Goal: Task Accomplishment & Management: Use online tool/utility

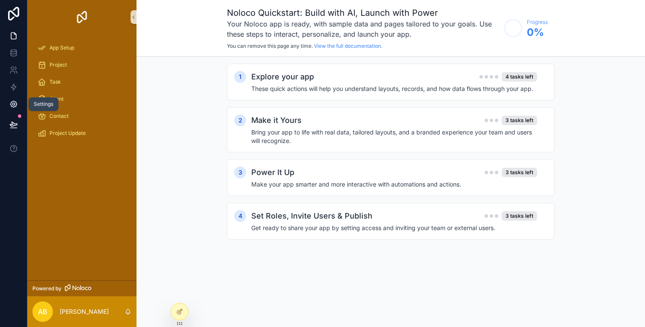
click at [14, 102] on icon at bounding box center [13, 104] width 9 height 9
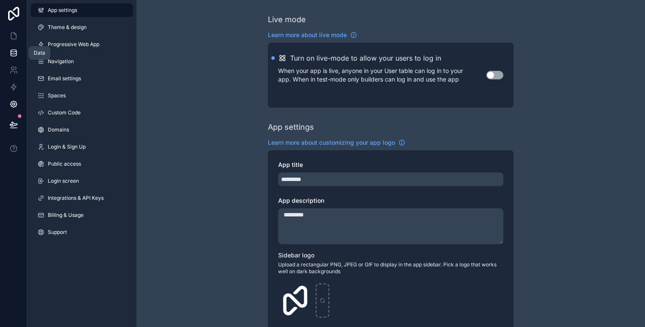
click at [9, 50] on icon at bounding box center [13, 53] width 9 height 9
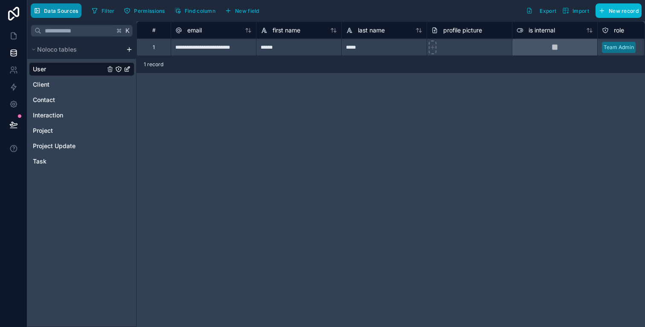
click at [66, 13] on span "Data Sources" at bounding box center [61, 11] width 35 height 6
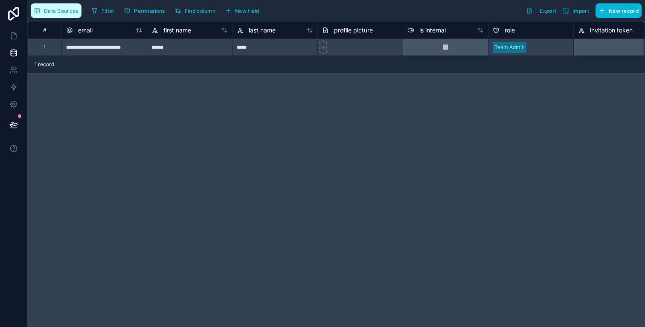
click at [66, 13] on span "Data Sources" at bounding box center [61, 11] width 35 height 6
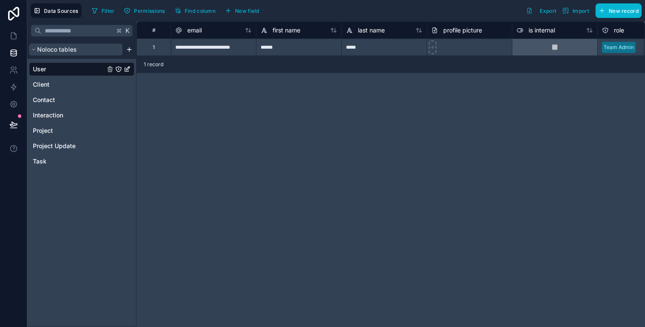
click at [102, 52] on button "Noloco tables" at bounding box center [75, 50] width 93 height 12
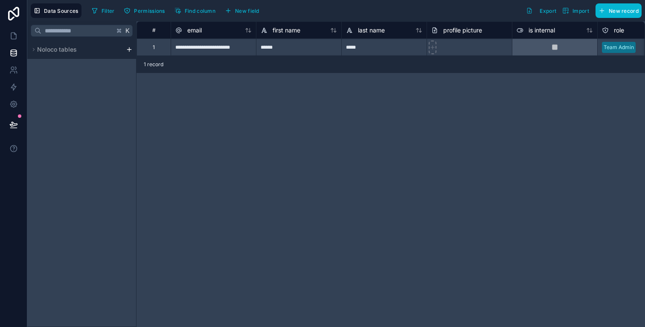
click at [130, 52] on html "**********" at bounding box center [322, 163] width 645 height 327
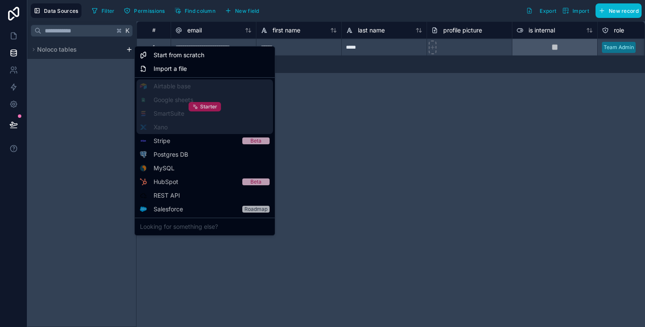
click at [209, 109] on span "Starter" at bounding box center [208, 106] width 17 height 7
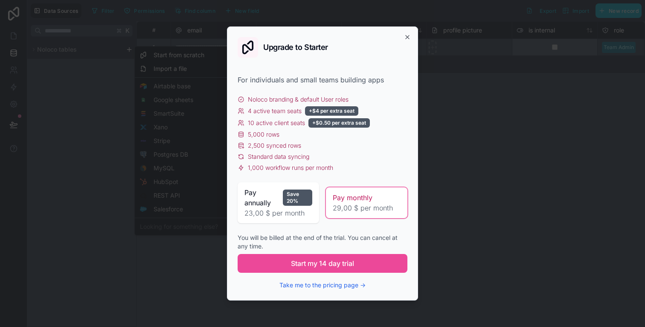
click at [392, 199] on div "Pay monthly" at bounding box center [367, 197] width 68 height 10
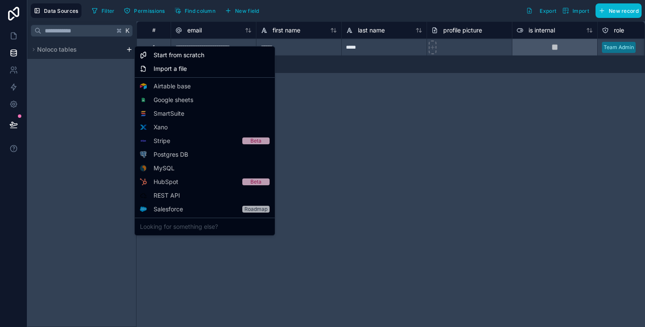
click at [86, 106] on html "**********" at bounding box center [322, 163] width 645 height 327
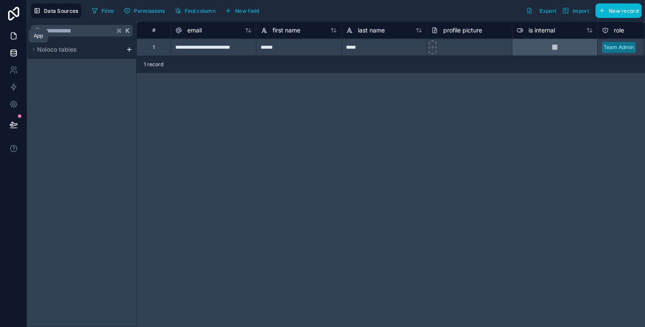
click at [18, 33] on link at bounding box center [13, 35] width 27 height 17
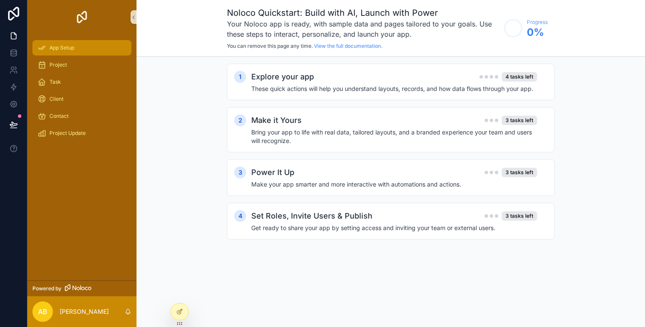
click at [92, 44] on div "App Setup" at bounding box center [82, 48] width 89 height 14
click at [90, 59] on div "Project" at bounding box center [82, 65] width 89 height 14
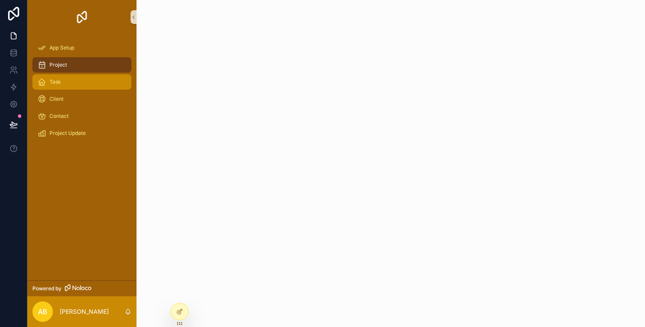
click at [103, 85] on div "Task" at bounding box center [82, 82] width 89 height 14
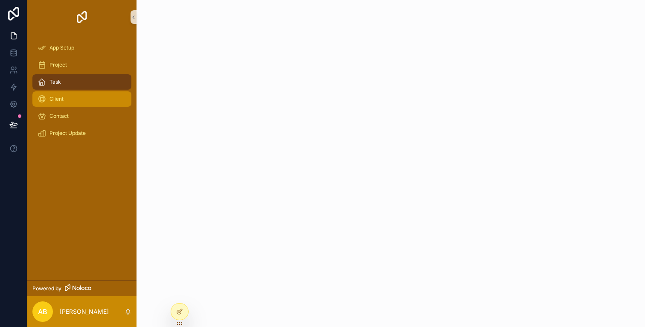
click at [102, 105] on div "Client" at bounding box center [82, 99] width 89 height 14
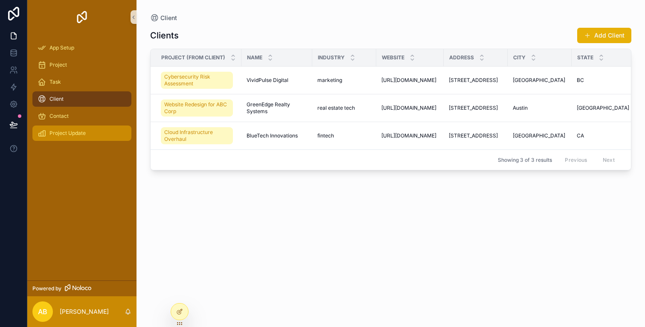
click at [98, 137] on div "Project Update" at bounding box center [82, 133] width 89 height 14
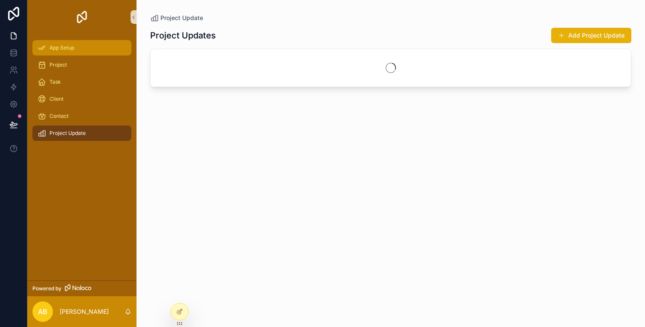
click at [89, 41] on div "App Setup" at bounding box center [82, 48] width 89 height 14
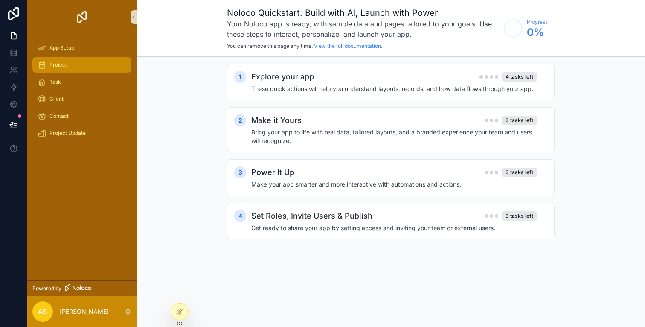
click at [76, 70] on div "Project" at bounding box center [82, 65] width 89 height 14
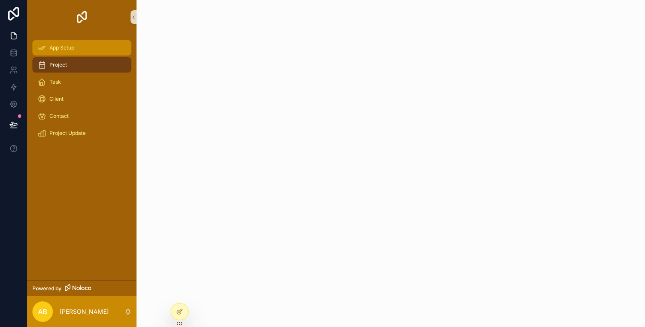
click at [90, 46] on div "App Setup" at bounding box center [82, 48] width 89 height 14
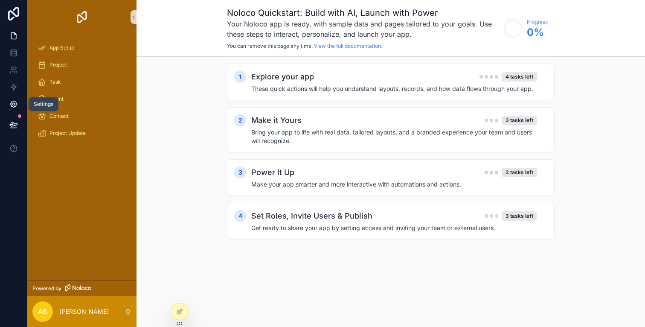
click at [16, 105] on icon at bounding box center [13, 104] width 9 height 9
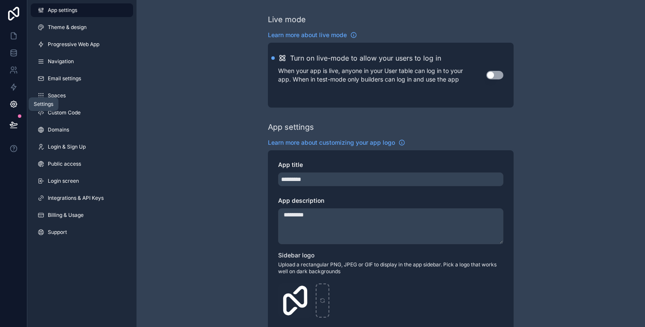
click at [15, 101] on icon at bounding box center [13, 104] width 9 height 9
click at [17, 35] on icon at bounding box center [13, 36] width 9 height 9
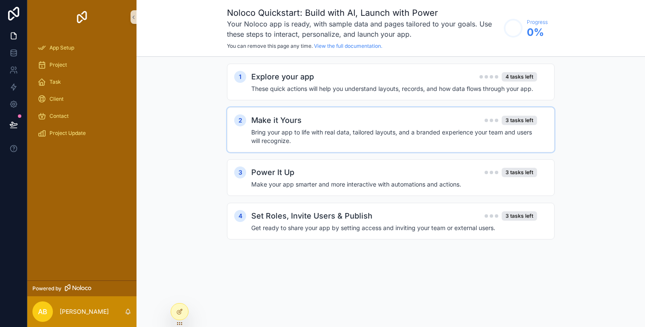
click at [362, 121] on div "Make it Yours 3 tasks left" at bounding box center [394, 120] width 286 height 12
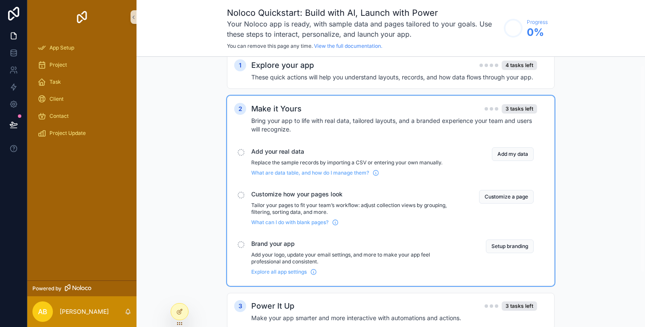
scroll to position [16, 0]
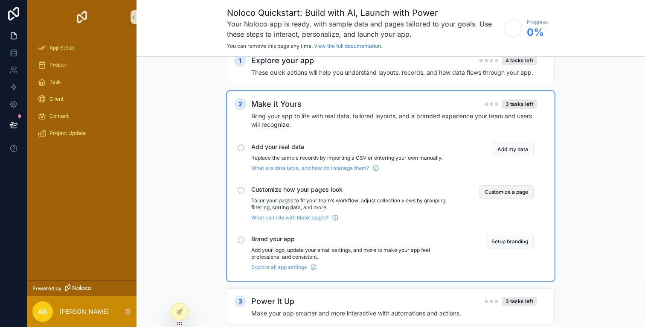
click at [493, 191] on button "Customize a page" at bounding box center [506, 192] width 55 height 14
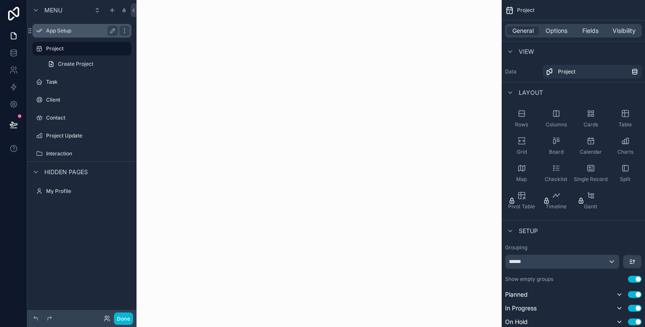
click at [65, 30] on label "App Setup" at bounding box center [80, 30] width 68 height 7
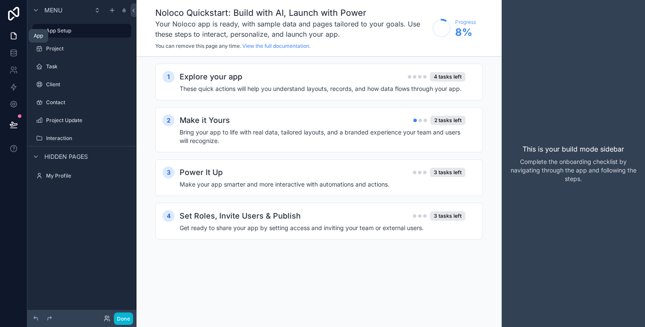
click at [17, 37] on icon at bounding box center [13, 36] width 9 height 9
click at [95, 102] on label "Contact" at bounding box center [80, 102] width 68 height 7
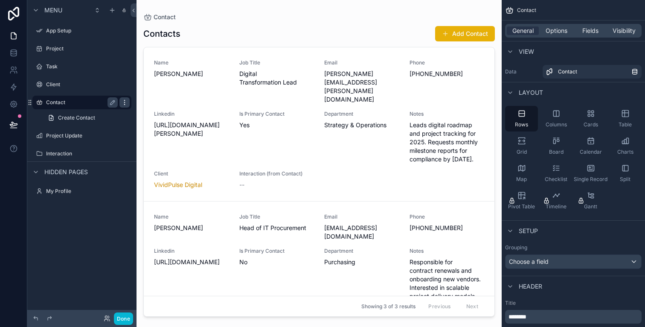
click at [122, 104] on icon "scrollable content" at bounding box center [124, 102] width 7 height 7
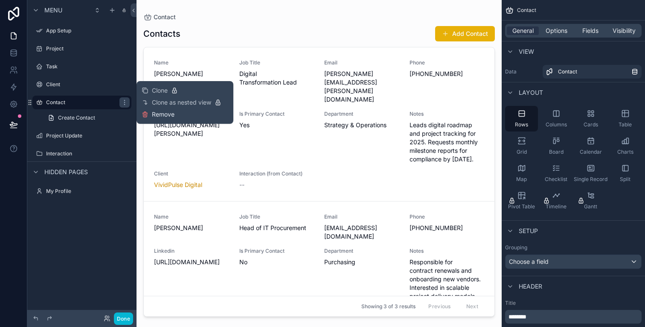
click at [151, 113] on button "Remove" at bounding box center [158, 114] width 33 height 9
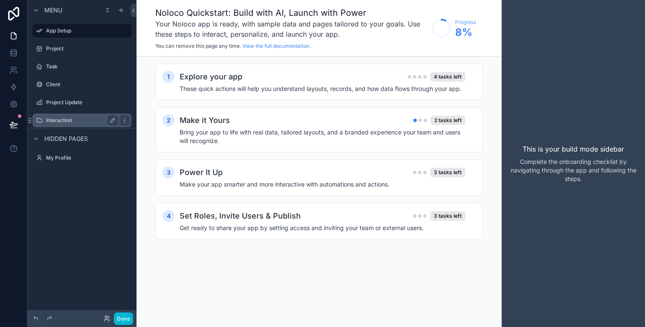
click at [93, 123] on label "Interaction" at bounding box center [80, 120] width 68 height 7
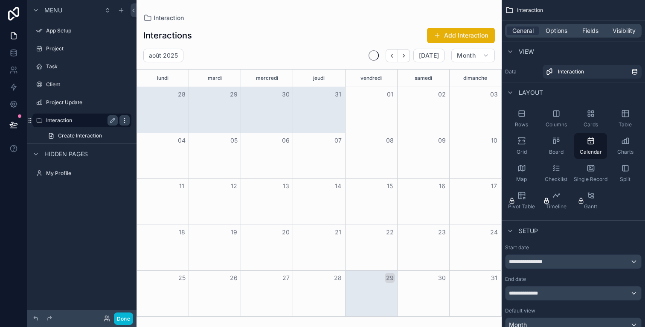
click at [129, 121] on div "scrollable content" at bounding box center [124, 120] width 10 height 10
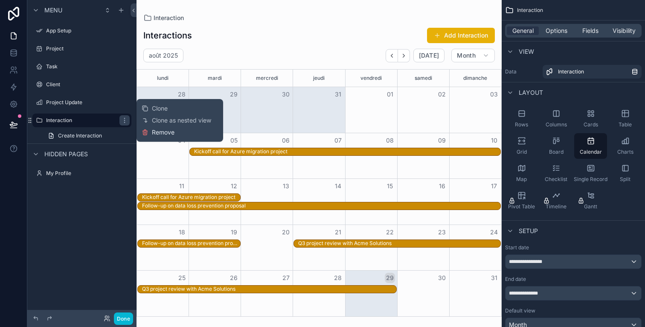
click at [146, 132] on icon at bounding box center [145, 132] width 7 height 7
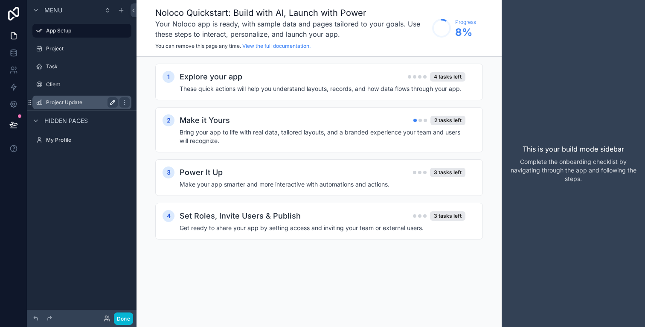
click at [116, 98] on button "scrollable content" at bounding box center [113, 102] width 10 height 10
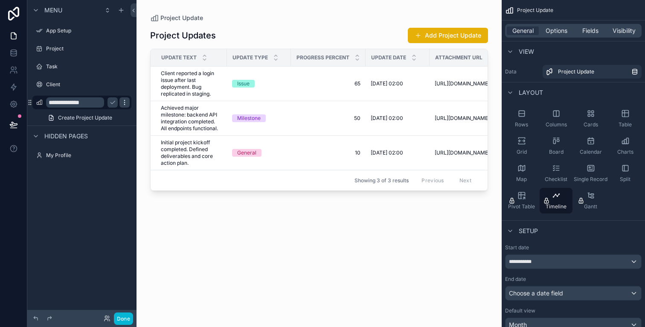
click at [128, 105] on div "scrollable content" at bounding box center [124, 102] width 10 height 10
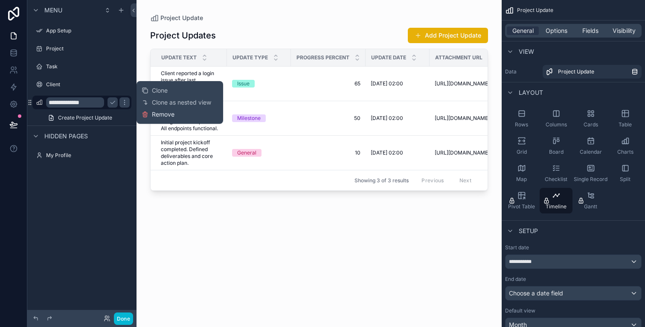
click at [144, 112] on icon at bounding box center [145, 112] width 2 height 1
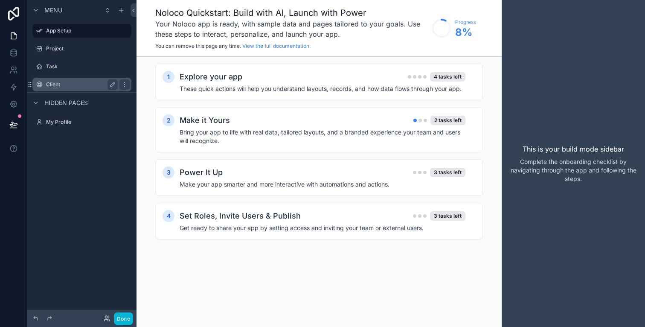
click at [95, 84] on label "Client" at bounding box center [80, 84] width 68 height 7
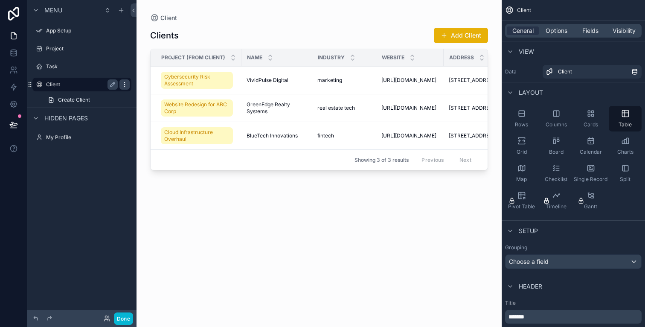
click at [127, 84] on icon "scrollable content" at bounding box center [124, 84] width 7 height 7
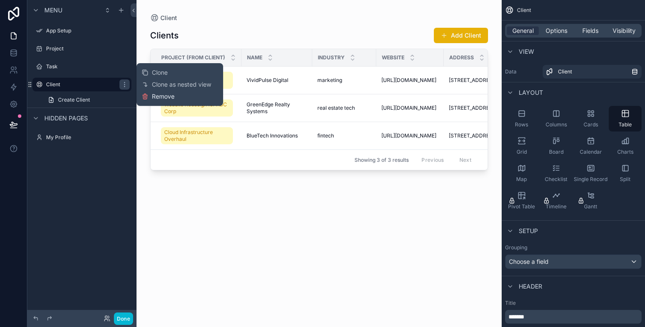
click at [151, 92] on button "Remove" at bounding box center [158, 96] width 33 height 9
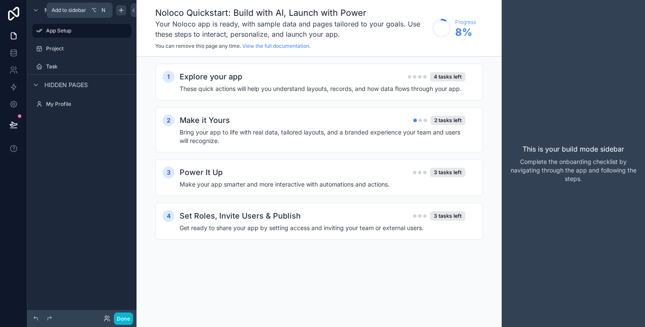
click at [124, 6] on div "scrollable content" at bounding box center [121, 10] width 10 height 10
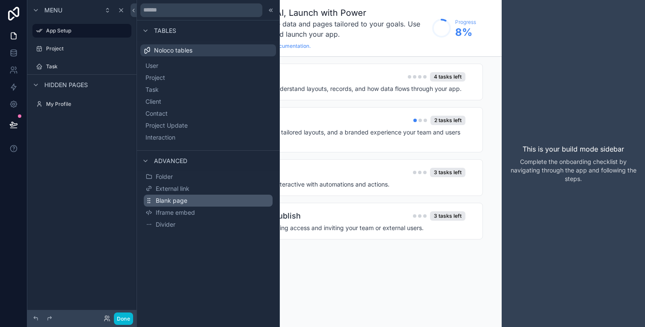
click at [169, 199] on span "Blank page" at bounding box center [172, 200] width 32 height 9
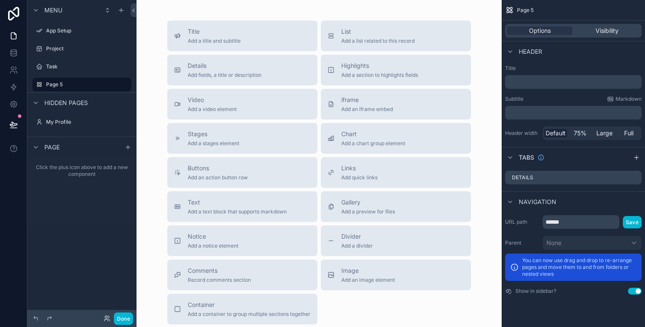
click at [28, 82] on div "Page 5" at bounding box center [81, 84] width 109 height 15
click at [38, 86] on icon "scrollable content" at bounding box center [39, 84] width 7 height 7
click at [60, 29] on label "Page 5" at bounding box center [80, 30] width 68 height 7
click at [112, 31] on icon "scrollable content" at bounding box center [112, 30] width 7 height 7
click at [85, 29] on input "******" at bounding box center [75, 31] width 58 height 10
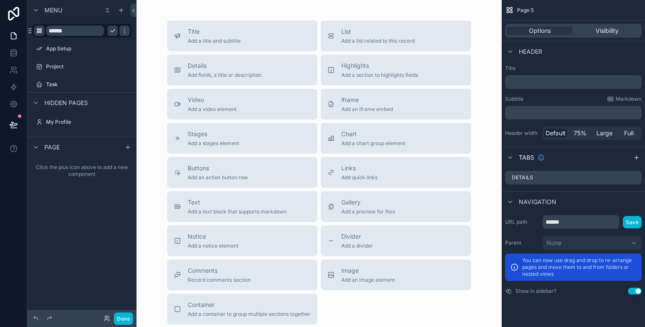
click at [85, 29] on input "******" at bounding box center [75, 31] width 58 height 10
type input "*"
type input "*******"
click at [147, 55] on div "Title Add a title and subtitle List Add a list related to this record Details A…" at bounding box center [319, 172] width 352 height 304
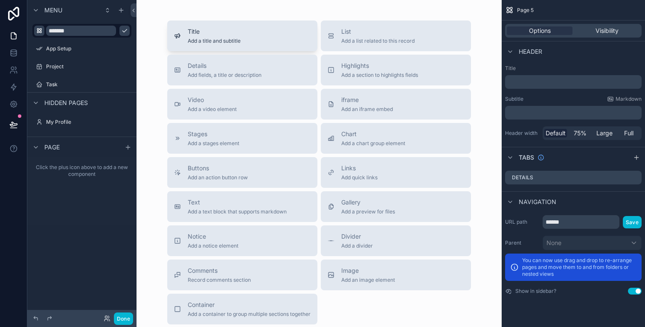
click at [233, 34] on span "Title" at bounding box center [214, 31] width 53 height 9
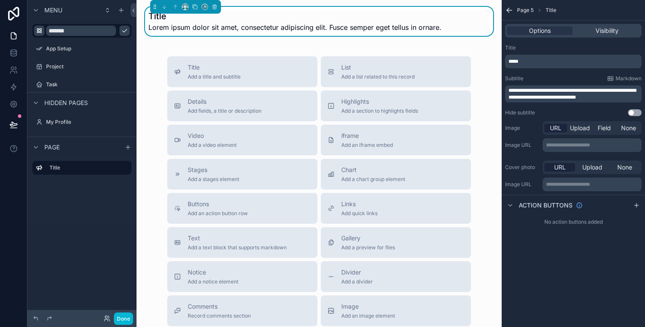
click at [264, 22] on h1 "Title" at bounding box center [294, 16] width 293 height 12
click at [559, 60] on p "*****" at bounding box center [574, 61] width 131 height 7
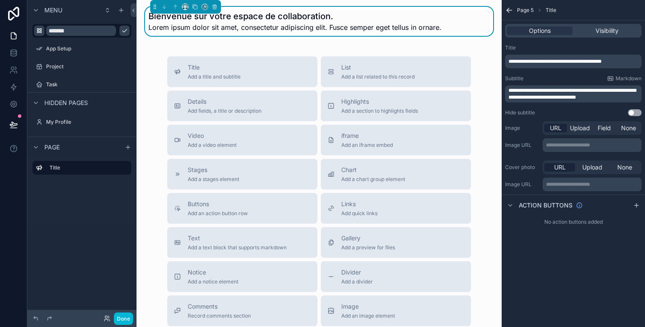
click at [613, 43] on div "**********" at bounding box center [573, 80] width 143 height 79
click at [575, 94] on span "**********" at bounding box center [573, 94] width 128 height 12
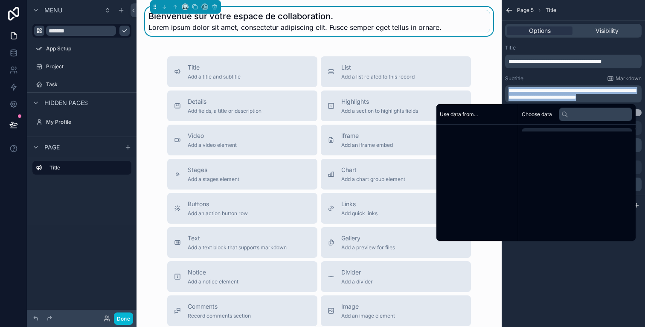
click at [575, 94] on span "**********" at bounding box center [573, 94] width 128 height 12
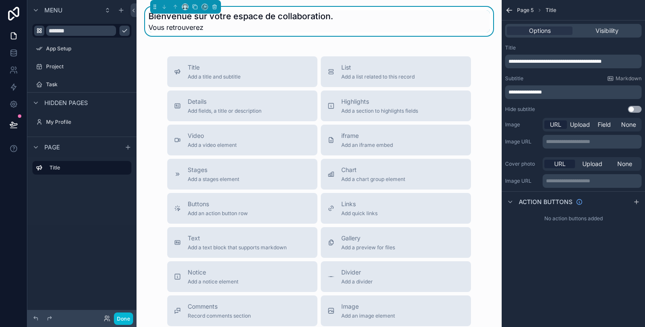
click at [483, 79] on div "Title Add a title and subtitle List Add a list related to this record Details A…" at bounding box center [319, 208] width 352 height 304
click at [269, 137] on div "Video Add a video element" at bounding box center [242, 139] width 137 height 17
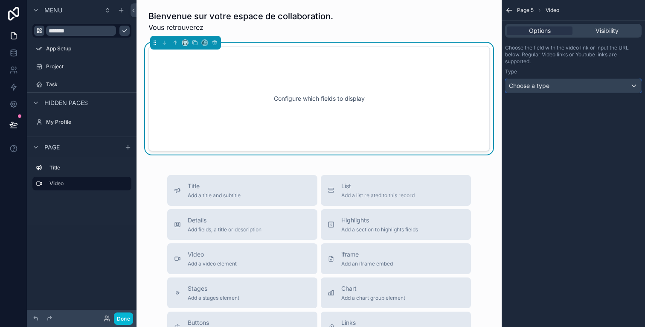
click at [587, 80] on div "Choose a type" at bounding box center [574, 86] width 136 height 14
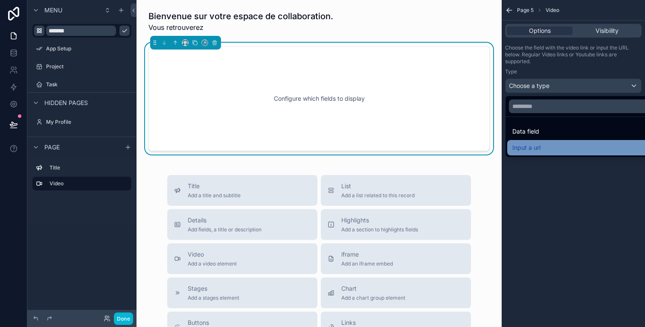
click at [560, 144] on div "Input a url" at bounding box center [583, 148] width 142 height 10
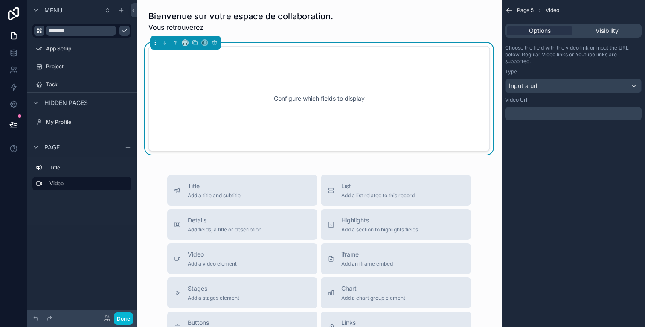
click at [541, 103] on div "Video Url" at bounding box center [573, 99] width 137 height 7
click at [541, 117] on div "﻿" at bounding box center [573, 114] width 137 height 14
click at [550, 117] on div "﻿" at bounding box center [573, 114] width 137 height 14
click at [550, 116] on p "﻿" at bounding box center [574, 113] width 131 height 7
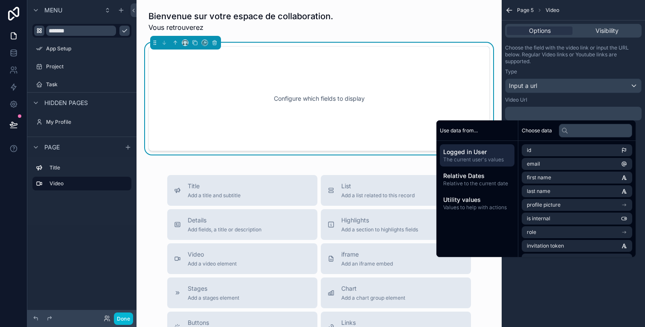
click at [550, 116] on p "﻿" at bounding box center [574, 113] width 131 height 7
click at [473, 197] on span "Utility values" at bounding box center [477, 199] width 68 height 9
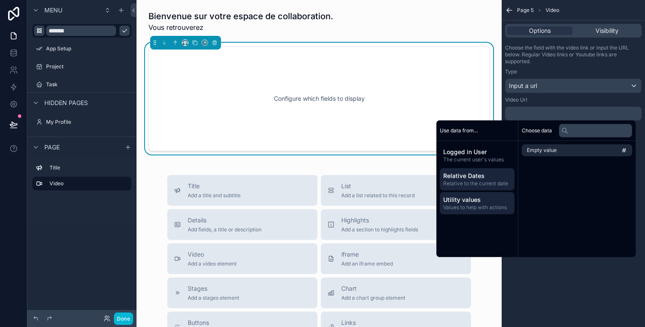
click at [475, 182] on span "Relative to the current date" at bounding box center [477, 183] width 68 height 7
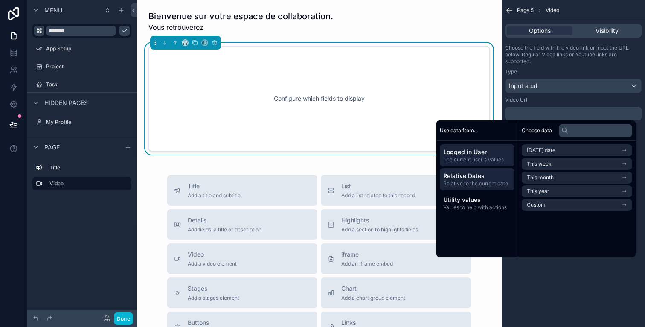
click at [485, 157] on span "The current user's values" at bounding box center [477, 159] width 68 height 7
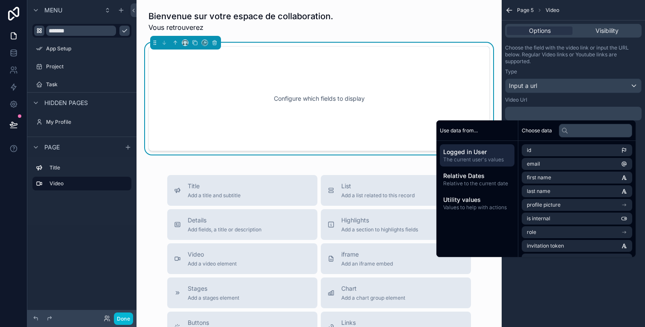
click at [560, 107] on div "﻿" at bounding box center [573, 114] width 137 height 14
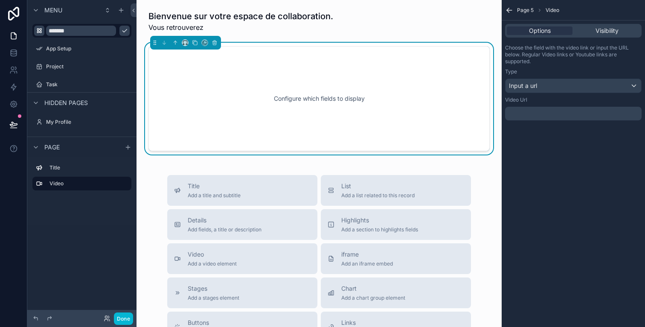
click at [561, 117] on div "﻿" at bounding box center [573, 114] width 137 height 14
click at [566, 110] on p "﻿" at bounding box center [574, 113] width 131 height 7
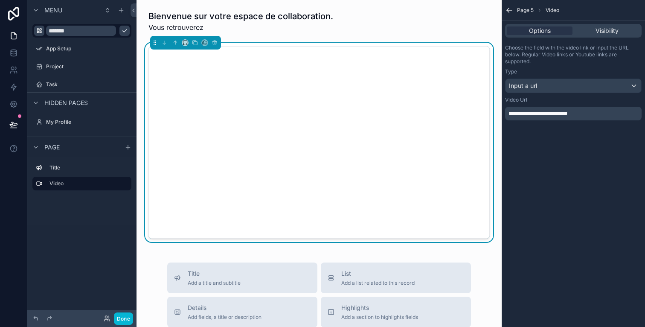
click at [584, 103] on div "**********" at bounding box center [573, 109] width 137 height 27
click at [183, 44] on icon "scrollable content" at bounding box center [184, 44] width 2 height 0
click at [195, 79] on span "25%" at bounding box center [195, 75] width 13 height 10
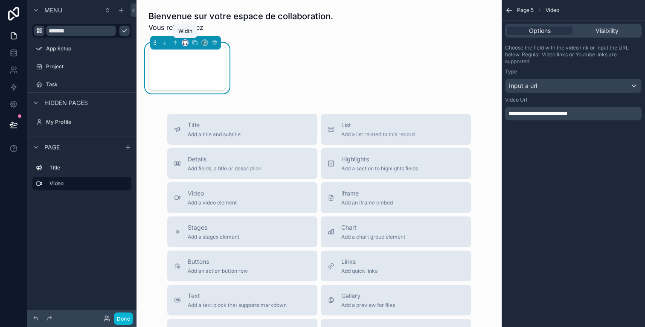
click at [186, 45] on icon "scrollable content" at bounding box center [185, 43] width 6 height 6
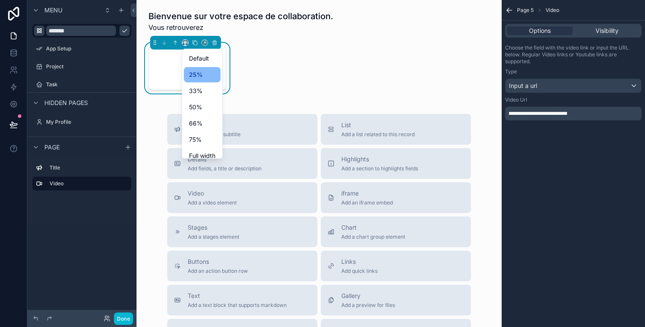
scroll to position [23, 0]
click at [201, 132] on span "Full width" at bounding box center [202, 133] width 26 height 10
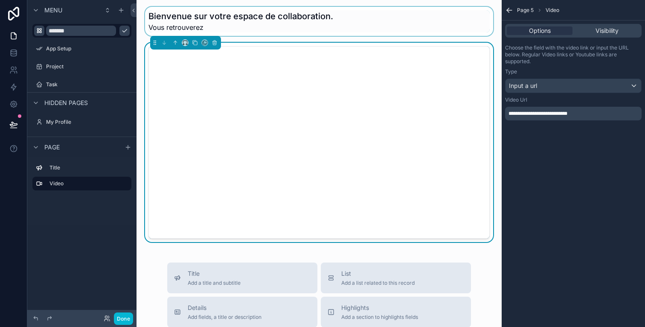
click at [369, 32] on div "scrollable content" at bounding box center [319, 21] width 352 height 29
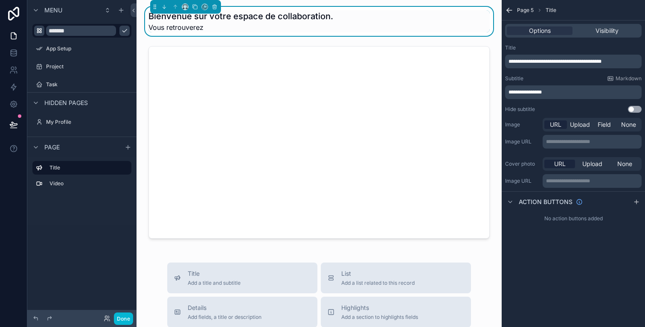
click at [509, 9] on icon "scrollable content" at bounding box center [509, 10] width 9 height 9
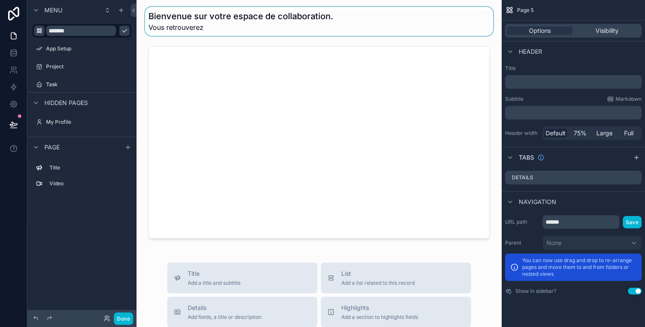
click at [274, 40] on div "Bienvenue sur votre espace de collaboration. Vous retrouverez Title Add a title…" at bounding box center [319, 317] width 365 height 635
click at [241, 29] on div "scrollable content" at bounding box center [319, 21] width 352 height 29
click at [240, 29] on span "Vous retrouverez" at bounding box center [240, 27] width 185 height 10
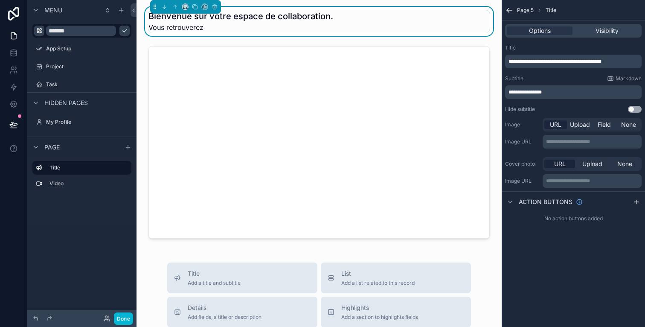
click at [224, 25] on span "Vous retrouverez" at bounding box center [240, 27] width 185 height 10
drag, startPoint x: 567, startPoint y: 96, endPoint x: 550, endPoint y: 90, distance: 18.1
click at [550, 90] on div "**********" at bounding box center [573, 92] width 137 height 14
click at [542, 90] on span "**********" at bounding box center [525, 92] width 33 height 5
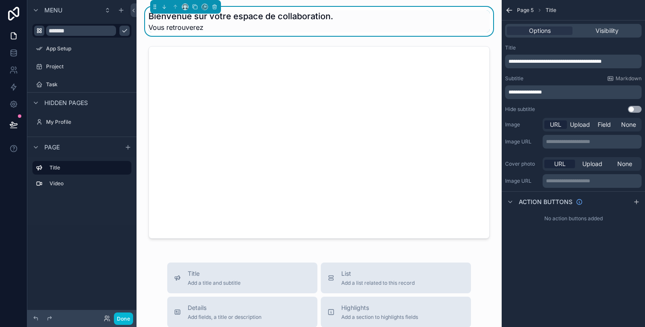
click at [542, 90] on span "**********" at bounding box center [525, 92] width 33 height 5
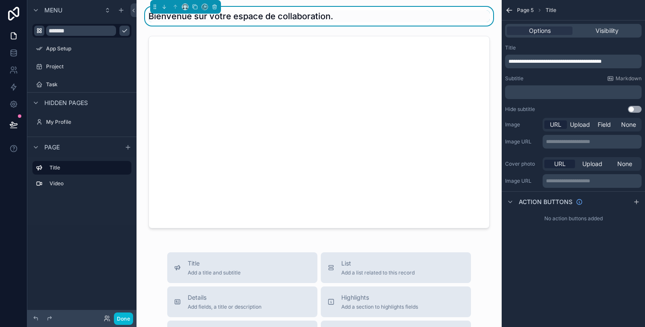
click at [557, 77] on div "Subtitle Markdown" at bounding box center [573, 78] width 137 height 7
click at [407, 29] on div "Bienvenue sur votre espace de collaboration. Title Add a title and subtitle Lis…" at bounding box center [319, 312] width 365 height 624
click at [61, 41] on div "scrollable content" at bounding box center [81, 40] width 99 height 1
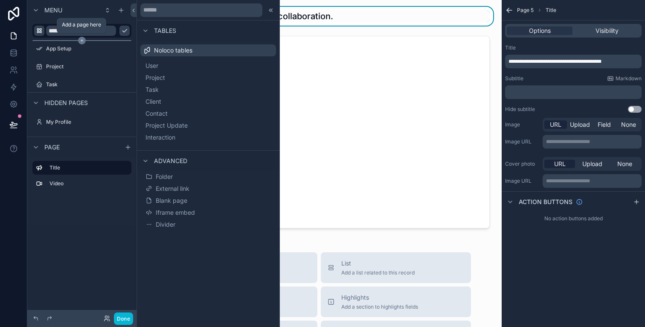
click at [81, 42] on icon "scrollable content" at bounding box center [82, 41] width 8 height 8
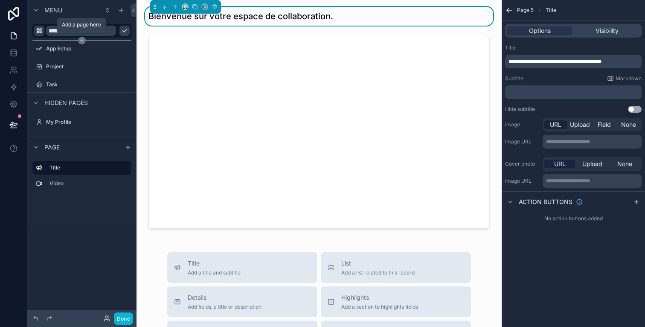
click at [82, 39] on icon "scrollable content" at bounding box center [82, 41] width 8 height 8
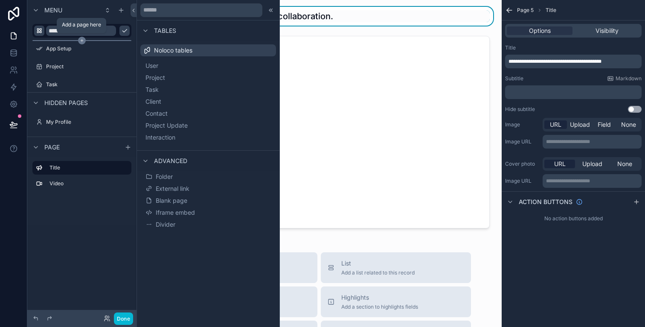
click at [82, 39] on icon "scrollable content" at bounding box center [82, 41] width 8 height 8
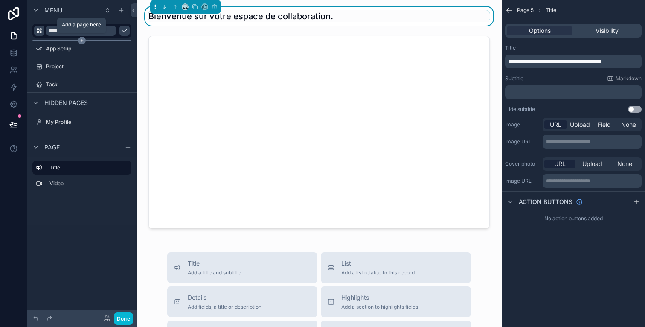
click at [83, 39] on icon "scrollable content" at bounding box center [82, 41] width 8 height 8
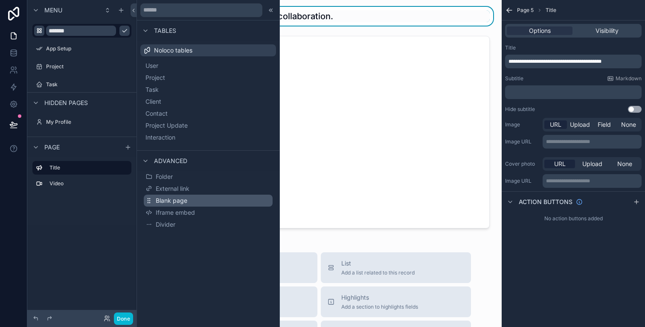
click at [195, 197] on button "Blank page" at bounding box center [208, 201] width 129 height 12
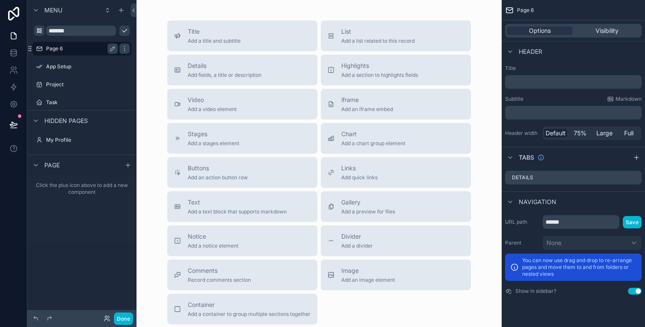
click at [90, 50] on label "Page 6" at bounding box center [80, 48] width 68 height 7
click at [54, 47] on label "Page 6" at bounding box center [80, 48] width 68 height 7
click at [60, 49] on label "Page 6" at bounding box center [80, 48] width 68 height 7
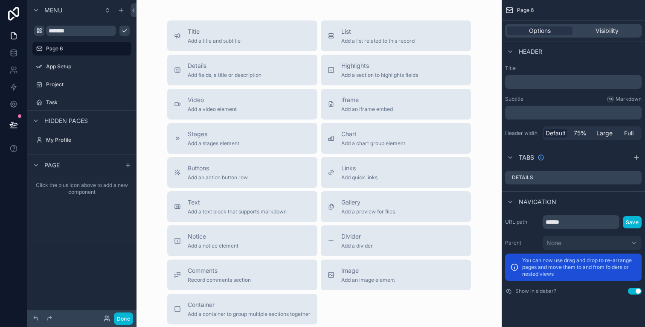
click at [574, 83] on p "﻿" at bounding box center [574, 82] width 131 height 9
click at [76, 30] on input "*******" at bounding box center [75, 31] width 58 height 10
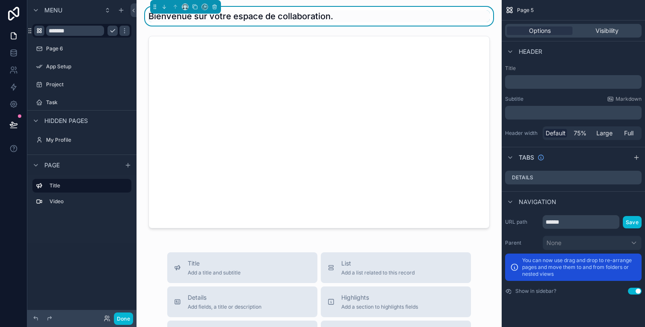
click at [44, 35] on div "*******" at bounding box center [82, 31] width 96 height 14
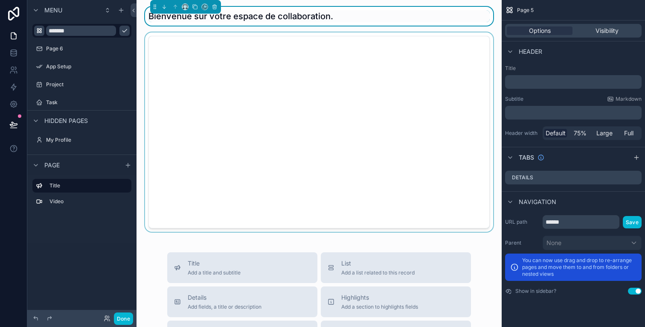
click at [245, 117] on div "scrollable content" at bounding box center [319, 131] width 352 height 199
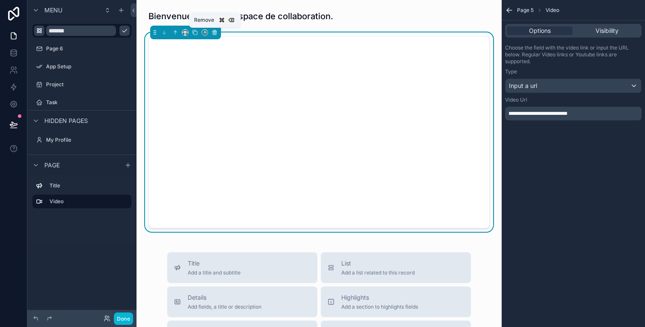
click at [214, 34] on icon "scrollable content" at bounding box center [215, 32] width 6 height 6
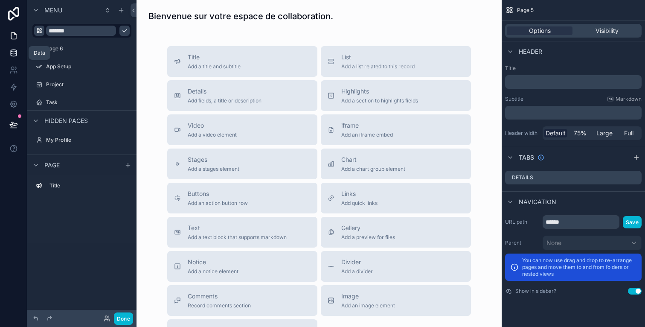
click at [18, 53] on link at bounding box center [13, 52] width 27 height 17
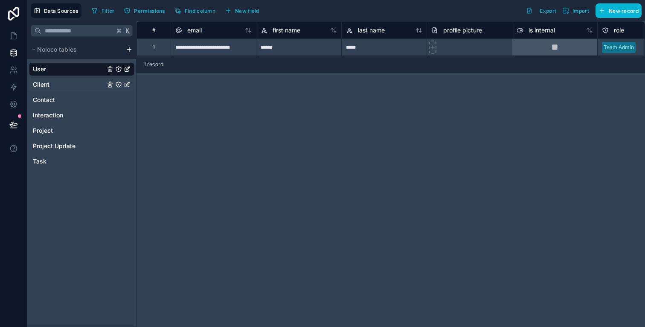
click at [64, 88] on div "Client" at bounding box center [81, 85] width 105 height 14
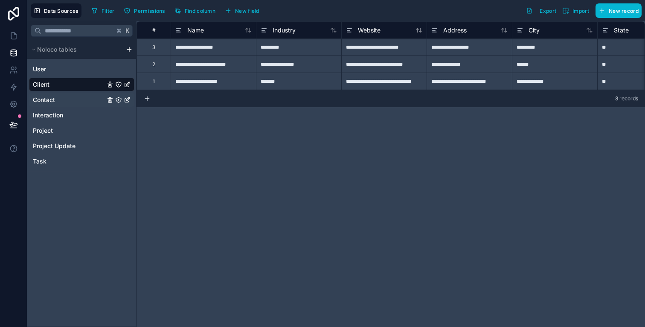
click at [64, 104] on div "Contact" at bounding box center [81, 100] width 105 height 14
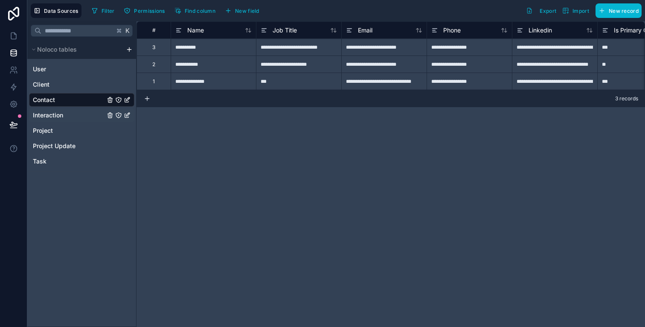
click at [71, 118] on div "Interaction" at bounding box center [81, 115] width 105 height 14
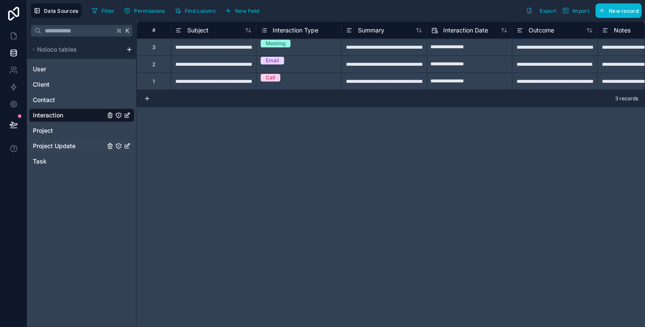
click at [71, 143] on span "Project Update" at bounding box center [54, 146] width 43 height 9
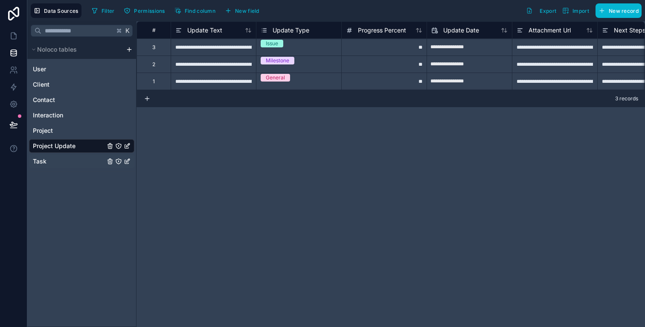
click at [70, 163] on div "Task" at bounding box center [81, 161] width 105 height 14
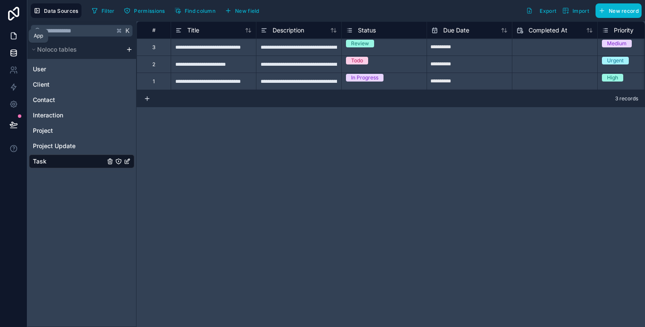
click at [15, 41] on link at bounding box center [13, 35] width 27 height 17
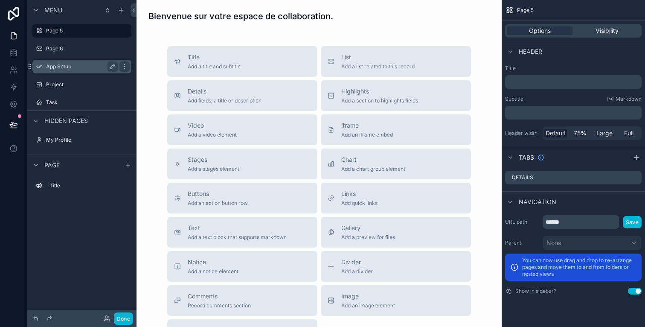
click at [77, 65] on label "App Setup" at bounding box center [80, 66] width 68 height 7
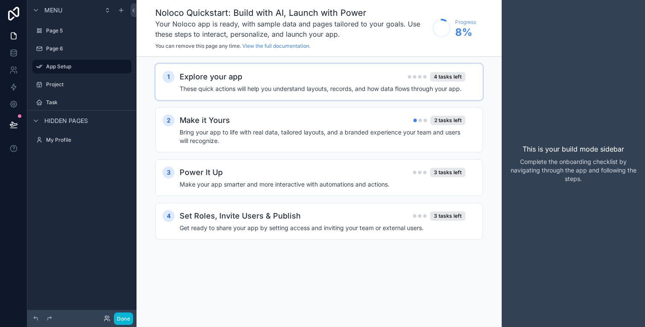
click at [351, 80] on div "Explore your app 4 tasks left" at bounding box center [323, 77] width 286 height 12
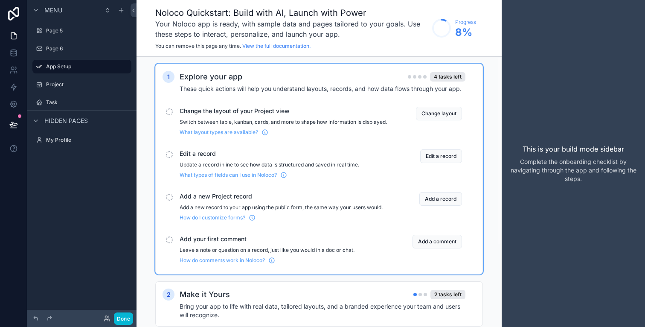
click at [228, 69] on div "1 Explore your app 4 tasks left These quick actions will help you understand la…" at bounding box center [319, 169] width 328 height 211
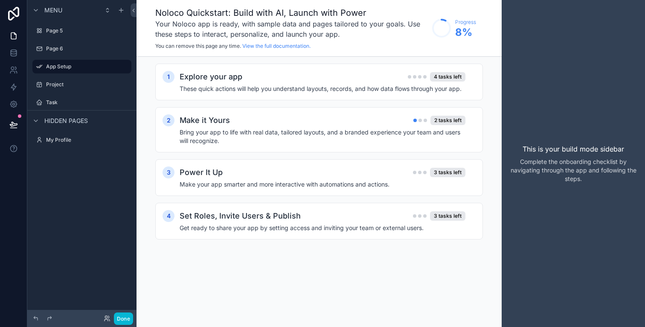
click at [340, 102] on div "1 Explore your app 4 tasks left These quick actions will help you understand la…" at bounding box center [319, 160] width 328 height 193
click at [345, 82] on div "Explore your app 4 tasks left" at bounding box center [323, 77] width 286 height 12
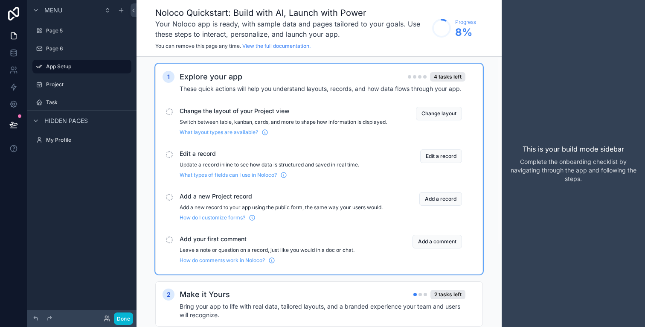
click at [288, 80] on div "Explore your app 4 tasks left" at bounding box center [323, 77] width 286 height 12
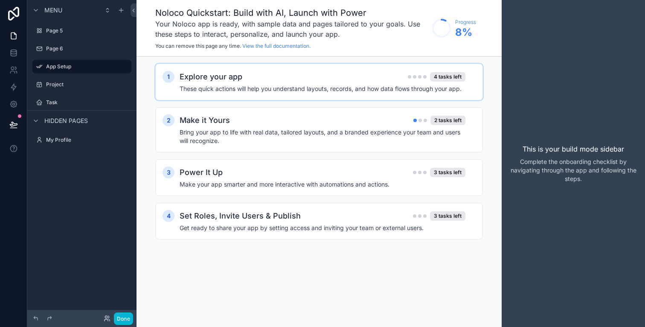
click at [306, 75] on div "Explore your app 4 tasks left" at bounding box center [323, 77] width 286 height 12
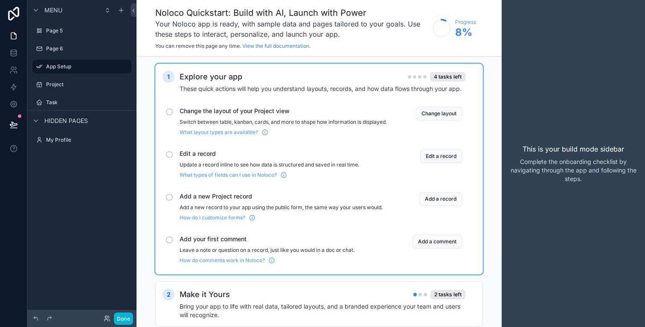
click at [306, 75] on div "Explore your app 4 tasks left" at bounding box center [323, 77] width 286 height 12
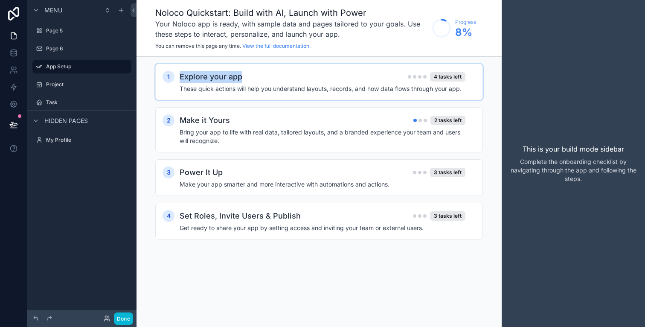
click at [306, 75] on div "Explore your app 4 tasks left" at bounding box center [323, 77] width 286 height 12
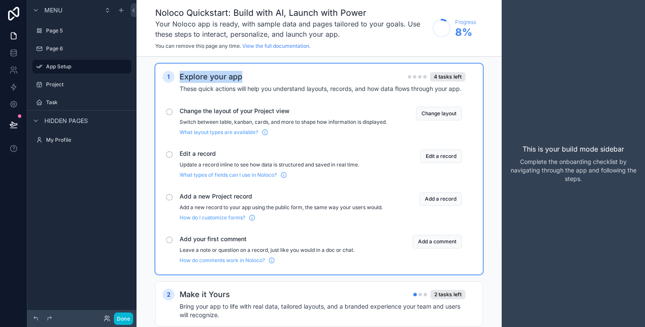
click at [306, 75] on div "Explore your app 4 tasks left" at bounding box center [323, 77] width 286 height 12
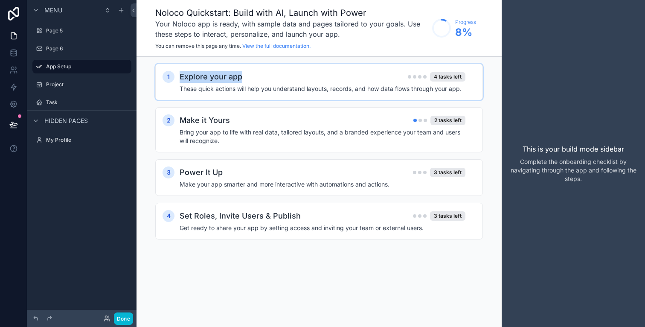
click at [306, 75] on div "Explore your app 4 tasks left" at bounding box center [323, 77] width 286 height 12
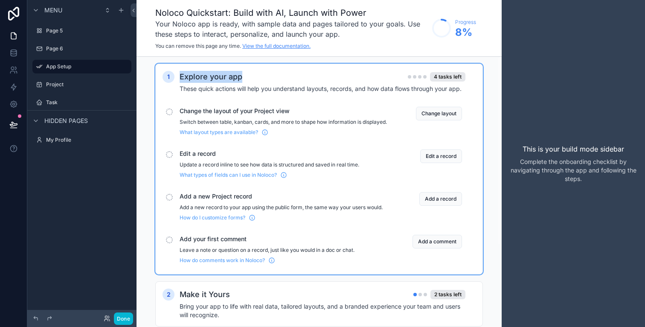
click at [296, 47] on link "View the full documentation." at bounding box center [276, 46] width 68 height 6
click at [58, 34] on div "Page 5" at bounding box center [82, 31] width 72 height 10
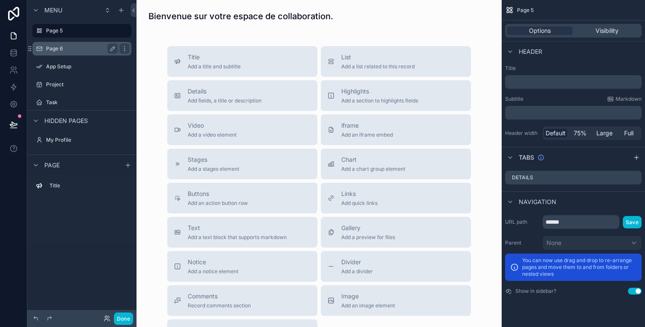
click at [61, 44] on div "Page 6" at bounding box center [82, 49] width 72 height 10
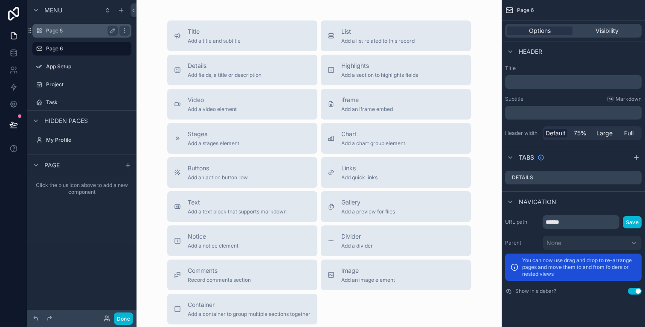
click at [69, 28] on label "Page 5" at bounding box center [80, 30] width 68 height 7
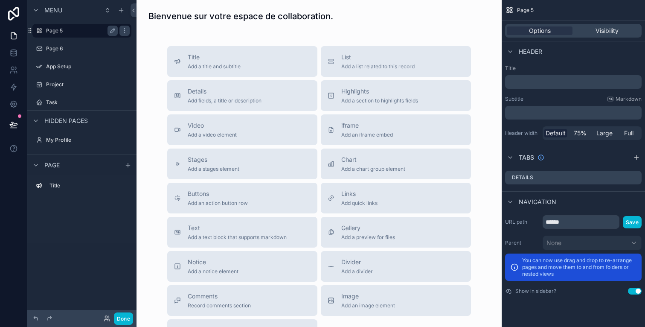
click at [56, 29] on label "Page 5" at bounding box center [80, 30] width 68 height 7
click at [66, 43] on div "Page 6" at bounding box center [82, 49] width 96 height 14
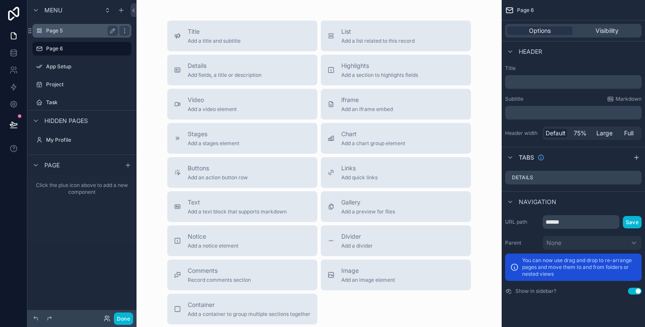
click at [72, 35] on div "Page 5" at bounding box center [82, 31] width 72 height 10
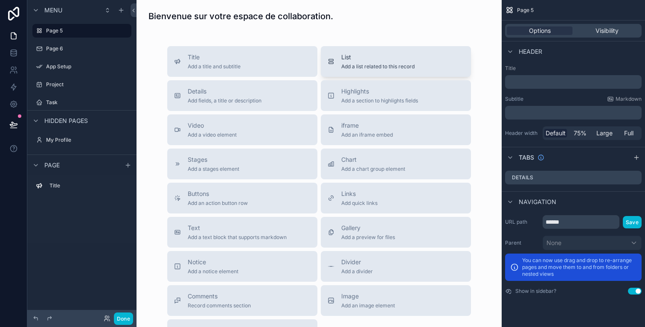
click at [356, 56] on span "List" at bounding box center [377, 57] width 73 height 9
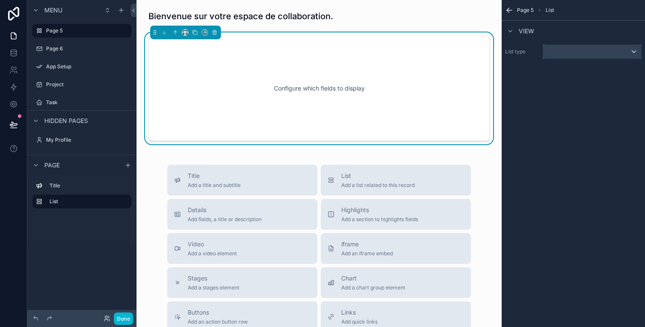
click at [571, 53] on div "scrollable content" at bounding box center [592, 52] width 98 height 14
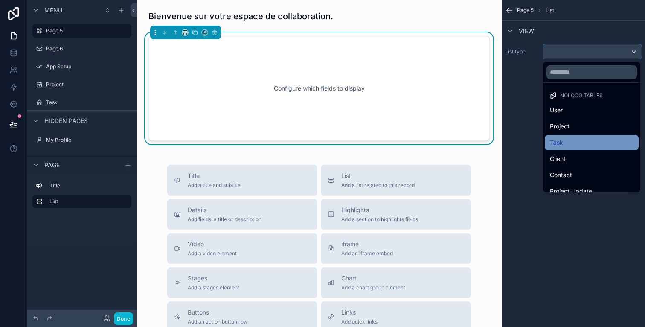
scroll to position [10, 0]
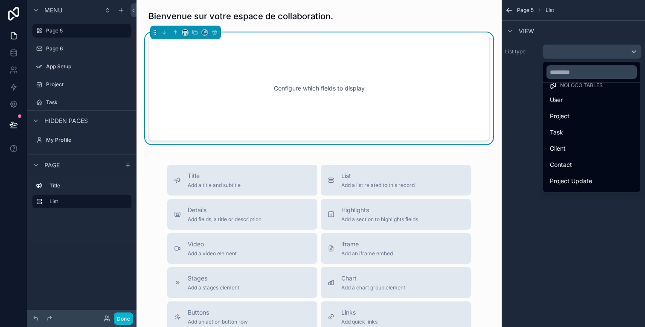
click at [11, 55] on div "scrollable content" at bounding box center [322, 163] width 645 height 327
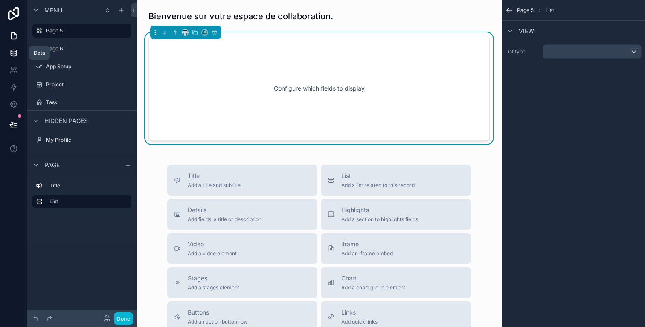
click at [15, 55] on icon at bounding box center [14, 54] width 6 height 3
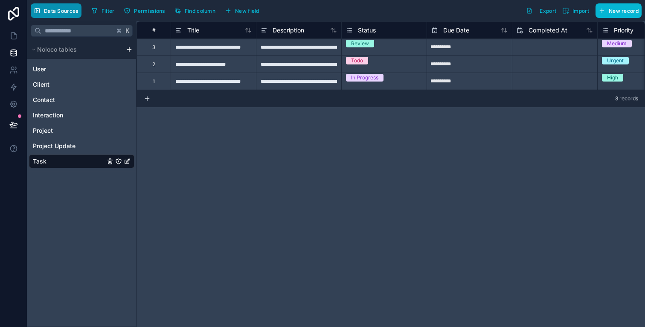
click at [74, 11] on span "Data Sources" at bounding box center [61, 11] width 35 height 6
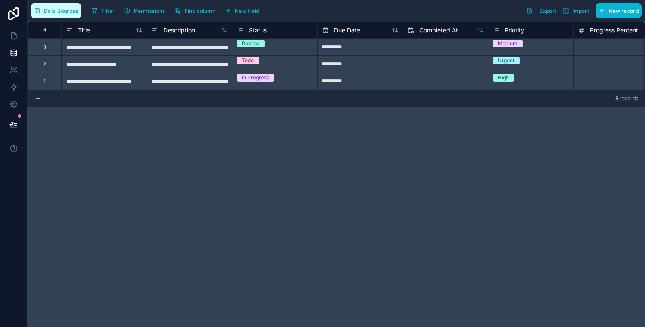
click at [63, 15] on button "Data Sources" at bounding box center [56, 10] width 51 height 15
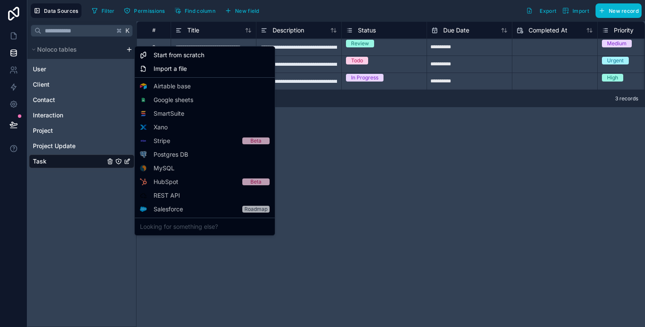
click at [127, 50] on html "**********" at bounding box center [322, 163] width 645 height 327
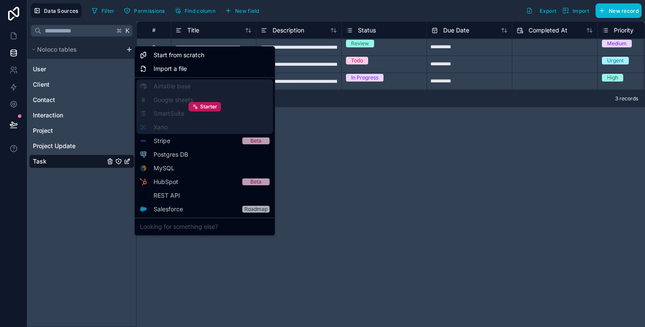
click at [191, 94] on div "Starter" at bounding box center [205, 106] width 137 height 55
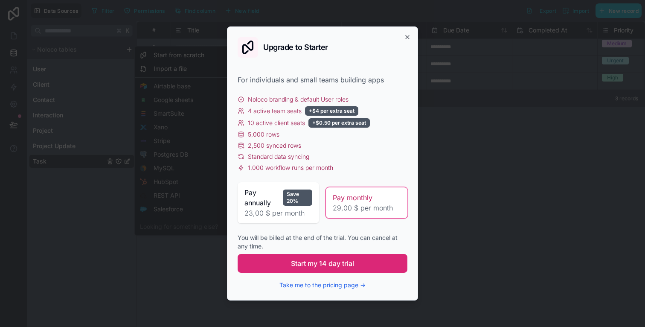
click at [354, 262] on span "Start my 14 day trial" at bounding box center [322, 263] width 63 height 10
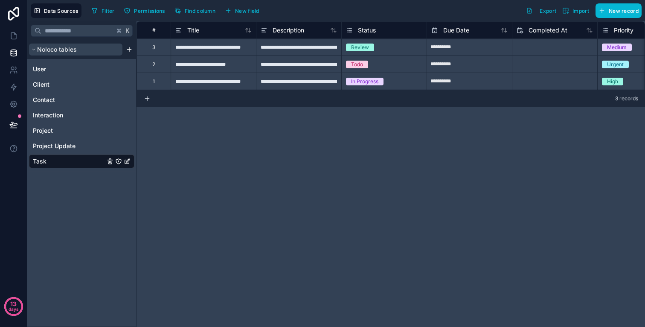
click at [85, 48] on button "Noloco tables" at bounding box center [75, 50] width 93 height 12
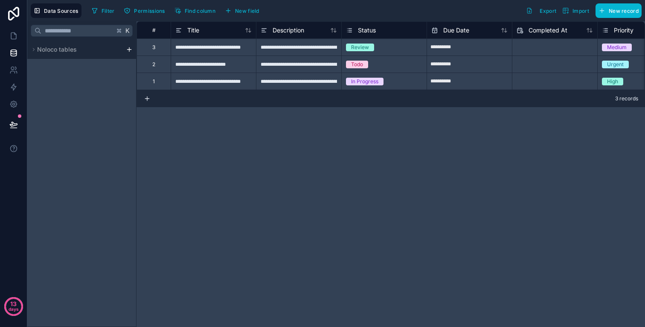
click at [131, 52] on html "**********" at bounding box center [322, 163] width 645 height 327
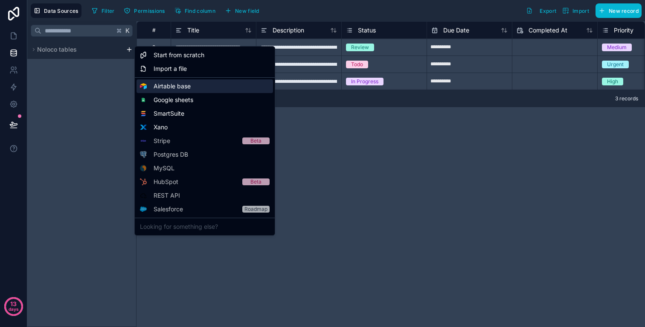
click at [160, 84] on span "Airtable base" at bounding box center [172, 86] width 37 height 9
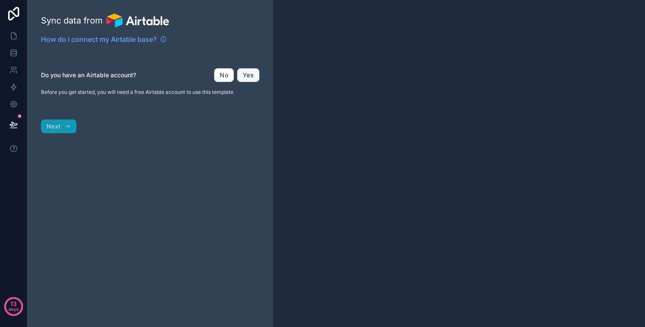
click at [247, 75] on button "Yes" at bounding box center [248, 75] width 22 height 14
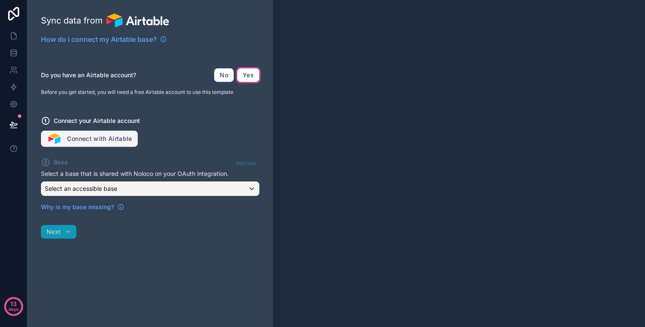
click at [97, 137] on button "Connect with Airtable" at bounding box center [89, 139] width 97 height 16
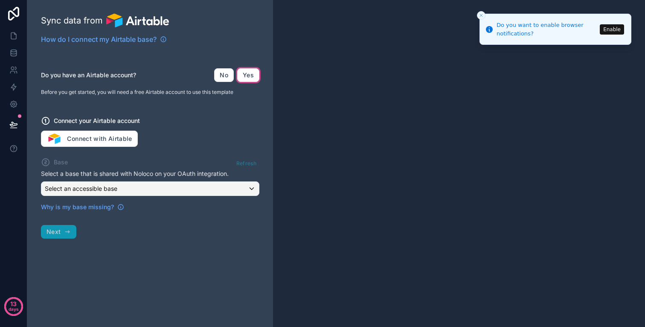
click at [253, 163] on div "Refresh" at bounding box center [246, 163] width 26 height 12
click at [241, 169] on p "Select a base that is shared with Noloco on your OAuth integration." at bounding box center [150, 173] width 218 height 9
click at [245, 163] on div "Refresh" at bounding box center [246, 163] width 26 height 12
click at [250, 98] on div "Do you have an Airtable account? No Yes Before you get started, you will need a…" at bounding box center [150, 134] width 218 height 153
click at [608, 25] on button "Enable" at bounding box center [612, 29] width 24 height 10
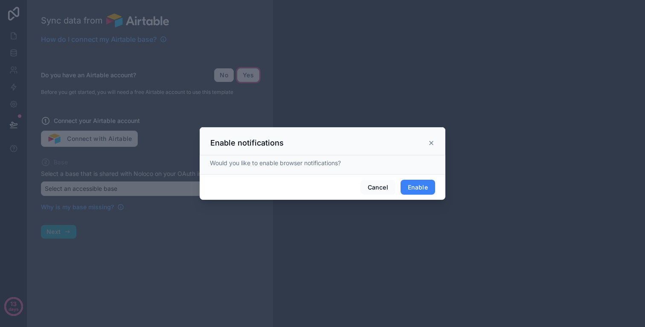
click at [419, 193] on button "Enable" at bounding box center [418, 187] width 35 height 15
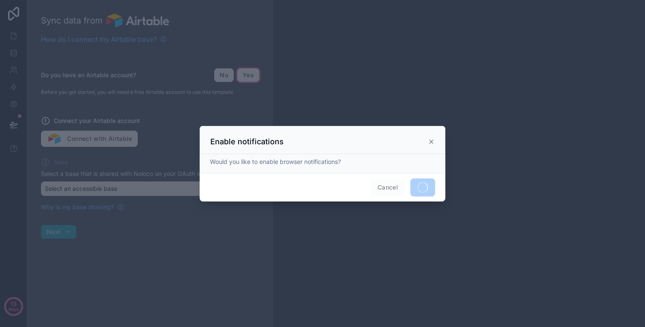
click at [120, 136] on div at bounding box center [322, 163] width 645 height 327
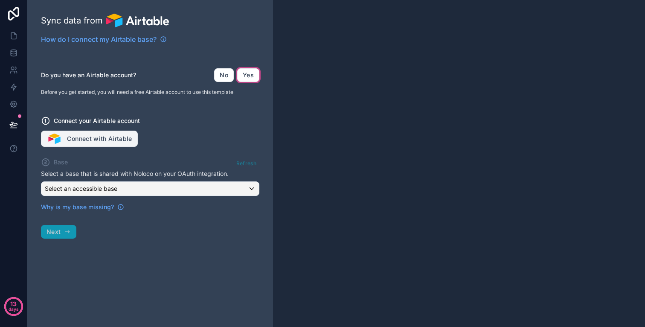
click at [124, 137] on button "Connect with Airtable" at bounding box center [89, 139] width 97 height 16
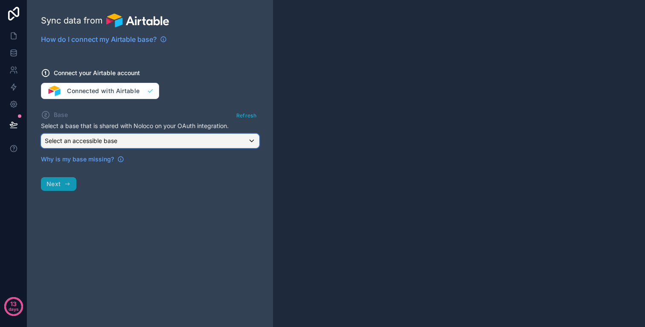
click at [214, 136] on div "Select an accessible base" at bounding box center [150, 141] width 218 height 14
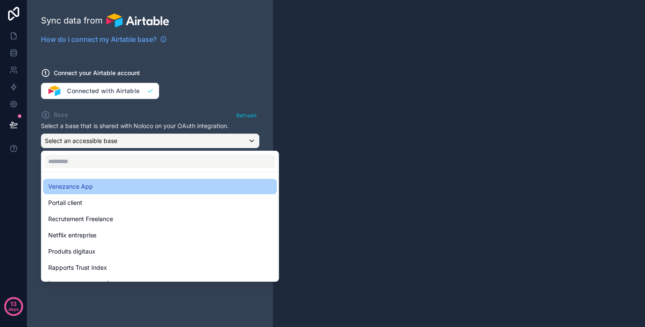
click at [152, 185] on div "Venezance App" at bounding box center [160, 186] width 224 height 10
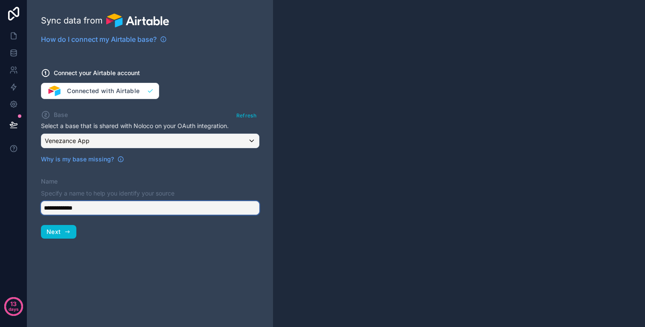
click at [131, 205] on input "**********" at bounding box center [150, 208] width 218 height 14
click at [67, 230] on icon "button" at bounding box center [67, 231] width 7 height 7
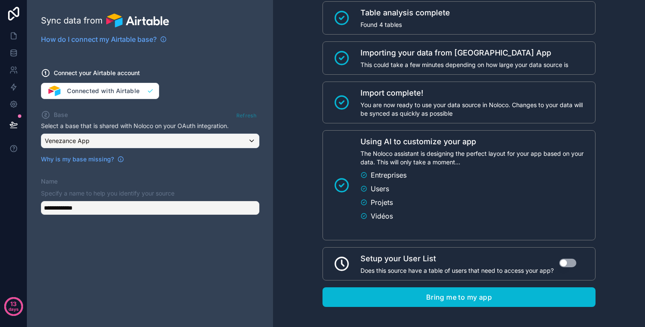
scroll to position [73, 0]
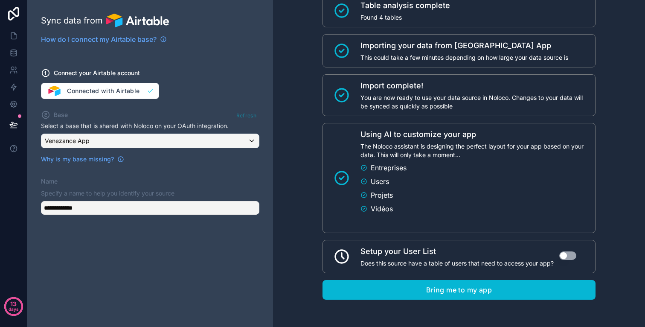
click at [571, 257] on button "Use setting" at bounding box center [567, 255] width 17 height 9
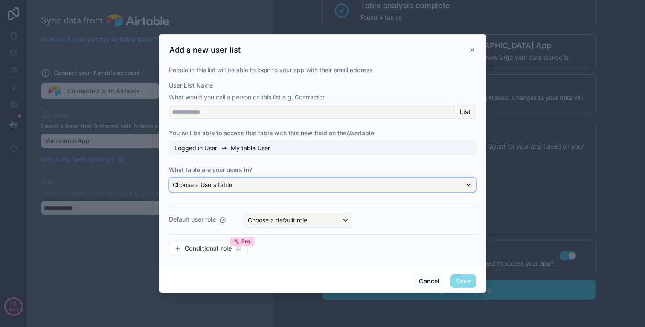
click at [259, 184] on div "Choose a Users table" at bounding box center [322, 185] width 306 height 14
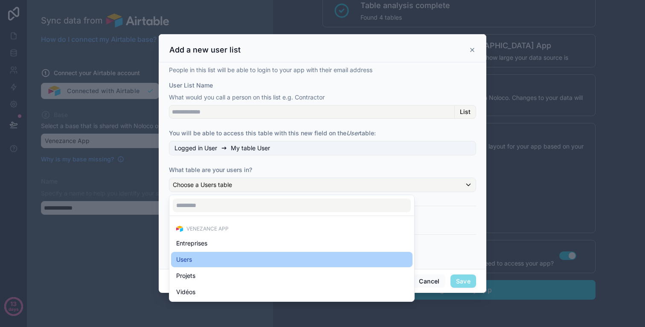
click at [238, 260] on div "Users" at bounding box center [291, 259] width 231 height 10
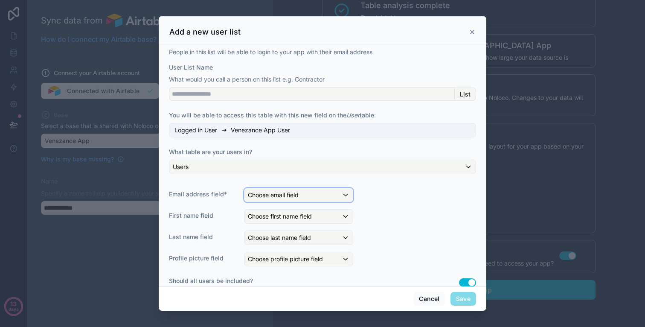
click at [309, 191] on div "Choose email field" at bounding box center [299, 195] width 108 height 14
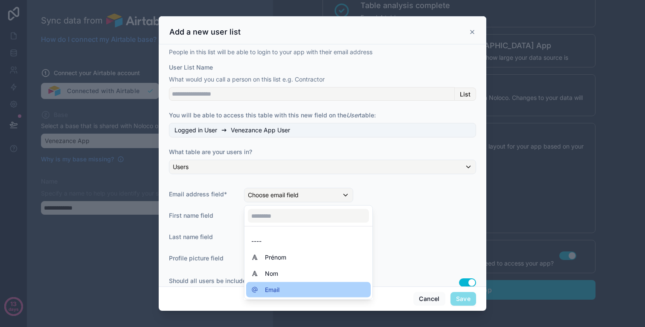
click at [290, 288] on div "Email" at bounding box center [308, 290] width 114 height 10
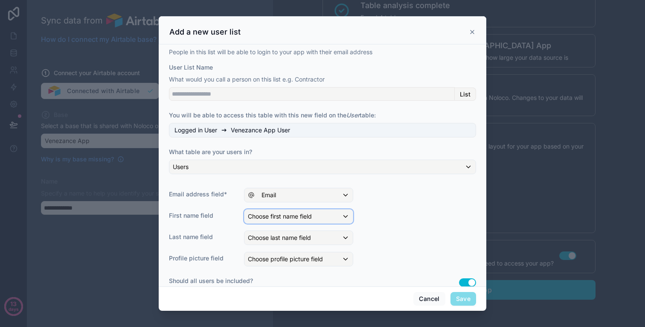
click at [305, 210] on div "Choose first name field" at bounding box center [299, 217] width 108 height 14
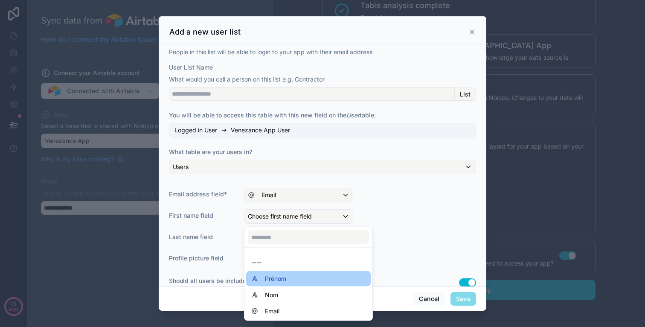
click at [297, 282] on div "Prénom" at bounding box center [308, 279] width 114 height 10
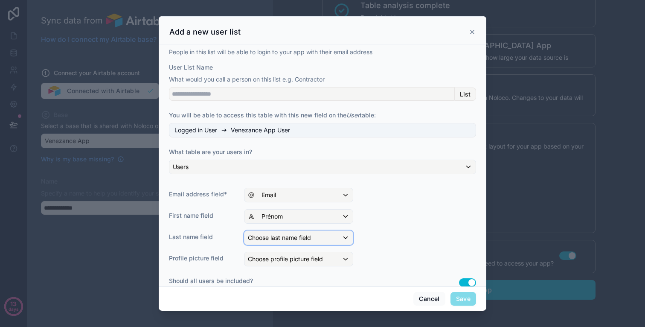
click at [309, 240] on span "Choose last name field" at bounding box center [279, 237] width 63 height 7
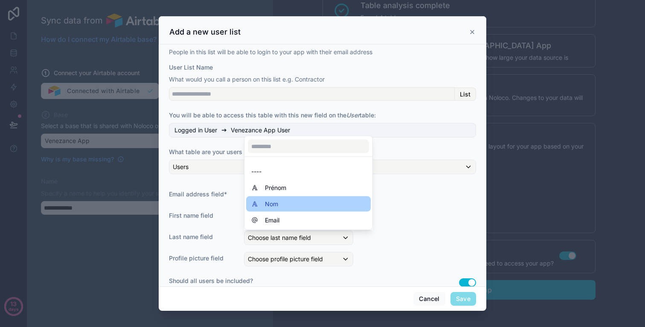
click at [320, 204] on div "Nom" at bounding box center [308, 204] width 114 height 10
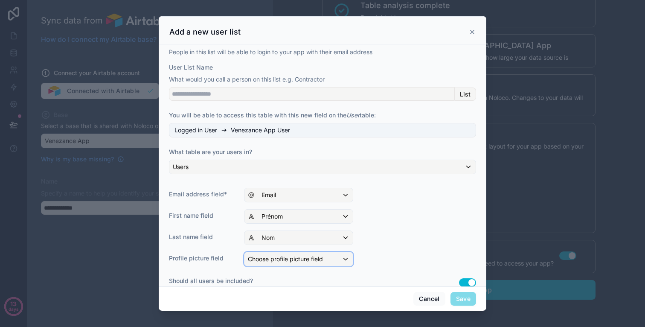
click at [318, 265] on div "Choose profile picture field" at bounding box center [299, 259] width 108 height 14
click at [414, 204] on div at bounding box center [323, 163] width 328 height 294
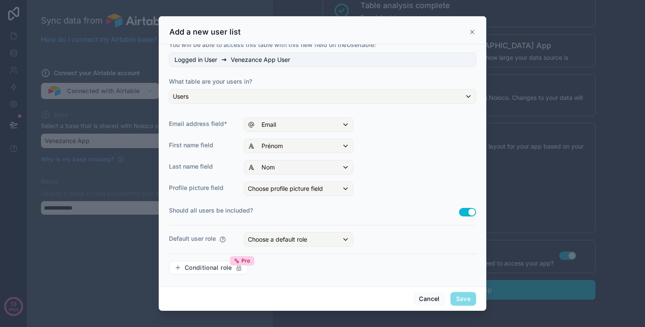
scroll to position [72, 0]
click at [312, 240] on div "Choose a default role" at bounding box center [299, 238] width 108 height 14
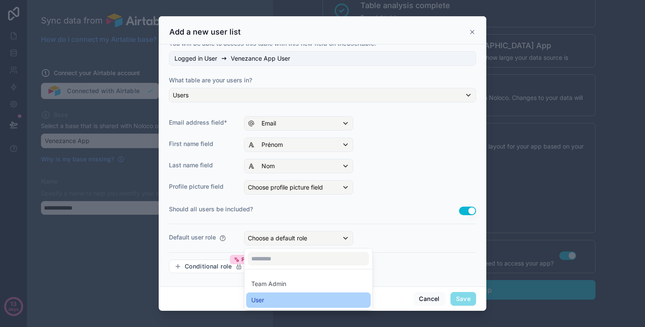
click at [316, 306] on div "User" at bounding box center [308, 299] width 125 height 15
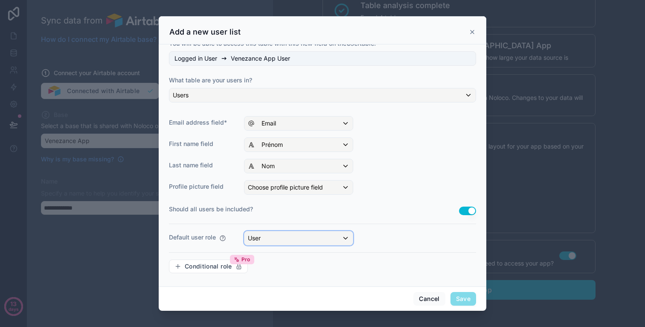
click at [311, 242] on div "User" at bounding box center [299, 238] width 108 height 14
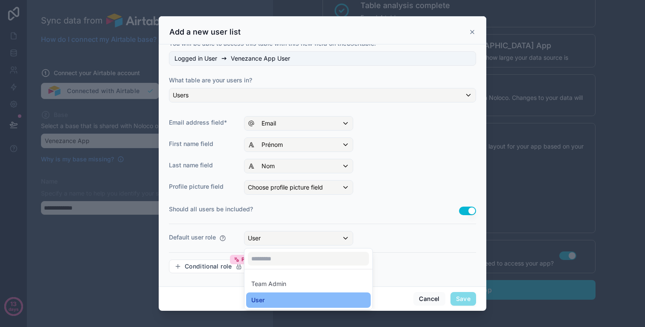
click at [385, 239] on div at bounding box center [323, 163] width 328 height 294
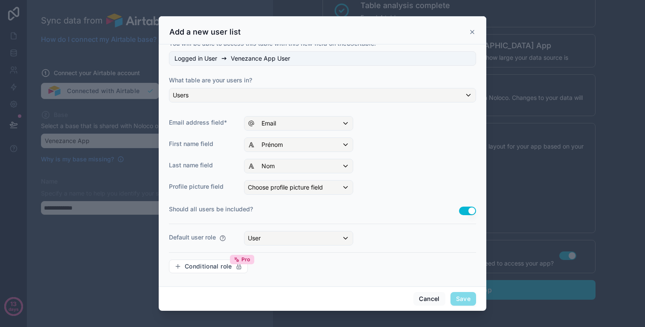
scroll to position [0, 0]
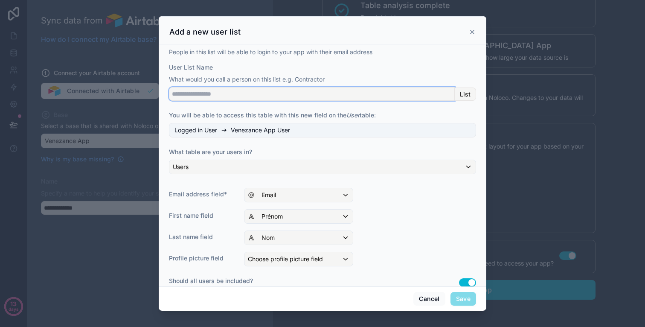
click at [300, 96] on input "User List Name" at bounding box center [312, 94] width 286 height 14
type input "*******"
click at [365, 163] on div "Users" at bounding box center [322, 167] width 306 height 14
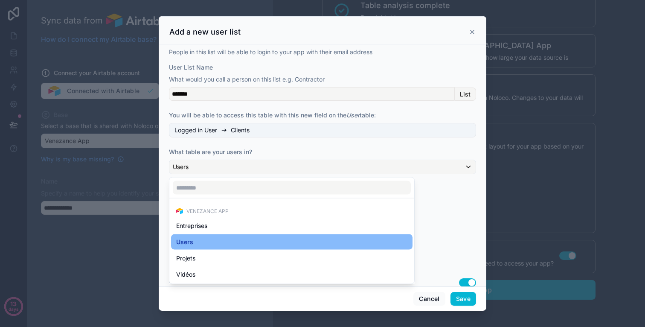
click at [385, 153] on div at bounding box center [323, 163] width 328 height 294
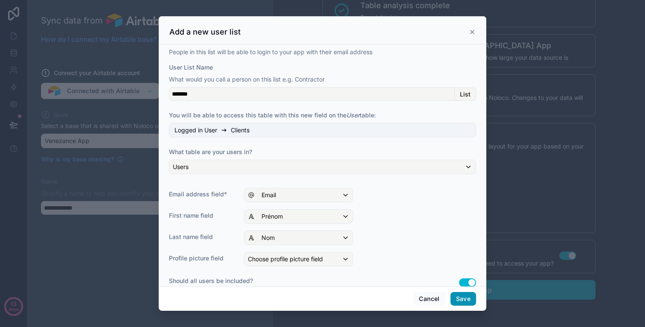
click at [458, 297] on button "Save" at bounding box center [464, 299] width 26 height 14
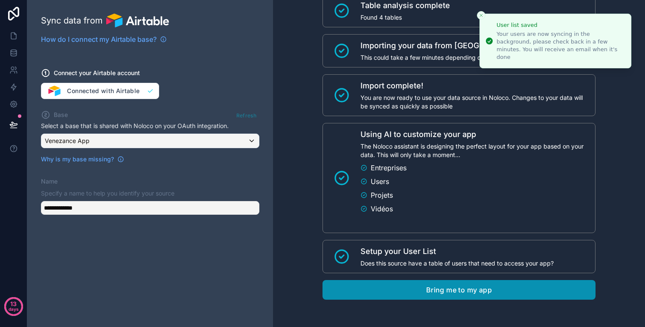
click at [436, 294] on button "Bring me to my app" at bounding box center [459, 290] width 273 height 20
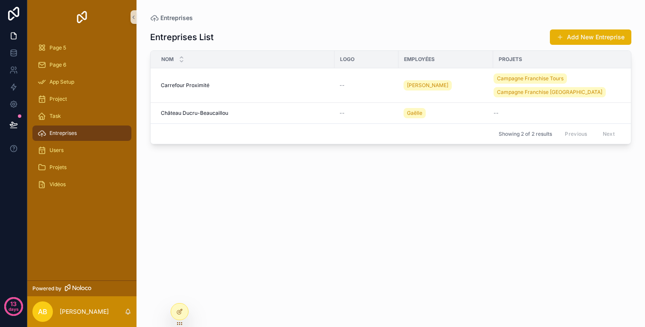
click at [106, 316] on div "AB [PERSON_NAME]" at bounding box center [81, 311] width 109 height 31
click at [70, 310] on p "[PERSON_NAME]" at bounding box center [84, 311] width 49 height 9
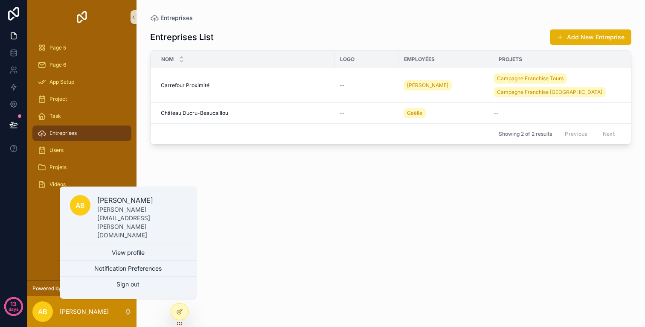
click at [50, 247] on div "Page 5 Page 6 App Setup Project Task Entreprises Users Projets Vidéos" at bounding box center [81, 157] width 109 height 246
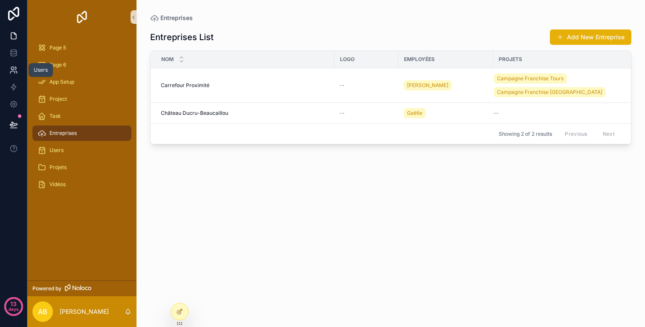
click at [11, 70] on icon at bounding box center [13, 70] width 9 height 9
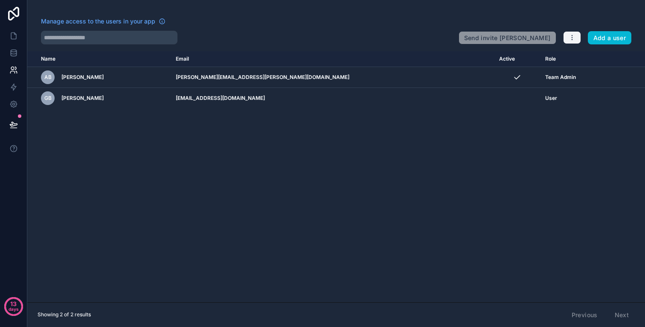
click at [572, 31] on button "button" at bounding box center [572, 37] width 18 height 13
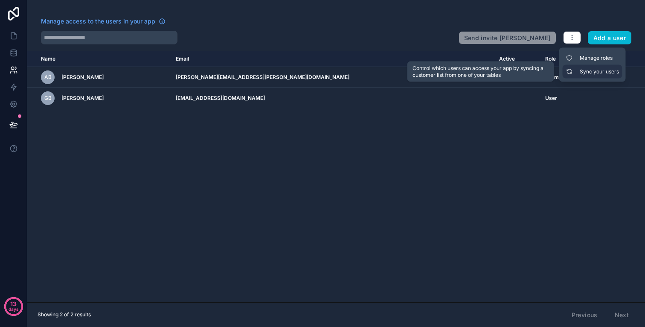
click at [582, 69] on link "Sync your users" at bounding box center [593, 72] width 60 height 14
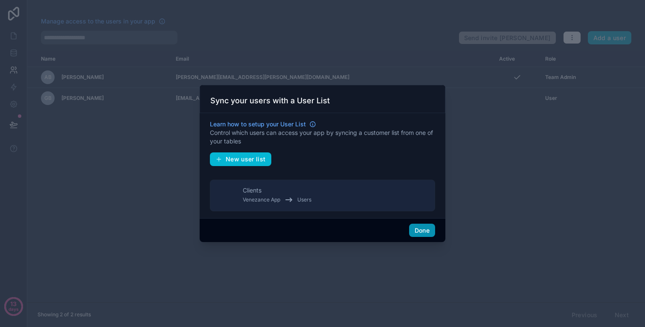
click at [421, 231] on button "Done" at bounding box center [422, 231] width 26 height 14
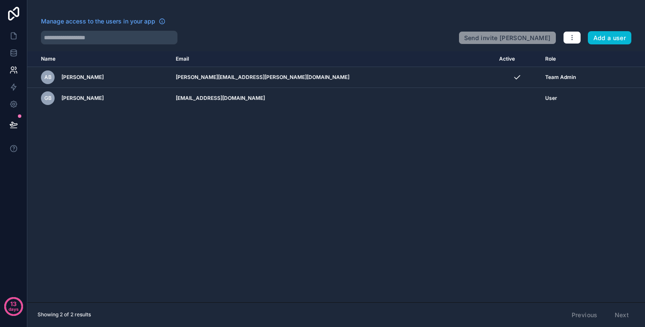
click at [585, 33] on div "Send invite reminders Add a user" at bounding box center [545, 36] width 173 height 17
click at [575, 35] on icon "button" at bounding box center [572, 37] width 7 height 7
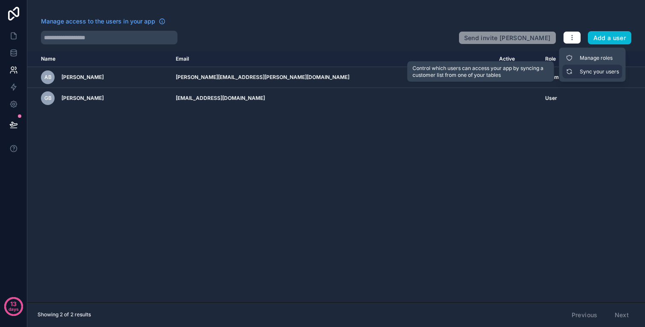
click at [578, 67] on link "Sync your users" at bounding box center [593, 72] width 60 height 14
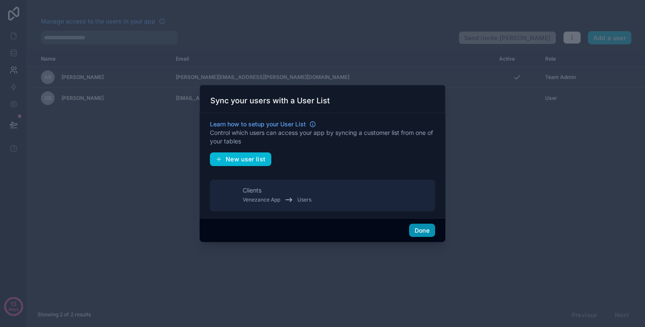
click at [426, 232] on button "Done" at bounding box center [422, 231] width 26 height 14
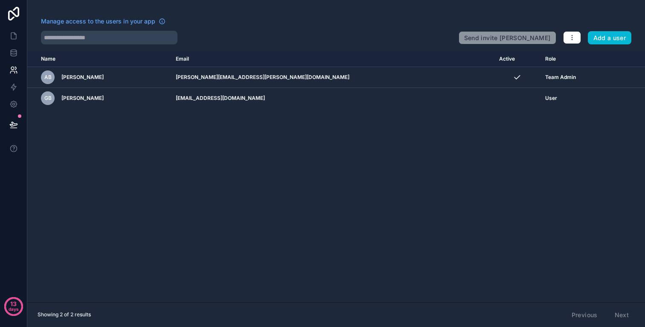
click at [295, 135] on div "Name Email Active Role [DOMAIN_NAME] [PERSON_NAME] Bazin [EMAIL_ADDRESS][PERSON…" at bounding box center [336, 176] width 618 height 251
click at [566, 41] on button "button" at bounding box center [572, 37] width 18 height 13
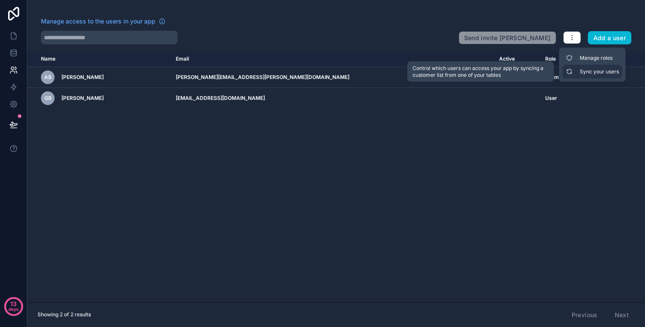
click at [591, 72] on link "Sync your users" at bounding box center [593, 72] width 60 height 14
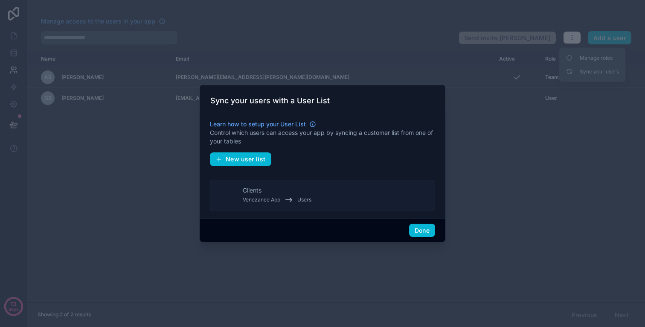
click at [296, 193] on div "Clients Venezance App Users" at bounding box center [277, 195] width 69 height 19
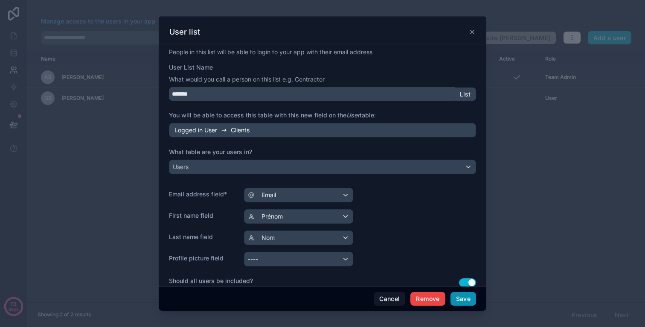
click at [470, 302] on button "Save" at bounding box center [464, 299] width 26 height 14
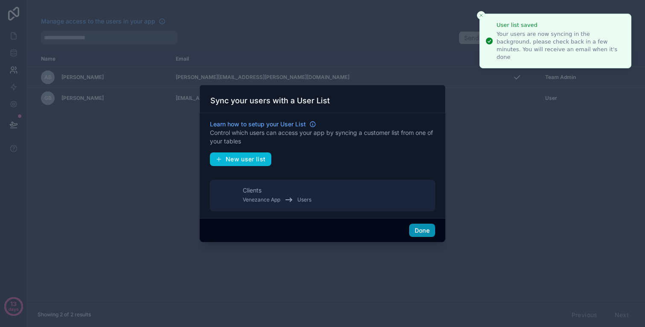
click at [419, 230] on button "Done" at bounding box center [422, 231] width 26 height 14
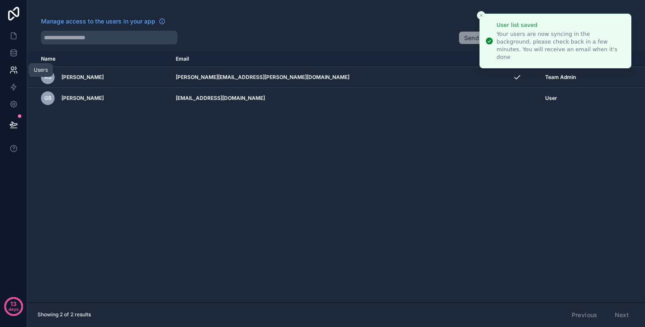
click at [12, 69] on icon at bounding box center [13, 70] width 9 height 9
click at [16, 55] on icon at bounding box center [13, 53] width 9 height 9
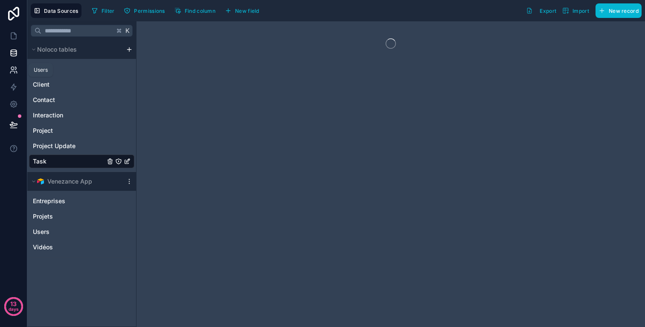
click at [16, 69] on icon at bounding box center [13, 70] width 9 height 9
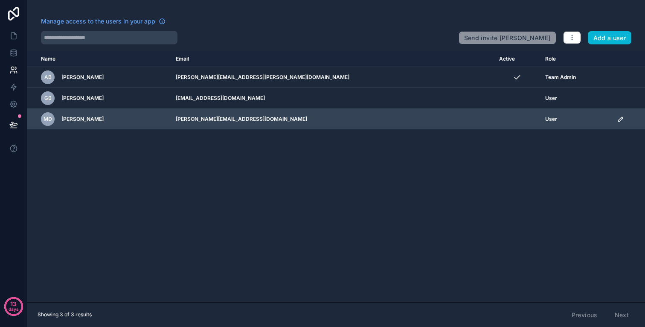
click at [617, 117] on div "scrollable content" at bounding box center [628, 119] width 23 height 7
click at [617, 119] on icon "scrollable content" at bounding box center [620, 119] width 7 height 7
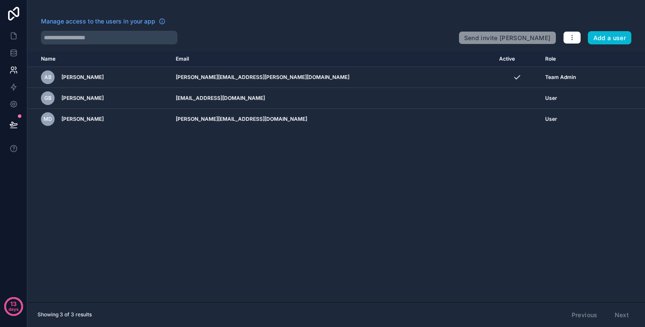
click at [350, 154] on div "Name Email Active Role [DOMAIN_NAME] [PERSON_NAME] Bazin [EMAIL_ADDRESS][PERSON…" at bounding box center [336, 176] width 618 height 251
click at [9, 93] on link at bounding box center [13, 87] width 27 height 17
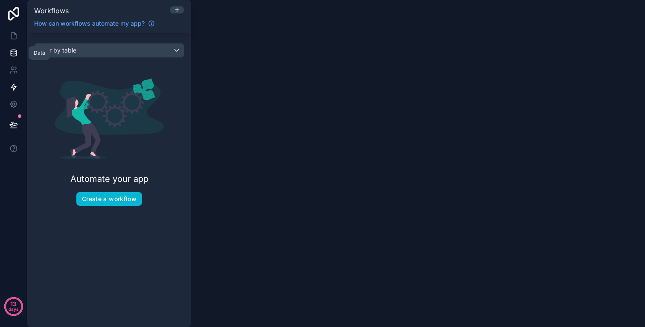
click at [17, 51] on icon at bounding box center [13, 53] width 9 height 9
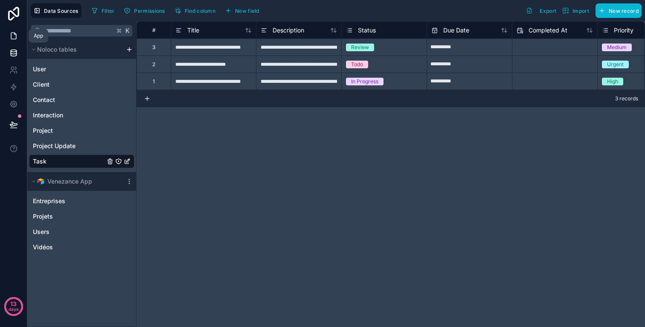
click at [15, 39] on icon at bounding box center [13, 36] width 5 height 6
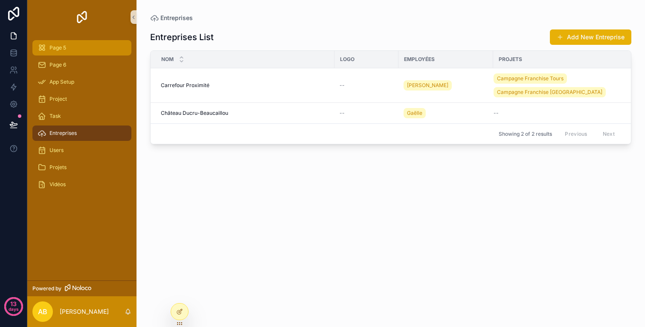
click at [69, 52] on div "Page 5" at bounding box center [82, 48] width 89 height 14
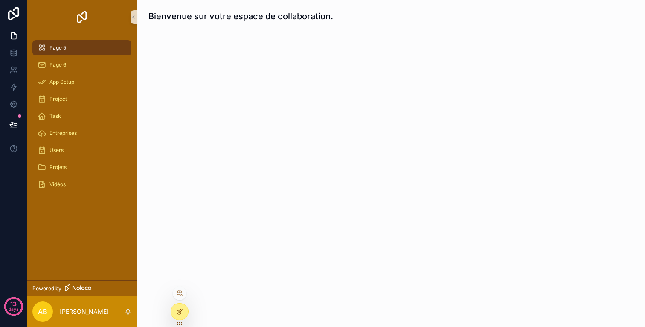
click at [180, 313] on icon at bounding box center [179, 312] width 4 height 4
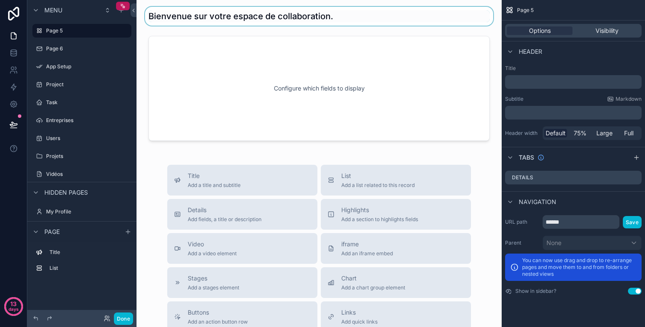
click at [211, 20] on div "scrollable content" at bounding box center [319, 16] width 352 height 19
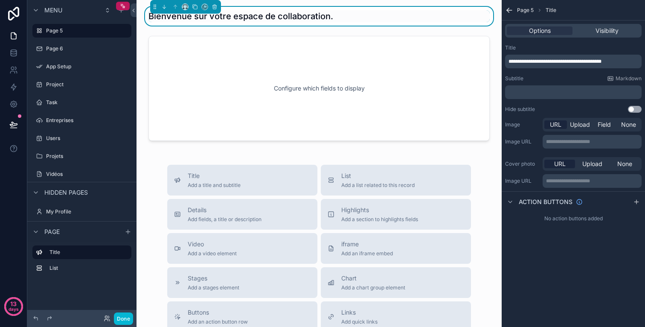
click at [594, 62] on span "**********" at bounding box center [555, 61] width 93 height 5
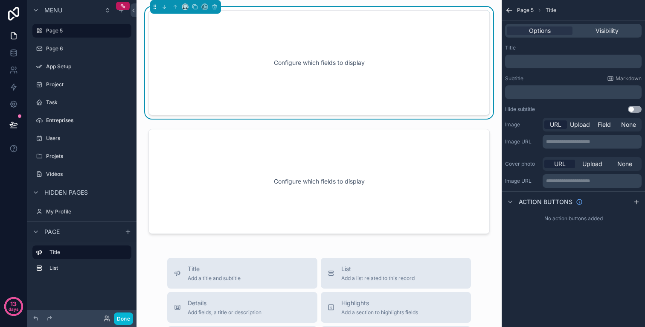
click at [601, 55] on div "﻿" at bounding box center [573, 62] width 137 height 14
click at [570, 83] on div "Subtitle Markdown ﻿" at bounding box center [573, 87] width 137 height 24
click at [569, 90] on p "﻿" at bounding box center [574, 92] width 131 height 7
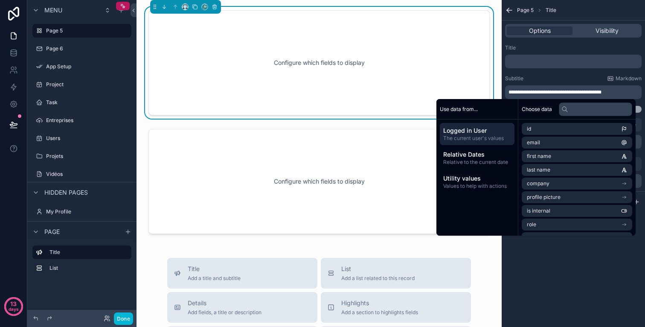
click at [585, 60] on p "﻿" at bounding box center [574, 61] width 131 height 7
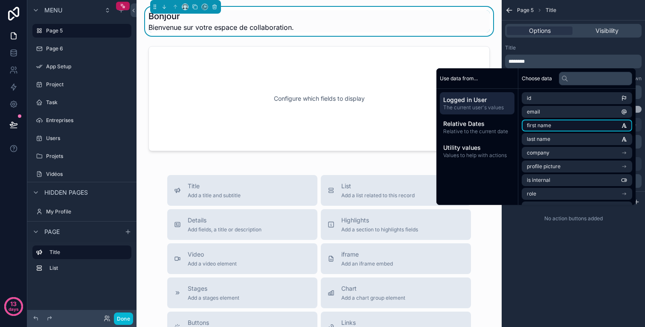
click at [556, 122] on li "first name" at bounding box center [577, 125] width 111 height 12
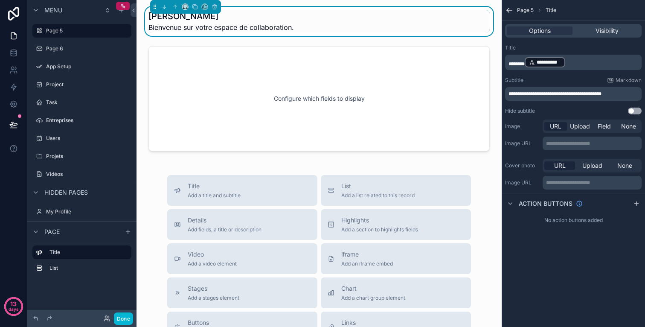
click at [589, 61] on p "**********" at bounding box center [574, 62] width 131 height 12
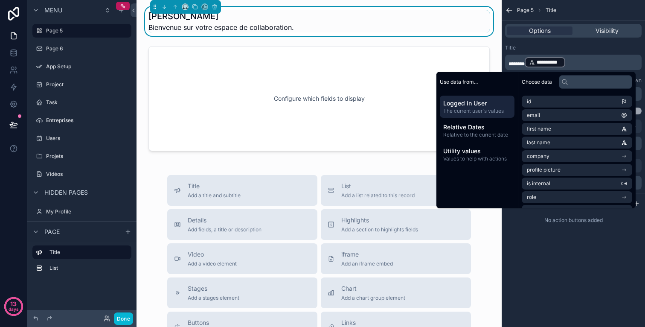
click at [587, 62] on p "**********" at bounding box center [574, 62] width 131 height 12
click at [579, 64] on p "**********" at bounding box center [574, 62] width 131 height 12
click at [580, 48] on div "Title" at bounding box center [573, 47] width 137 height 7
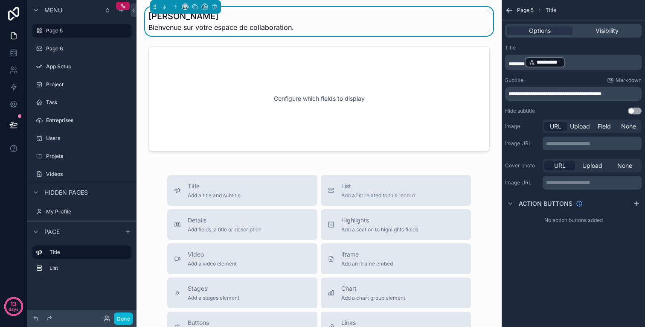
click at [576, 61] on p "**********" at bounding box center [574, 62] width 131 height 12
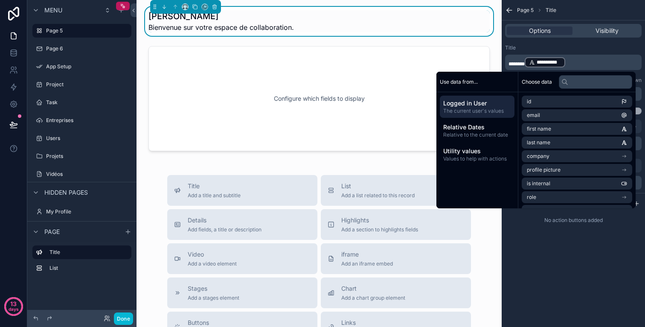
click at [576, 61] on p "**********" at bounding box center [574, 62] width 131 height 12
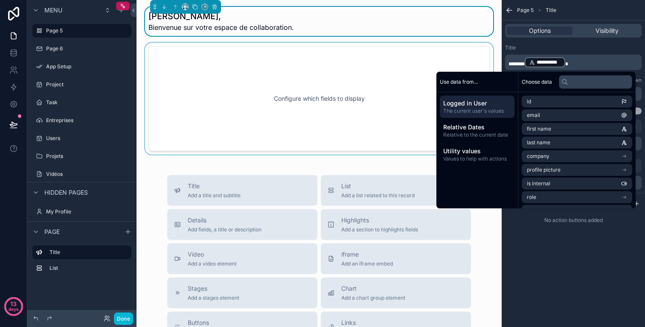
click at [374, 76] on div "scrollable content" at bounding box center [319, 99] width 352 height 112
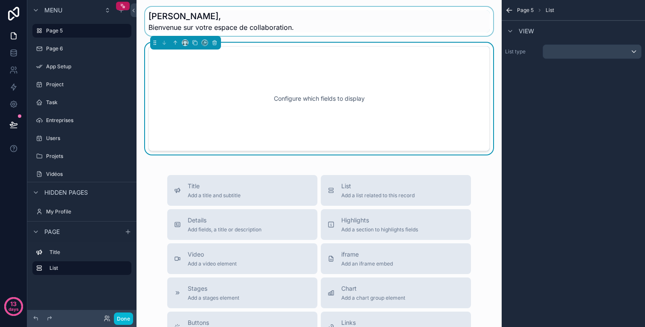
click at [148, 29] on div "scrollable content" at bounding box center [319, 21] width 352 height 29
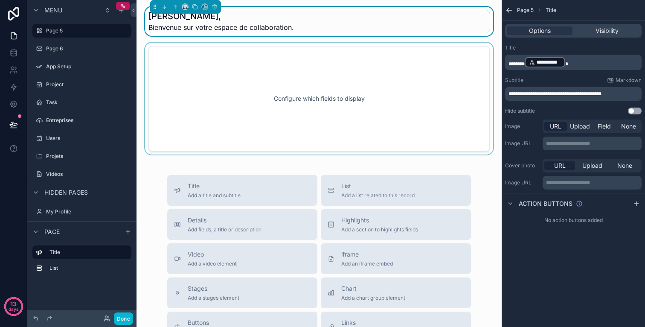
click at [152, 29] on span "Bienvenue sur votre espace de collaboration." at bounding box center [221, 27] width 146 height 10
drag, startPoint x: 510, startPoint y: 92, endPoint x: 486, endPoint y: 92, distance: 24.7
click at [499, 92] on div "**********" at bounding box center [391, 163] width 509 height 327
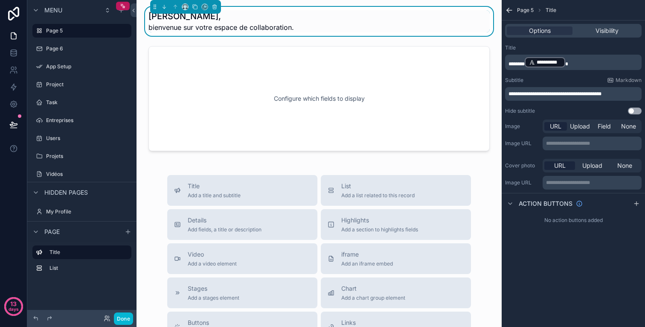
click at [539, 94] on span "**********" at bounding box center [555, 93] width 93 height 5
click at [279, 76] on div "scrollable content" at bounding box center [319, 99] width 352 height 112
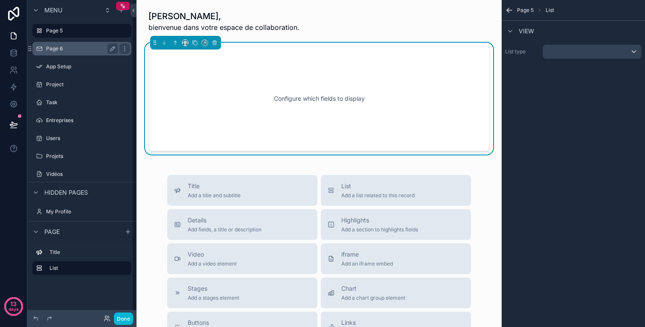
click at [77, 52] on label "Page 6" at bounding box center [80, 48] width 68 height 7
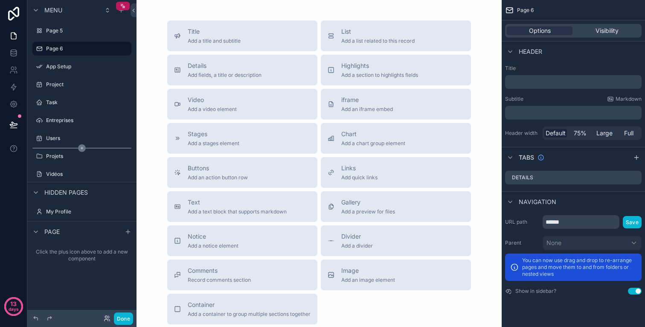
click at [79, 151] on icon "scrollable content" at bounding box center [82, 148] width 8 height 8
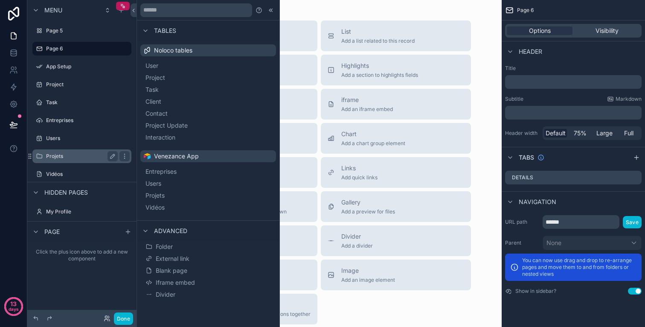
click at [80, 155] on label "Projets" at bounding box center [80, 156] width 68 height 7
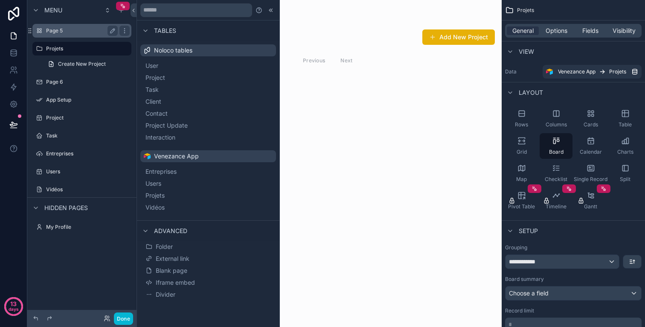
click at [57, 28] on label "Page 5" at bounding box center [80, 30] width 68 height 7
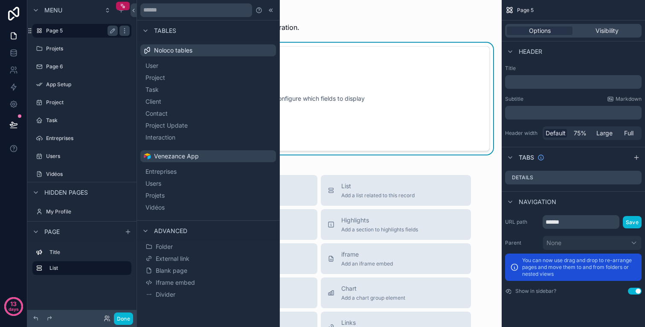
click at [60, 30] on label "Page 5" at bounding box center [80, 30] width 68 height 7
drag, startPoint x: 102, startPoint y: 32, endPoint x: 125, endPoint y: 32, distance: 23.5
click at [125, 32] on div "Page 5" at bounding box center [82, 31] width 96 height 14
click at [115, 32] on icon "scrollable content" at bounding box center [112, 30] width 7 height 7
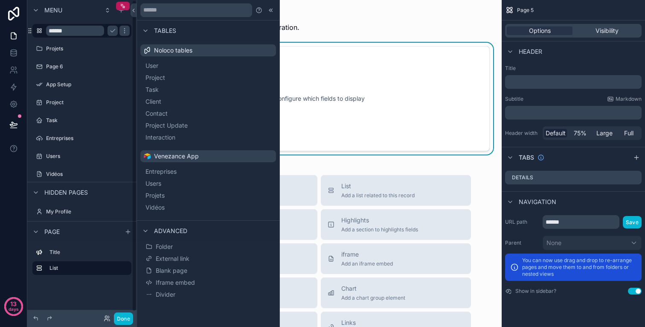
drag, startPoint x: 125, startPoint y: 32, endPoint x: 84, endPoint y: 28, distance: 40.8
click at [84, 28] on input "******" at bounding box center [75, 31] width 58 height 10
type input "*******"
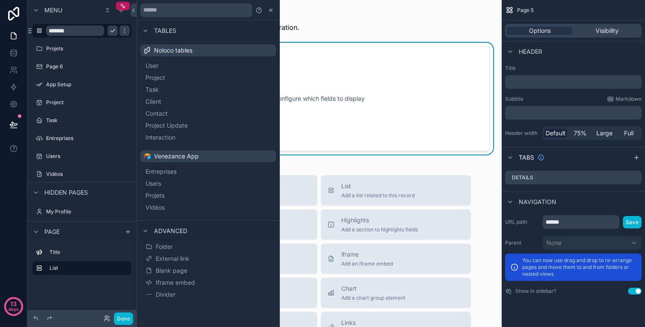
drag, startPoint x: 84, startPoint y: 28, endPoint x: 114, endPoint y: 29, distance: 29.9
click at [114, 29] on icon "scrollable content" at bounding box center [112, 30] width 7 height 7
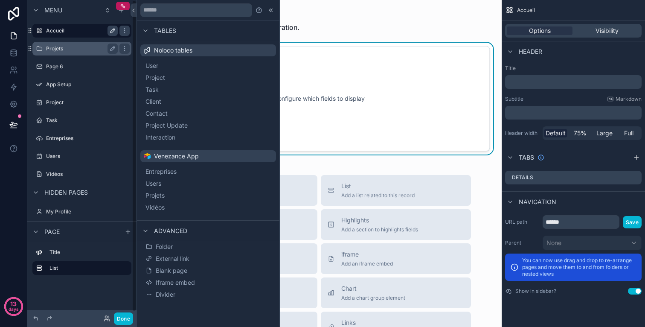
drag, startPoint x: 114, startPoint y: 29, endPoint x: 79, endPoint y: 50, distance: 40.8
click at [79, 50] on label "Projets" at bounding box center [80, 48] width 68 height 7
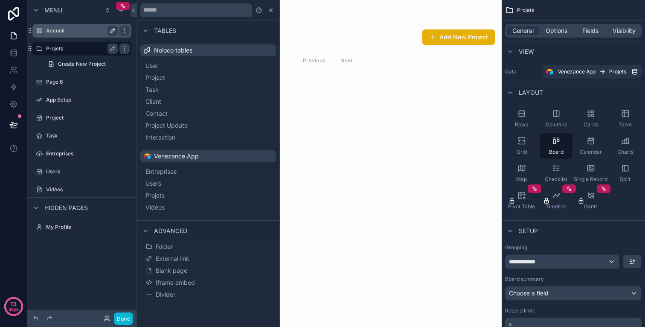
click at [319, 104] on div "scrollable content" at bounding box center [319, 163] width 365 height 327
click at [271, 8] on icon at bounding box center [271, 10] width 7 height 7
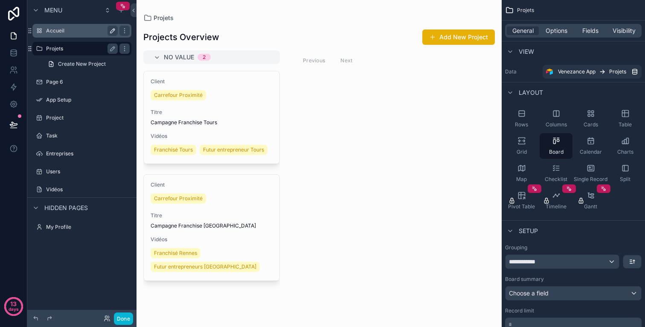
click at [271, 119] on div "Titre Campagne Franchise Tours" at bounding box center [212, 117] width 122 height 17
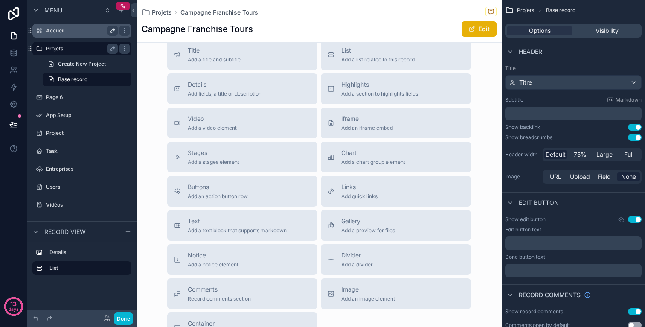
scroll to position [262, 0]
click at [282, 123] on div "Video Add a video element" at bounding box center [242, 123] width 137 height 17
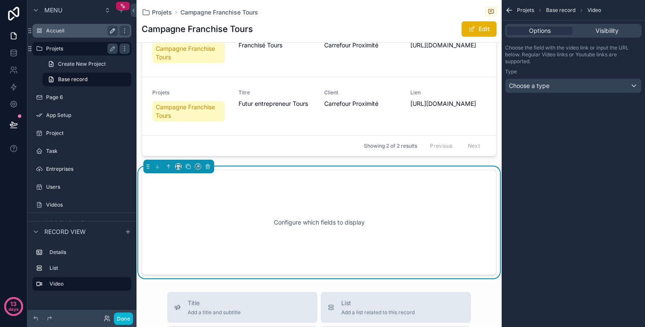
scroll to position [121, 0]
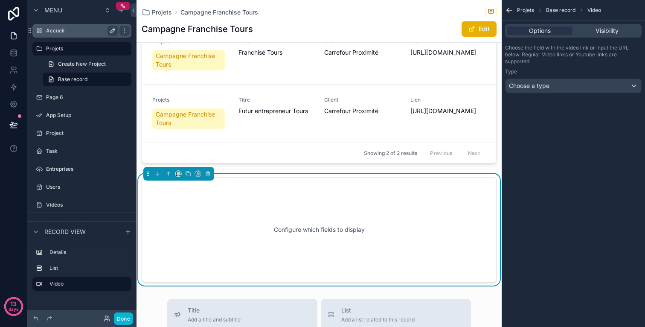
drag, startPoint x: 79, startPoint y: 50, endPoint x: 541, endPoint y: 93, distance: 463.3
click at [541, 93] on div "Choose the field with the video link or input the URL below. Regular Video link…" at bounding box center [573, 68] width 143 height 55
click at [546, 90] on span "Choose a type" at bounding box center [529, 86] width 41 height 9
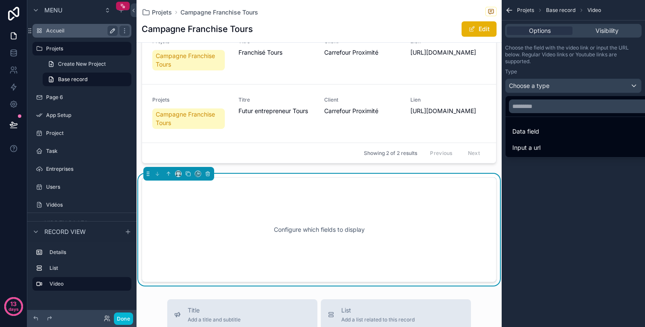
click at [544, 132] on div "Data field" at bounding box center [583, 131] width 142 height 10
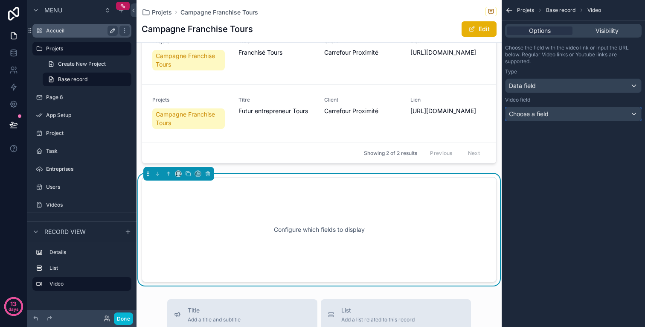
click at [552, 116] on div "Choose a field" at bounding box center [574, 114] width 136 height 14
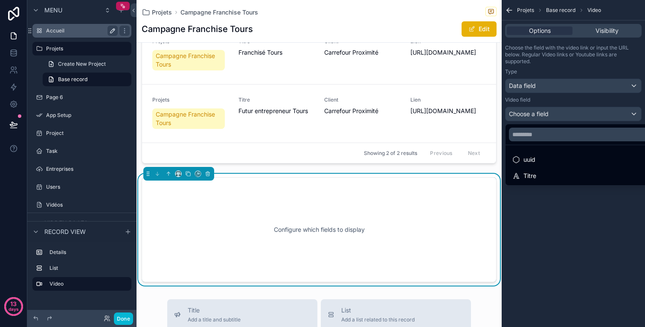
click at [544, 176] on div "Titre" at bounding box center [583, 176] width 142 height 10
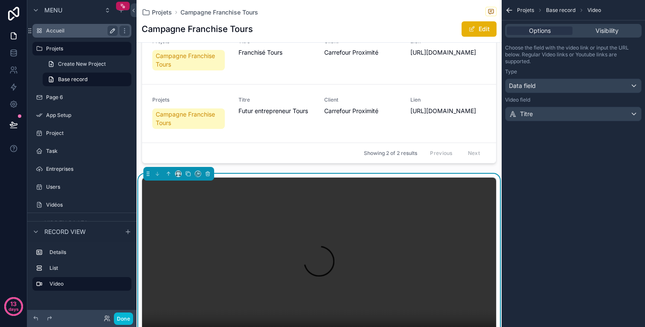
click at [603, 30] on span "Visibility" at bounding box center [607, 30] width 23 height 9
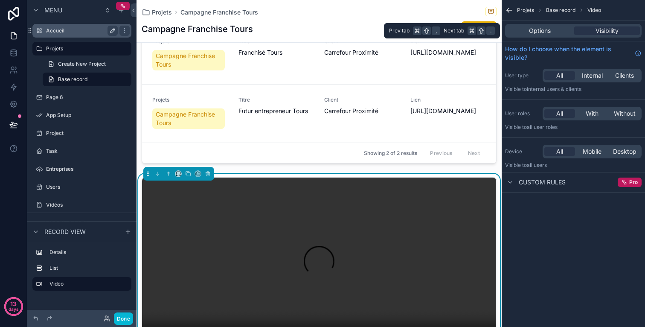
click at [552, 31] on div "Options" at bounding box center [540, 30] width 66 height 9
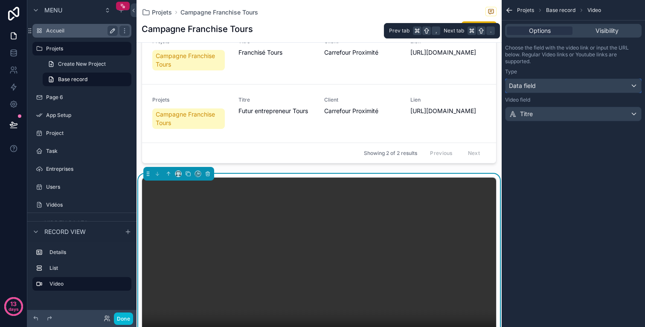
click at [558, 84] on div "Data field" at bounding box center [574, 86] width 136 height 14
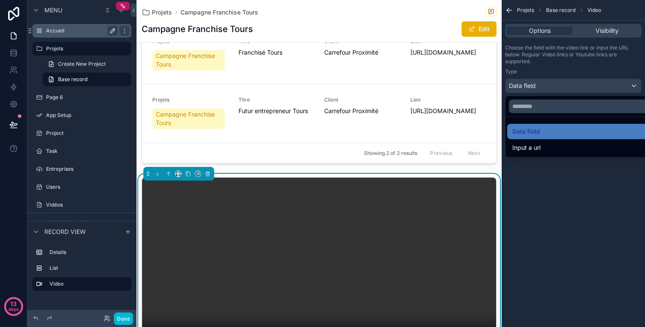
click at [544, 142] on div "Input a url" at bounding box center [583, 147] width 152 height 15
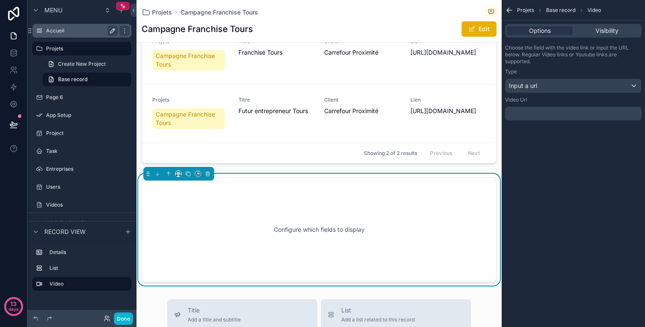
click at [556, 118] on div "﻿" at bounding box center [573, 114] width 137 height 14
click at [557, 114] on p "﻿" at bounding box center [574, 113] width 131 height 7
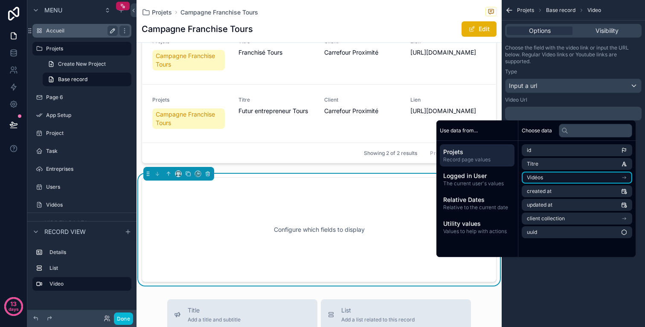
drag, startPoint x: 541, startPoint y: 93, endPoint x: 572, endPoint y: 176, distance: 88.4
click at [572, 176] on li "Vidéos" at bounding box center [577, 178] width 111 height 12
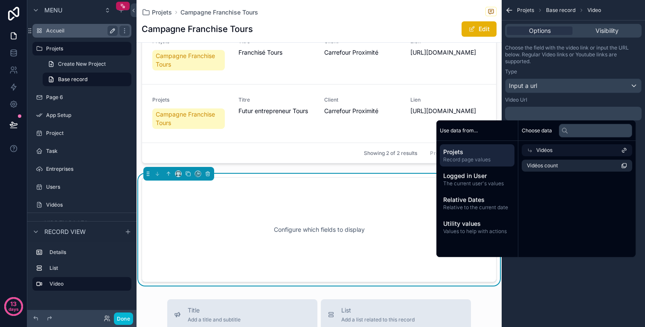
click at [489, 154] on span "Projets" at bounding box center [477, 152] width 68 height 9
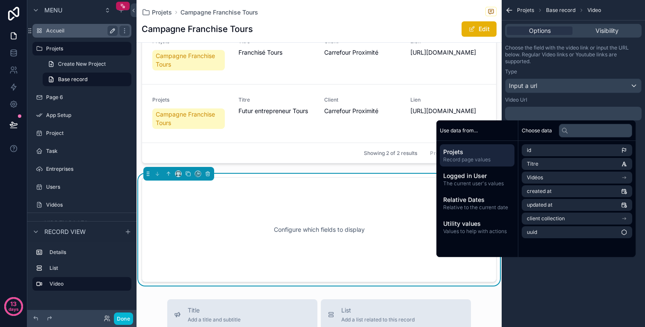
click at [565, 177] on li "Vidéos" at bounding box center [577, 178] width 111 height 12
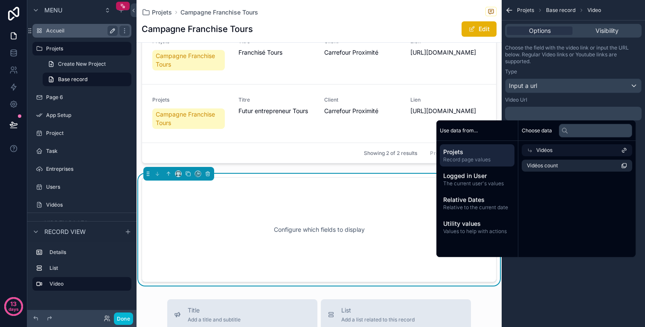
click at [570, 160] on li "Vidéos count" at bounding box center [577, 166] width 111 height 12
drag, startPoint x: 572, startPoint y: 176, endPoint x: 525, endPoint y: 148, distance: 54.2
click at [525, 148] on div "Vidéos" at bounding box center [577, 150] width 111 height 12
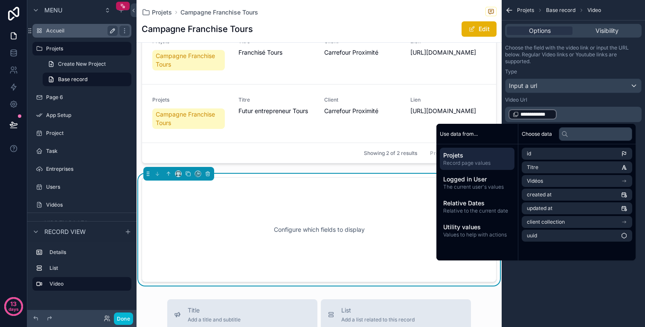
click at [472, 154] on span "Projets" at bounding box center [477, 155] width 68 height 9
click at [492, 159] on span "Projets" at bounding box center [477, 155] width 68 height 9
click at [568, 116] on p "**********" at bounding box center [574, 114] width 131 height 12
click at [550, 114] on span "**********" at bounding box center [537, 114] width 32 height 7
click at [481, 179] on span "Logged in User" at bounding box center [477, 179] width 68 height 9
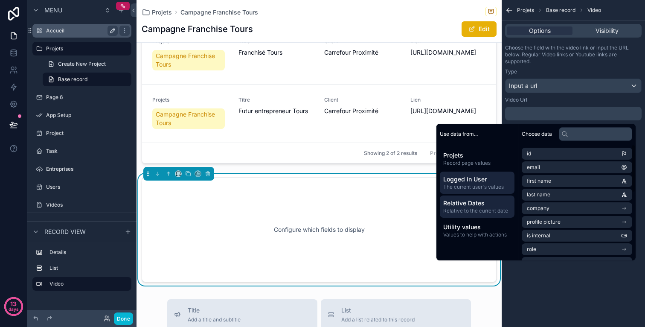
click at [484, 205] on span "Relative Dates" at bounding box center [477, 203] width 68 height 9
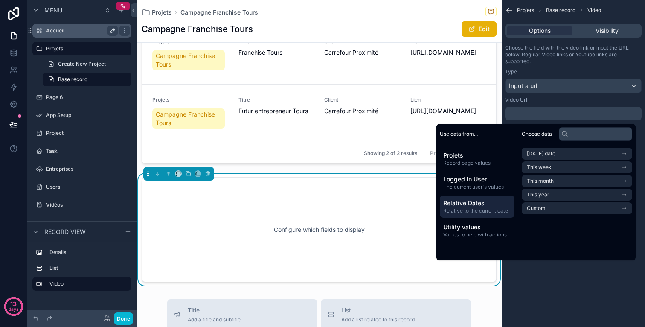
click at [274, 182] on div "Configure which fields to display" at bounding box center [319, 229] width 355 height 105
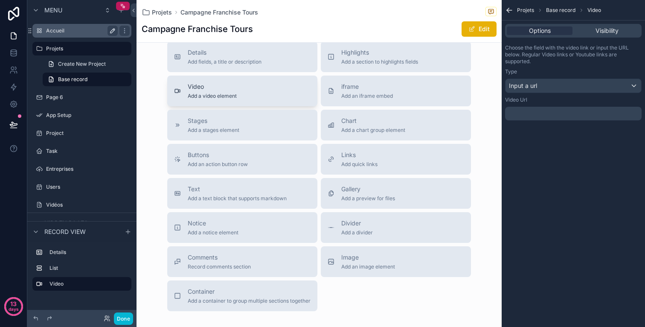
scroll to position [414, 0]
click at [371, 193] on div "Gallery Add a preview for files" at bounding box center [368, 191] width 54 height 17
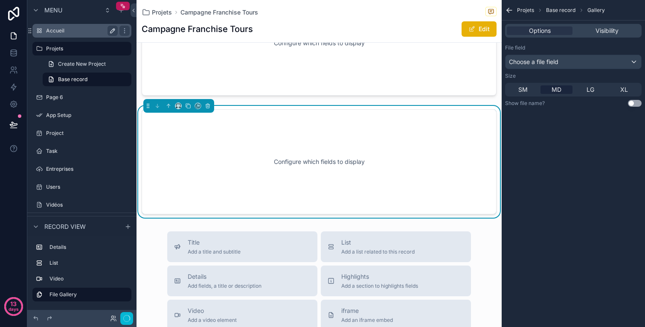
scroll to position [306, 0]
click at [544, 65] on span "Choose a file field" at bounding box center [533, 62] width 49 height 9
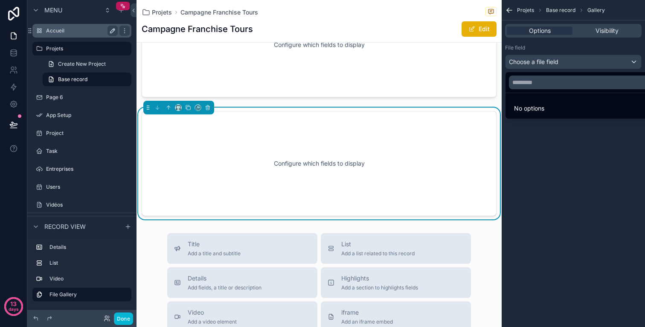
click at [568, 62] on div "scrollable content" at bounding box center [322, 163] width 645 height 327
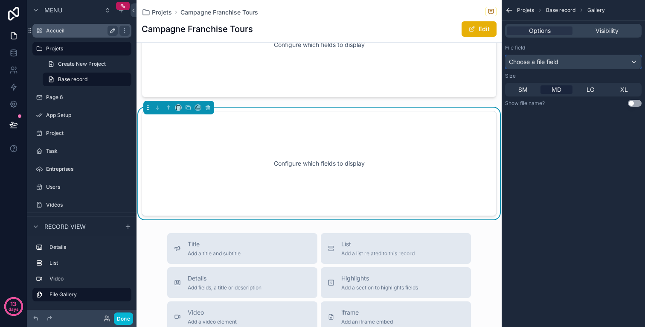
click at [588, 61] on div "Choose a file field" at bounding box center [574, 62] width 136 height 14
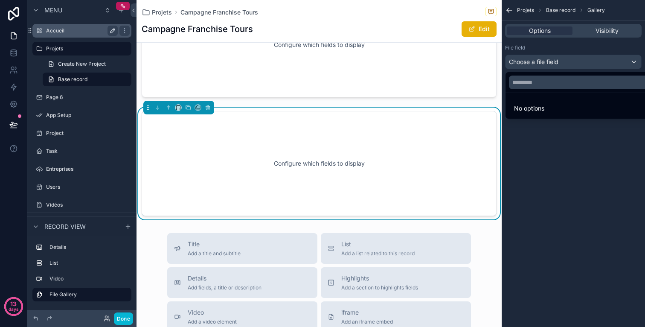
click at [588, 62] on div "scrollable content" at bounding box center [322, 163] width 645 height 327
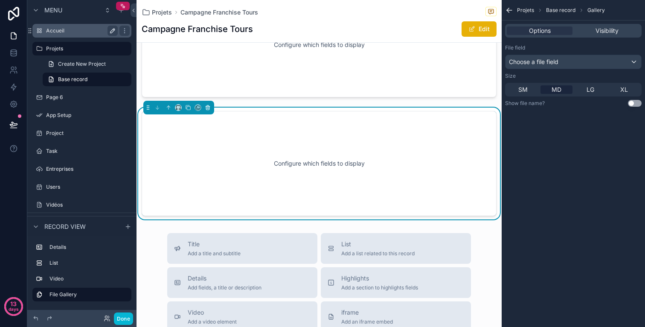
click at [210, 111] on button "scrollable content" at bounding box center [207, 107] width 9 height 9
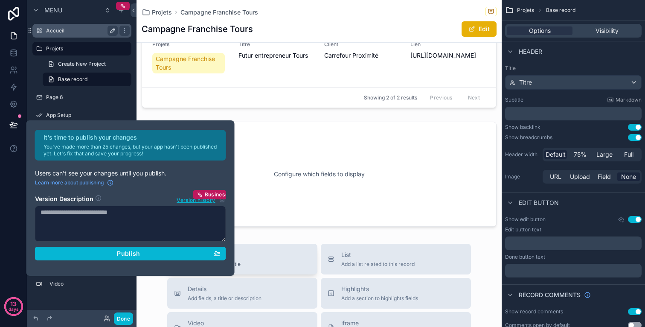
scroll to position [29, 0]
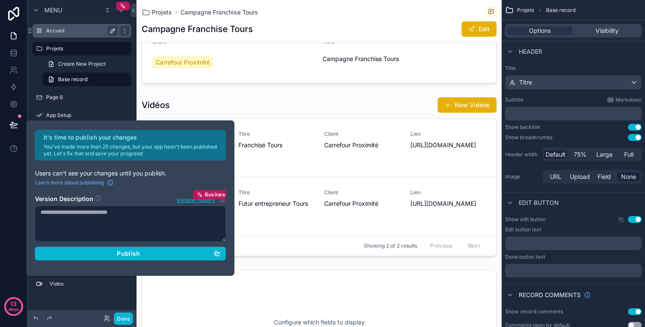
click at [326, 263] on div "Client Carrefour Proximité Titre Campagne Franchise Tours Vidéos New Vidéos Pro…" at bounding box center [319, 201] width 365 height 354
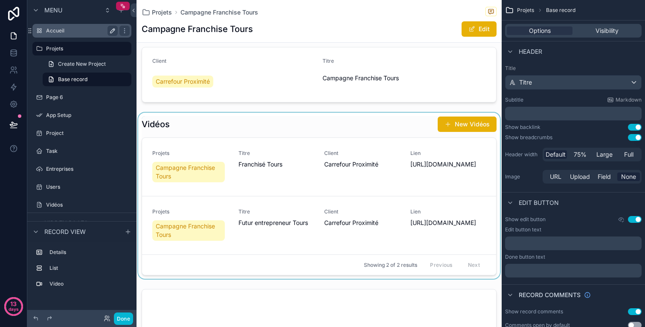
scroll to position [0, 0]
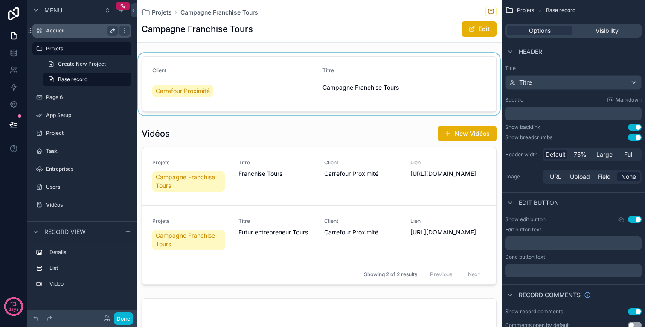
click at [396, 101] on div "scrollable content" at bounding box center [319, 84] width 365 height 62
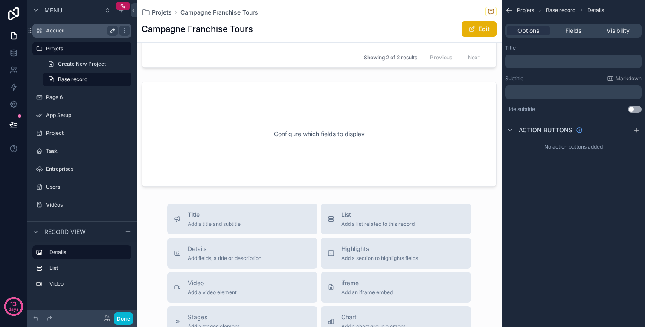
scroll to position [269, 0]
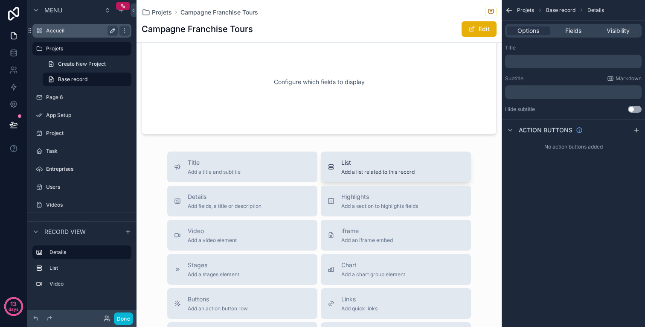
click at [352, 178] on button "List Add a list related to this record" at bounding box center [396, 166] width 150 height 31
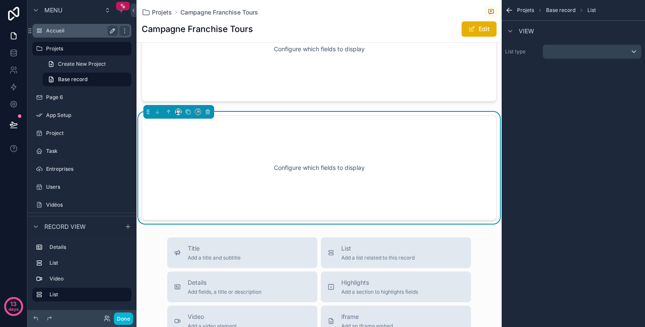
scroll to position [306, 0]
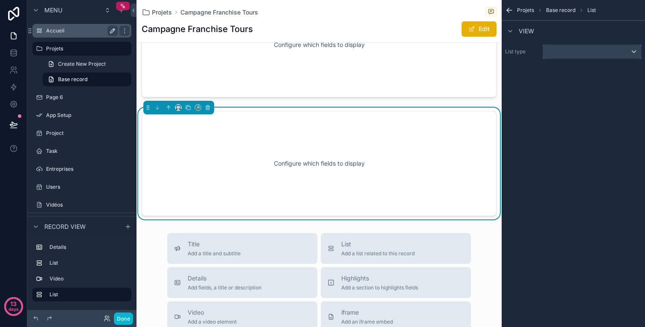
click at [571, 57] on div "scrollable content" at bounding box center [592, 52] width 98 height 14
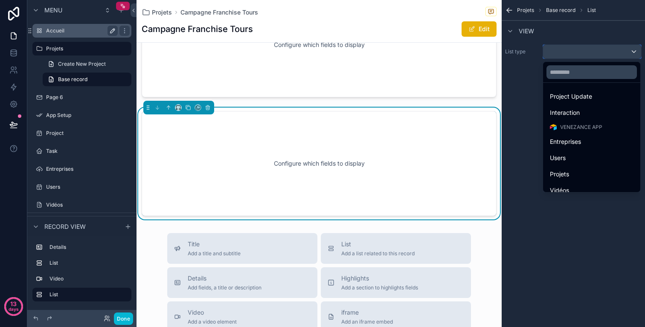
scroll to position [102, 0]
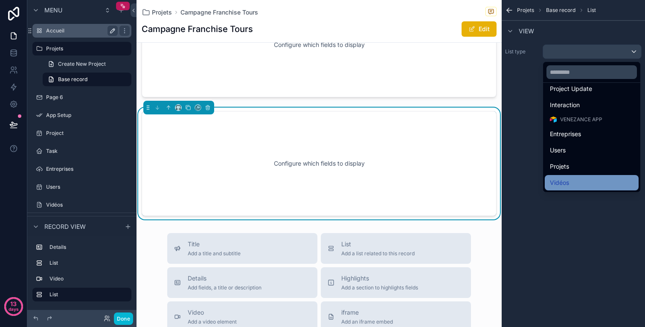
click at [587, 176] on div "Vidéos" at bounding box center [592, 182] width 94 height 15
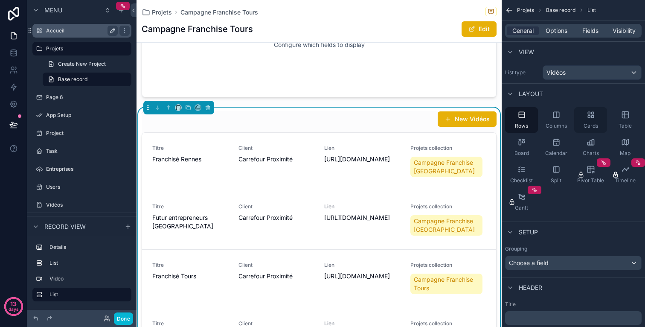
click at [588, 111] on icon "scrollable content" at bounding box center [591, 115] width 9 height 9
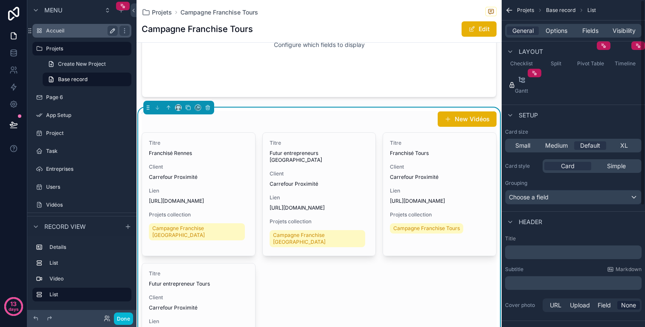
scroll to position [0, 0]
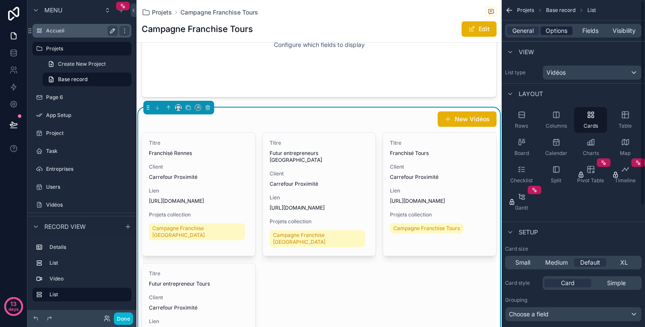
click at [547, 31] on span "Options" at bounding box center [557, 30] width 22 height 9
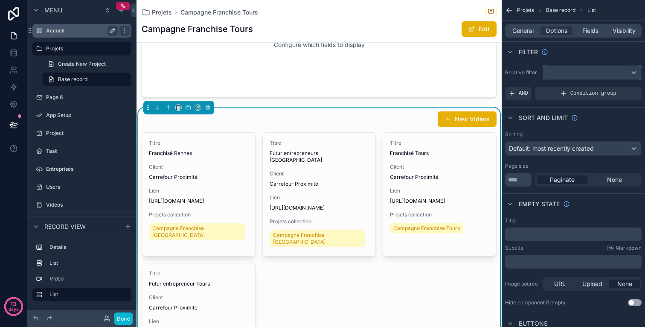
click at [588, 73] on div "scrollable content" at bounding box center [592, 73] width 98 height 14
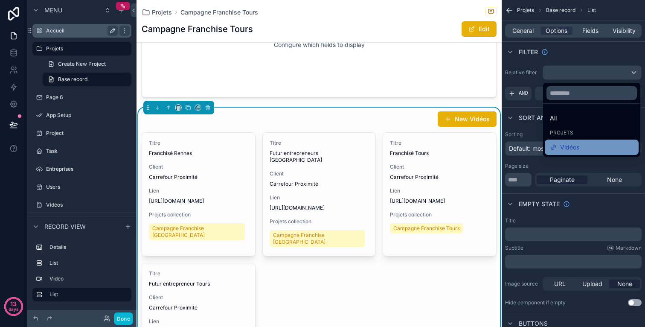
click at [573, 140] on div "Vidéos" at bounding box center [592, 147] width 94 height 15
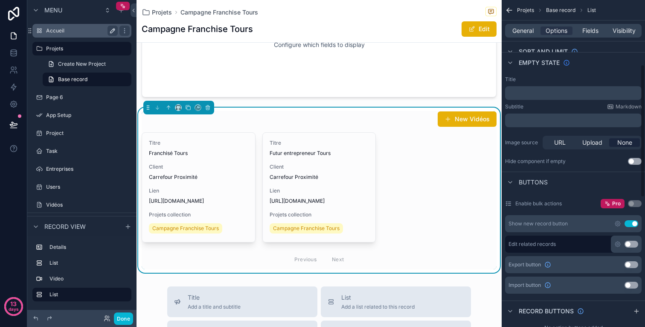
scroll to position [137, 0]
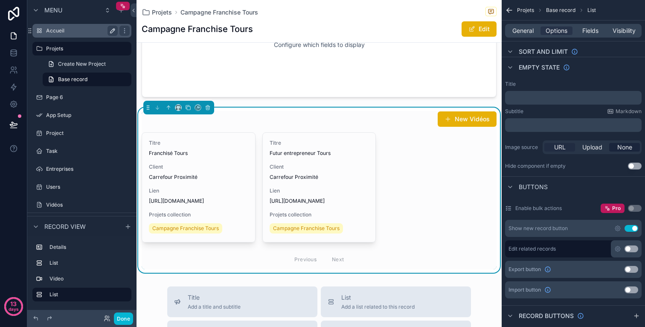
click at [570, 149] on div "URL" at bounding box center [559, 147] width 31 height 9
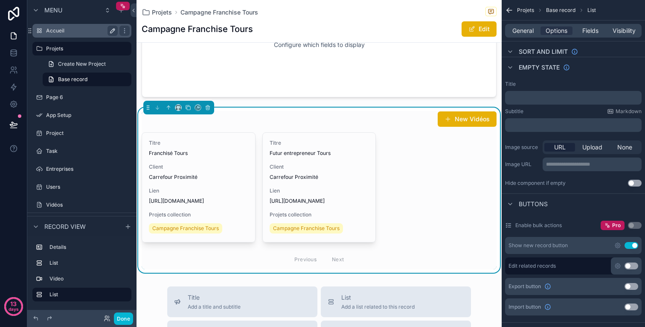
click at [594, 166] on p "**********" at bounding box center [593, 164] width 94 height 7
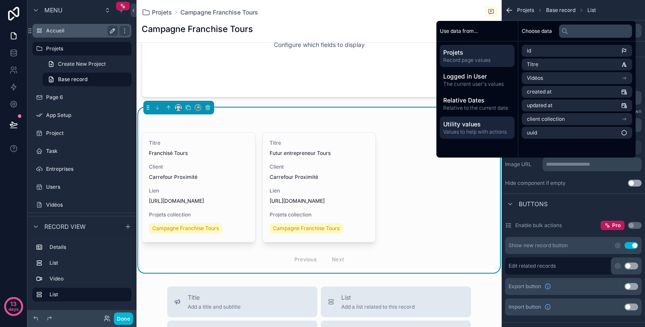
click at [463, 122] on span "Utility values" at bounding box center [477, 124] width 68 height 9
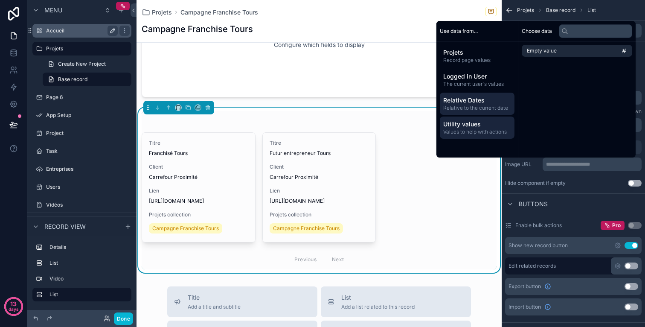
click at [485, 101] on span "Relative Dates" at bounding box center [477, 100] width 68 height 9
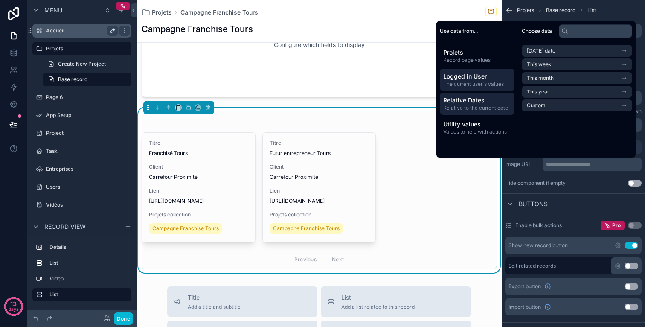
click at [492, 84] on span "The current user's values" at bounding box center [477, 84] width 68 height 7
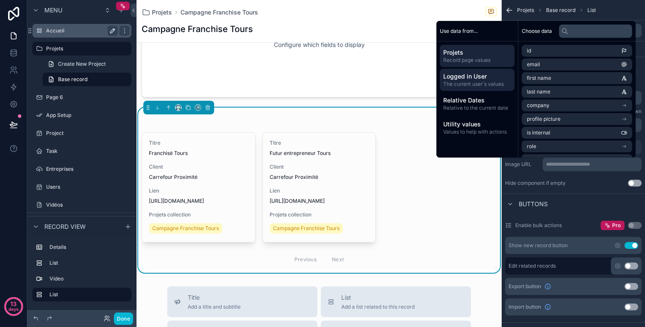
click at [495, 65] on div "Projets Record page values" at bounding box center [477, 56] width 75 height 22
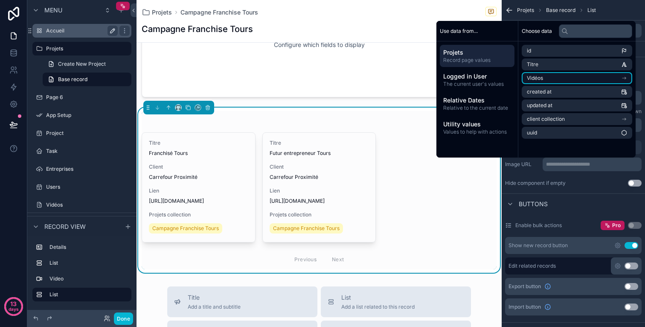
click at [606, 79] on li "Vidéos" at bounding box center [577, 78] width 111 height 12
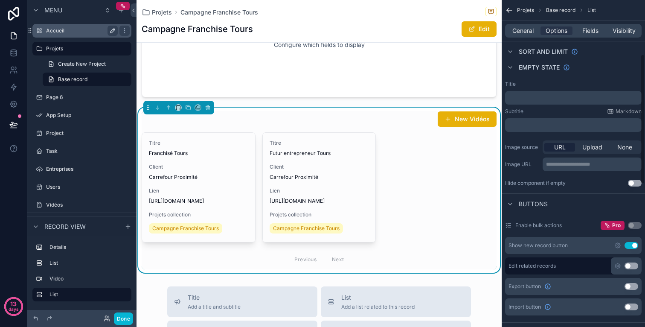
click at [564, 178] on div "**********" at bounding box center [573, 133] width 143 height 113
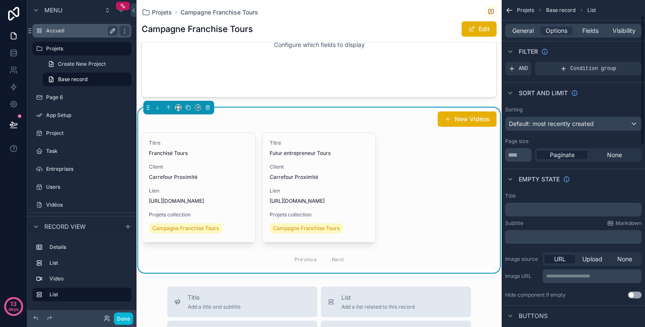
scroll to position [51, 0]
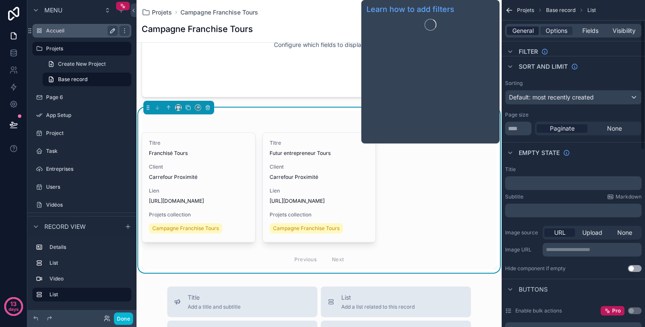
click at [530, 32] on span "General" at bounding box center [522, 30] width 21 height 9
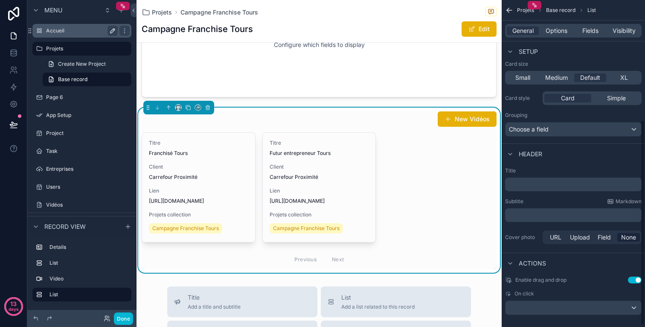
scroll to position [193, 0]
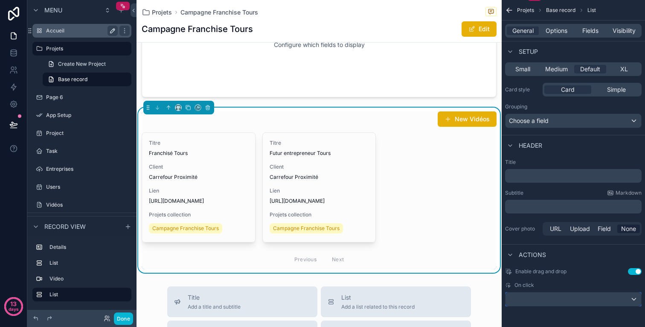
click at [553, 296] on div "scrollable content" at bounding box center [574, 299] width 136 height 14
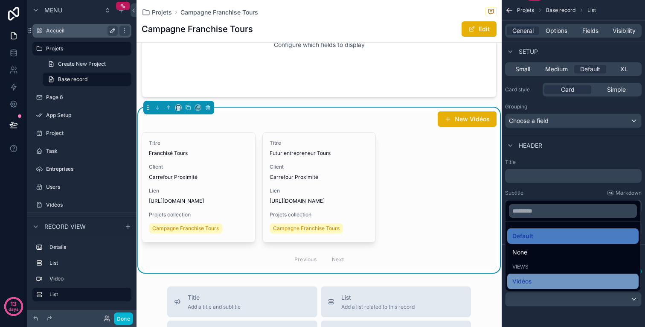
click at [565, 279] on div "Vidéos" at bounding box center [572, 281] width 121 height 10
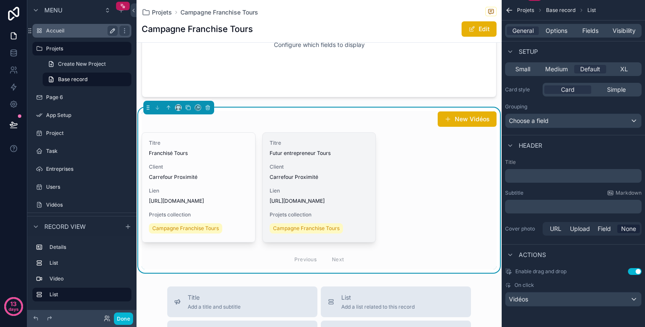
click at [302, 186] on div "Titre Futur entrepreneur Tours Client Carrefour Proximité Lien [URL][DOMAIN_NAM…" at bounding box center [319, 187] width 113 height 109
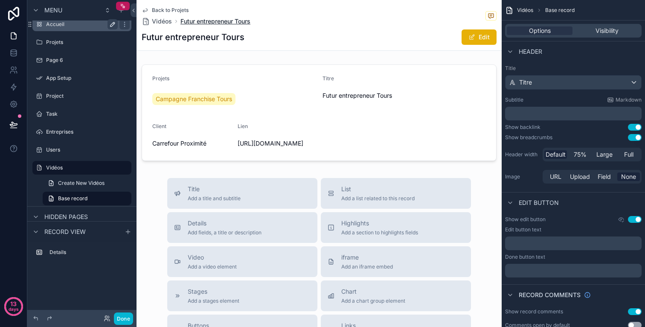
click at [204, 22] on span "Futur entrepreneur Tours" at bounding box center [215, 21] width 70 height 9
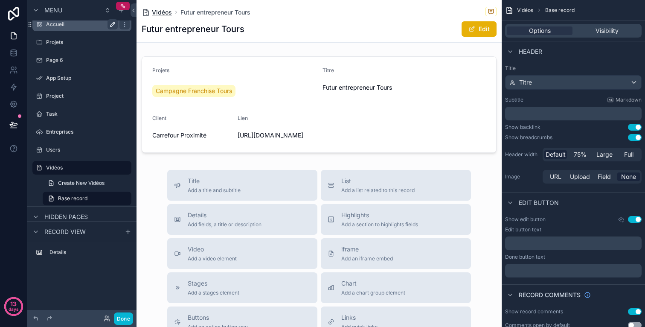
click at [169, 12] on span "Vidéos" at bounding box center [162, 12] width 20 height 9
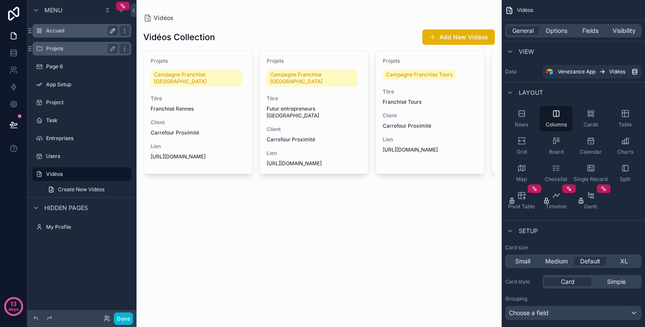
click at [80, 54] on div "Projets" at bounding box center [82, 49] width 96 height 14
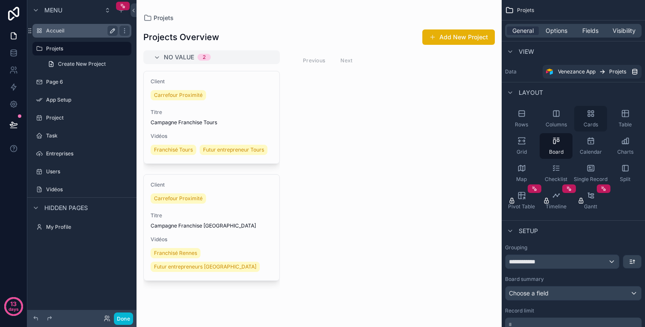
click at [596, 121] on span "Cards" at bounding box center [591, 124] width 15 height 7
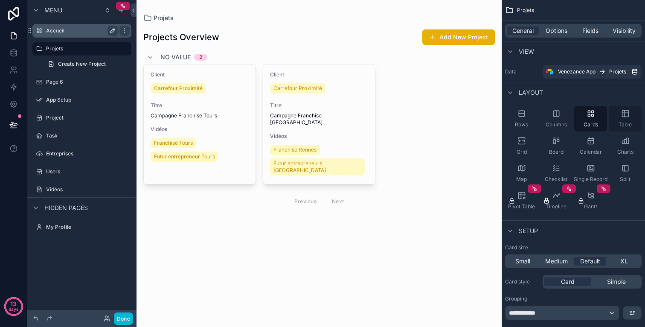
click at [627, 121] on span "Table" at bounding box center [625, 124] width 13 height 7
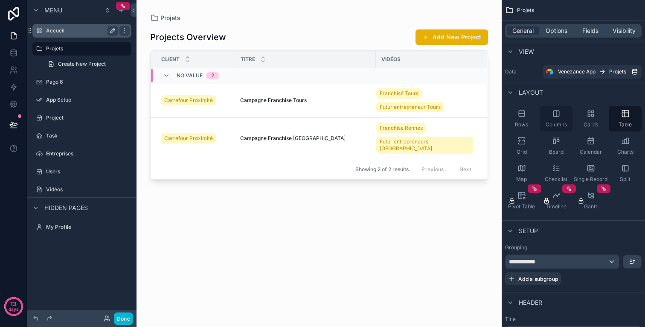
click at [561, 116] on div "Columns" at bounding box center [556, 119] width 33 height 26
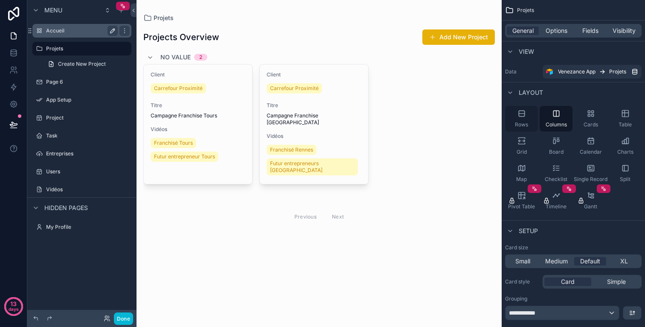
click at [524, 118] on div "Rows" at bounding box center [521, 119] width 33 height 26
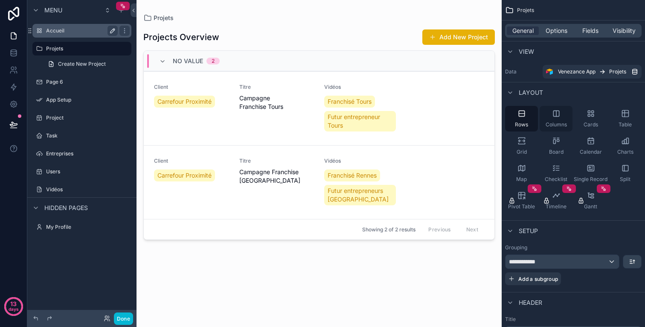
click at [548, 118] on div "Columns" at bounding box center [556, 119] width 33 height 26
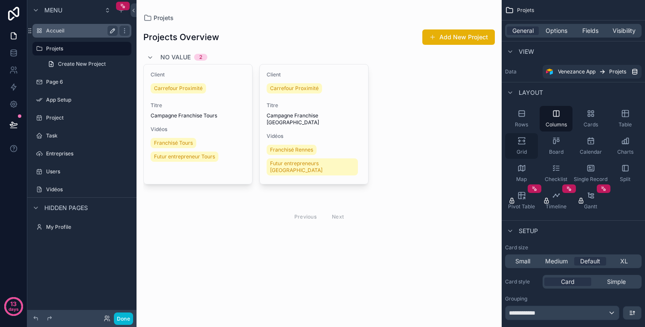
click at [525, 143] on icon "scrollable content" at bounding box center [521, 143] width 6 height 1
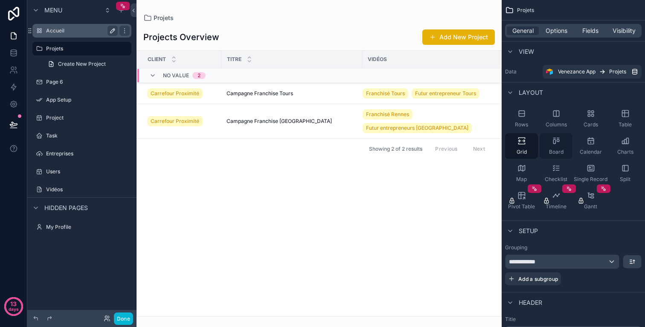
click at [549, 143] on div "Board" at bounding box center [556, 146] width 33 height 26
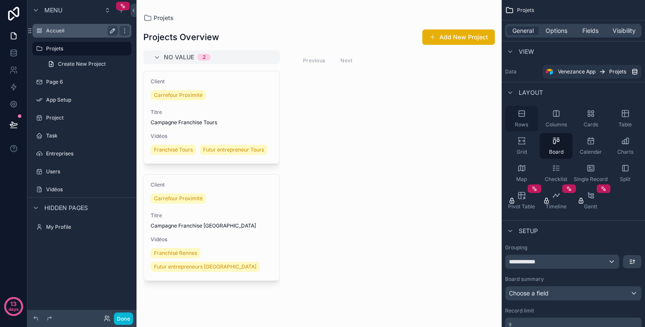
click at [526, 124] on span "Rows" at bounding box center [521, 124] width 13 height 7
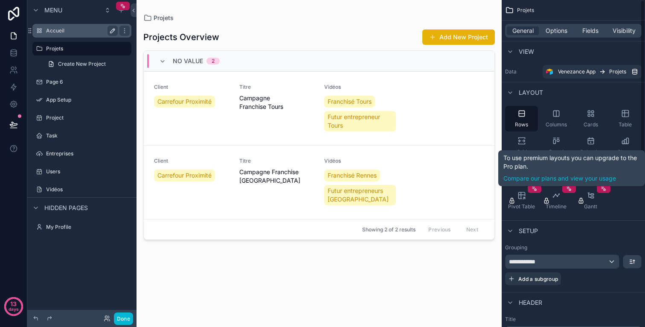
click at [633, 202] on div "Rows Columns Cards Table Grid Board Calendar Charts Map Checklist Single Record…" at bounding box center [573, 159] width 143 height 114
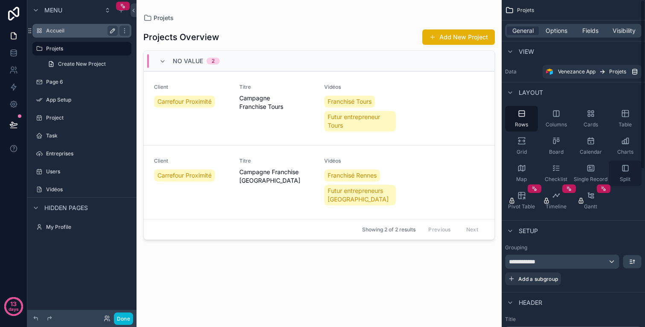
click at [632, 181] on div "Split" at bounding box center [625, 173] width 33 height 26
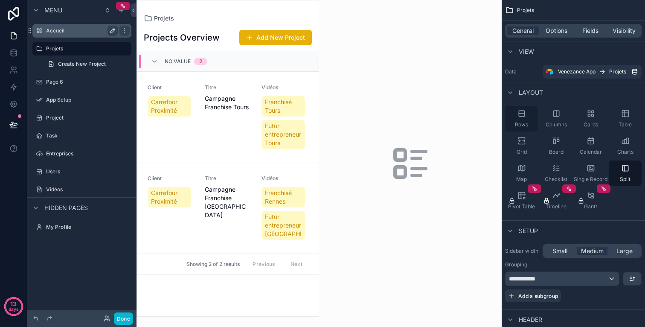
click at [530, 128] on div "Rows" at bounding box center [521, 119] width 33 height 26
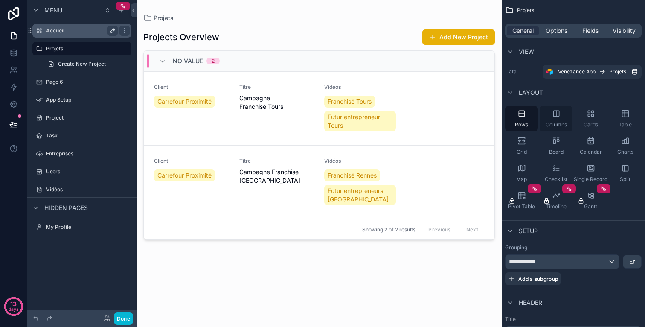
click at [548, 122] on span "Columns" at bounding box center [556, 124] width 21 height 7
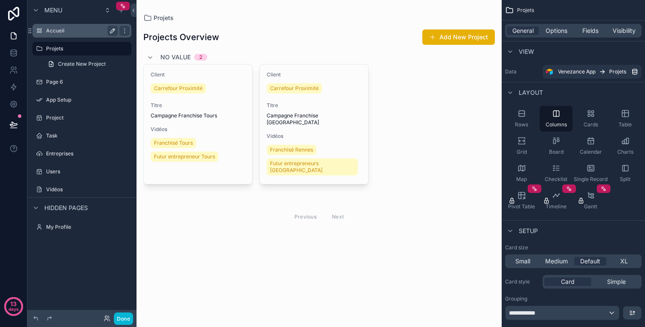
click at [221, 93] on div "scrollable content" at bounding box center [319, 127] width 365 height 254
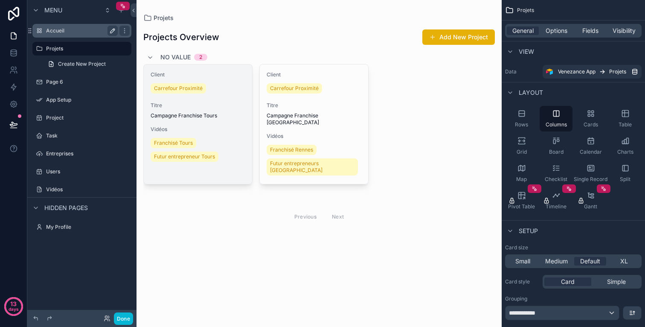
click at [220, 111] on div "Titre Campagne Franchise Tours" at bounding box center [198, 110] width 95 height 17
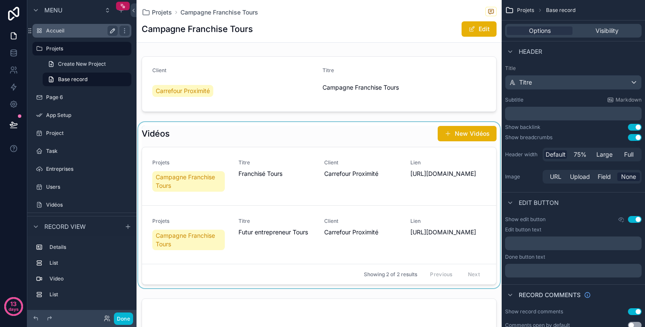
click at [349, 134] on div "scrollable content" at bounding box center [319, 205] width 365 height 166
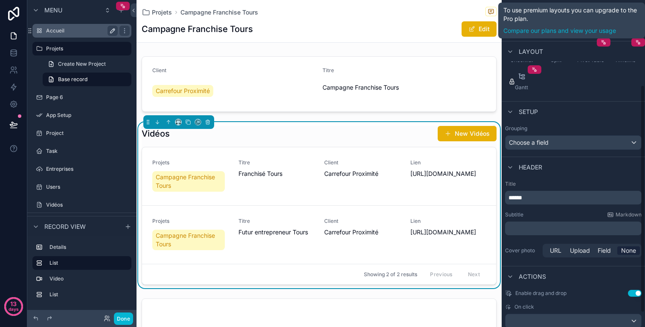
scroll to position [142, 0]
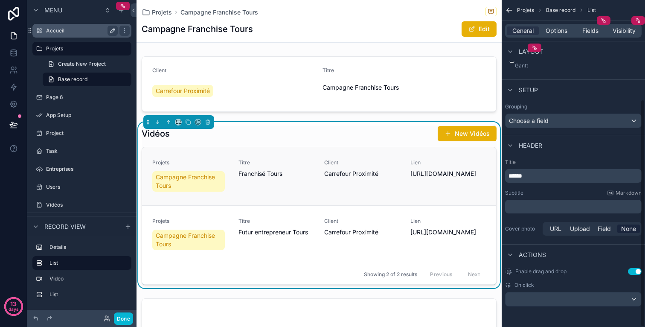
click at [433, 176] on span "[URL][DOMAIN_NAME]" at bounding box center [448, 173] width 76 height 9
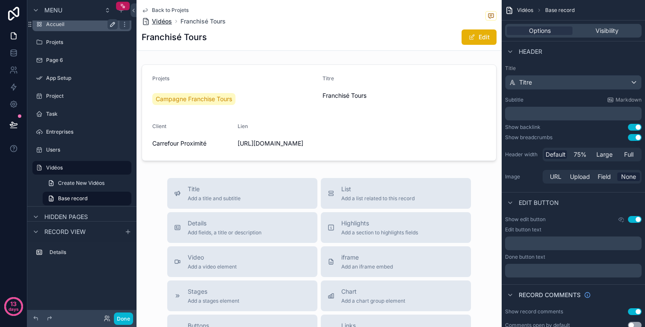
click at [169, 22] on span "Vidéos" at bounding box center [162, 21] width 20 height 9
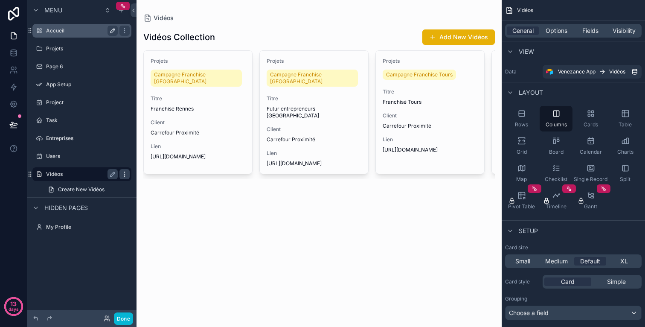
click at [125, 175] on icon "scrollable content" at bounding box center [124, 174] width 7 height 7
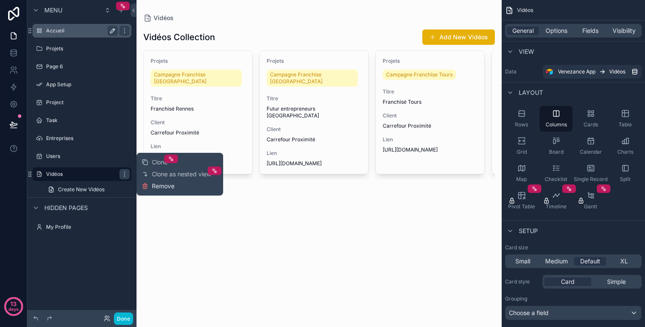
click at [166, 186] on span "Remove" at bounding box center [163, 186] width 23 height 9
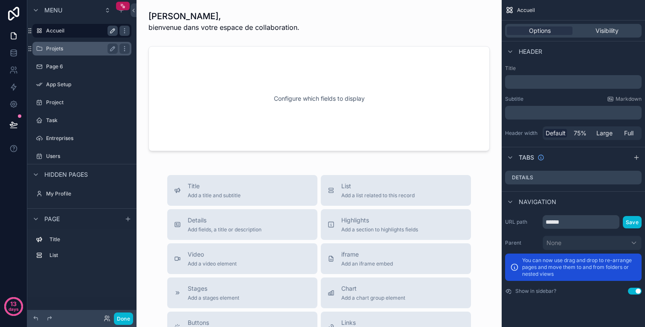
click at [89, 51] on label "Projets" at bounding box center [80, 48] width 68 height 7
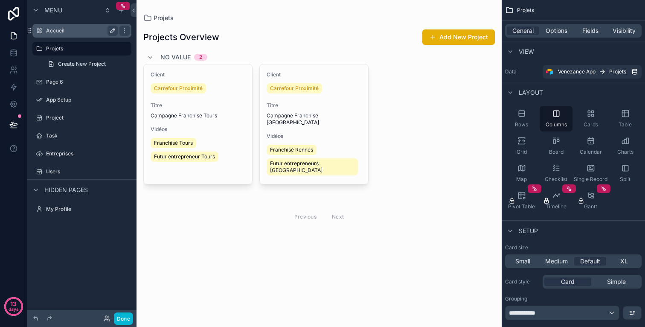
click at [300, 106] on div "scrollable content" at bounding box center [319, 127] width 365 height 254
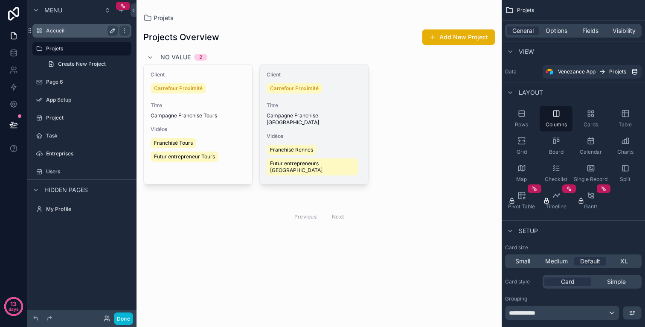
click at [337, 105] on span "Titre" at bounding box center [314, 105] width 95 height 7
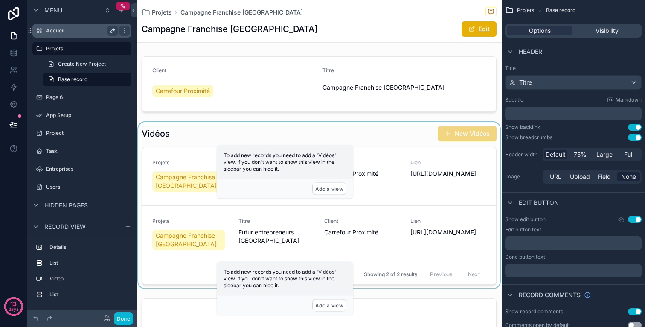
click at [375, 145] on div "scrollable content" at bounding box center [319, 205] width 365 height 166
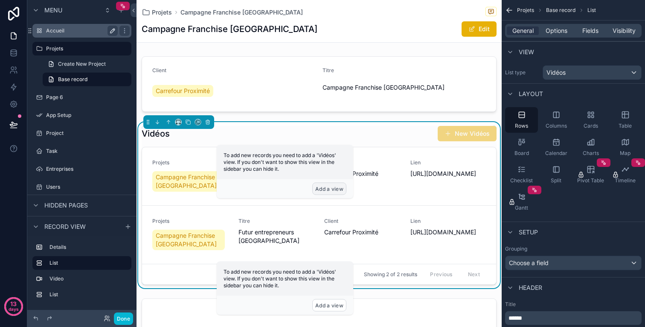
drag, startPoint x: 339, startPoint y: 186, endPoint x: 345, endPoint y: 284, distance: 98.8
click at [345, 284] on div "Accueil Projets Page 6 App Setup Project Task Entreprises Users My Profile Powe…" at bounding box center [319, 163] width 365 height 327
click at [338, 187] on button "Add a view" at bounding box center [329, 189] width 34 height 12
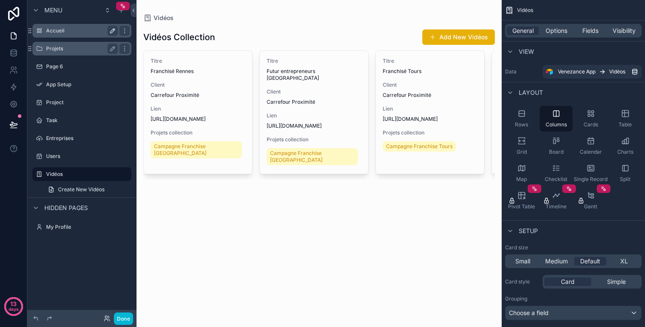
click at [64, 51] on label "Projets" at bounding box center [80, 48] width 68 height 7
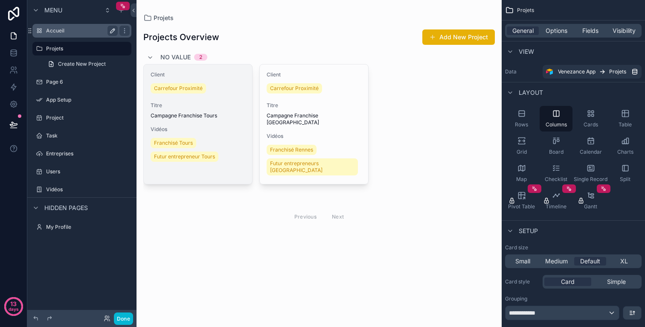
click at [220, 105] on span "Titre" at bounding box center [198, 105] width 95 height 7
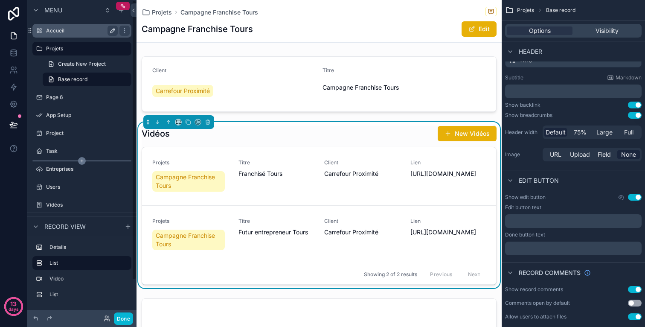
scroll to position [41, 0]
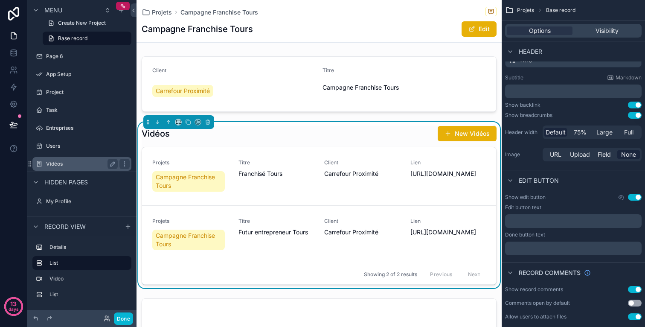
click at [70, 168] on div "Vidéos" at bounding box center [82, 164] width 72 height 10
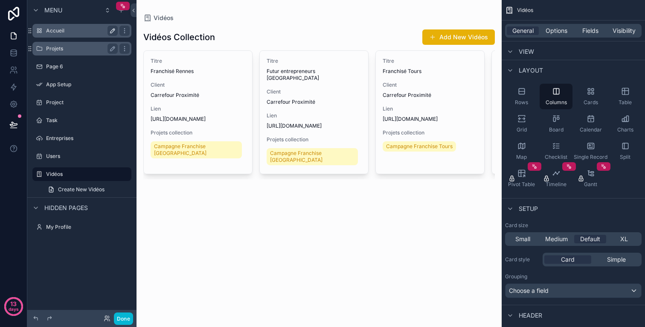
click at [74, 50] on label "Projets" at bounding box center [80, 48] width 68 height 7
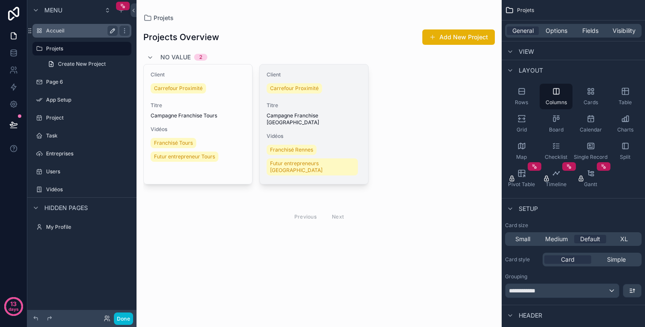
click at [320, 133] on span "Vidéos" at bounding box center [314, 136] width 95 height 7
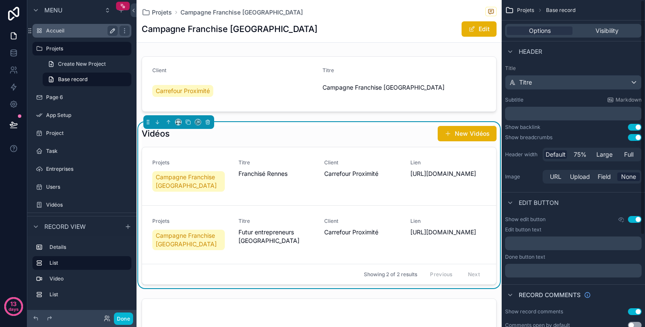
click at [571, 90] on div "Title Titre Subtitle Markdown ﻿ Show backlink Use setting Show breadcrumbs Use …" at bounding box center [573, 124] width 143 height 127
click at [576, 82] on div "Titre" at bounding box center [574, 83] width 136 height 14
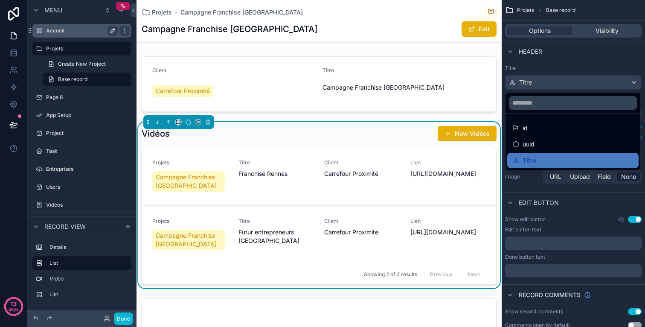
click at [582, 81] on div "scrollable content" at bounding box center [322, 163] width 645 height 327
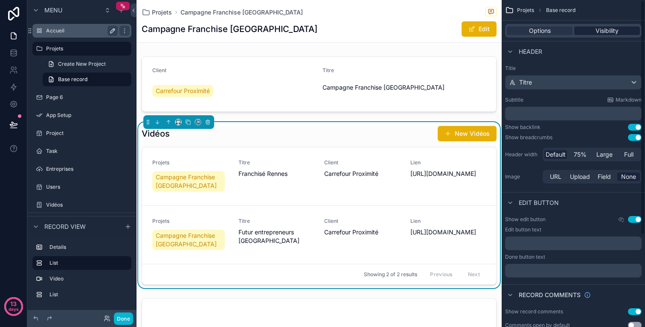
click at [598, 32] on span "Visibility" at bounding box center [607, 30] width 23 height 9
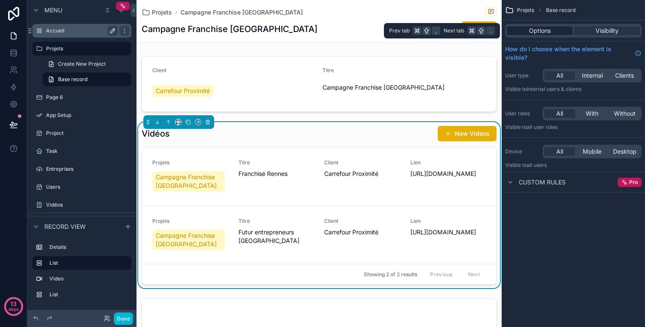
click at [546, 32] on span "Options" at bounding box center [540, 30] width 22 height 9
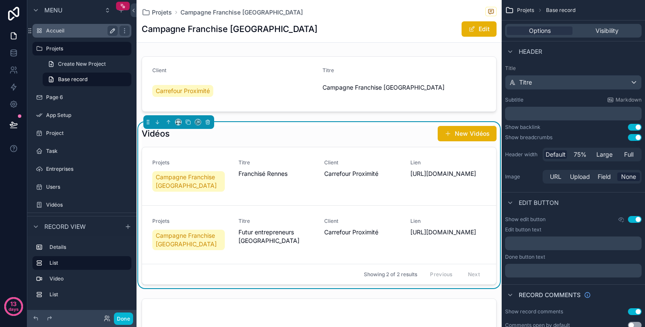
drag, startPoint x: 320, startPoint y: 162, endPoint x: 340, endPoint y: 134, distance: 34.9
click at [340, 134] on div "Vidéos New Vidéos Projets Campagne Franchise Rennes Titre Franchisé Rennes Clie…" at bounding box center [319, 204] width 355 height 159
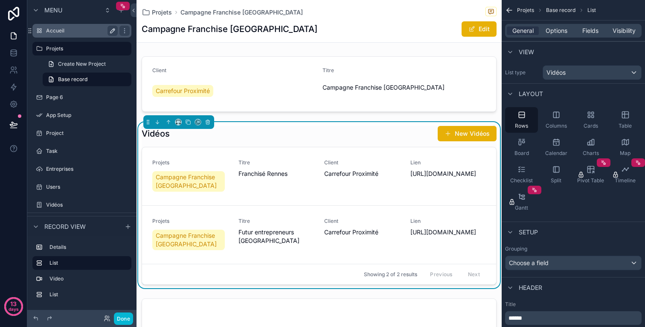
click at [340, 134] on div "Vidéos New Vidéos" at bounding box center [319, 133] width 355 height 16
click at [551, 33] on span "Options" at bounding box center [557, 30] width 22 height 9
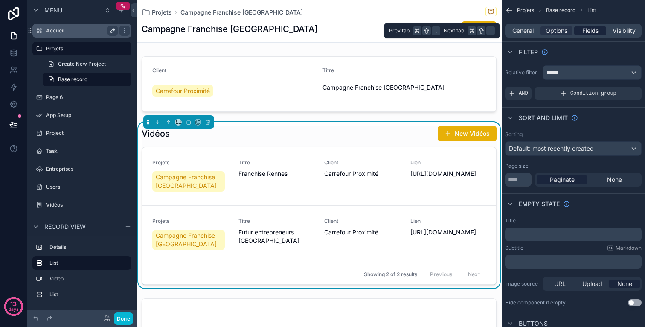
click at [583, 31] on span "Fields" at bounding box center [590, 30] width 16 height 9
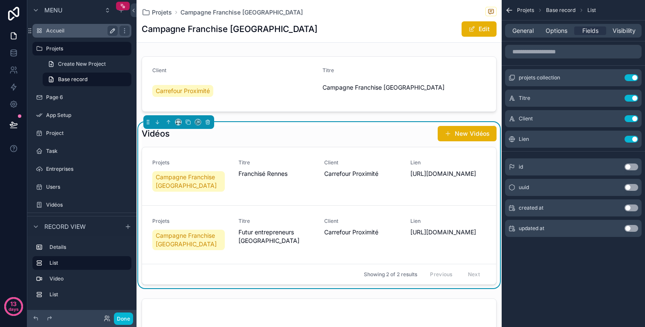
click at [632, 166] on button "Use setting" at bounding box center [632, 166] width 14 height 7
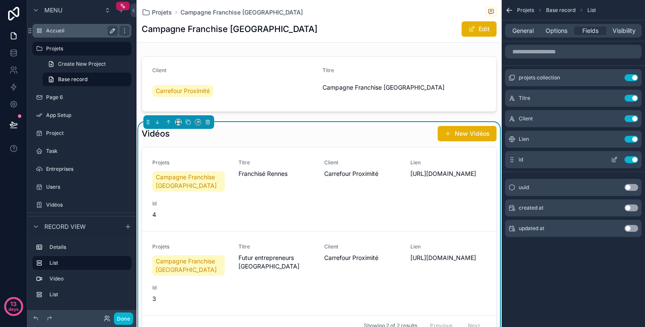
click at [635, 158] on button "Use setting" at bounding box center [632, 159] width 14 height 7
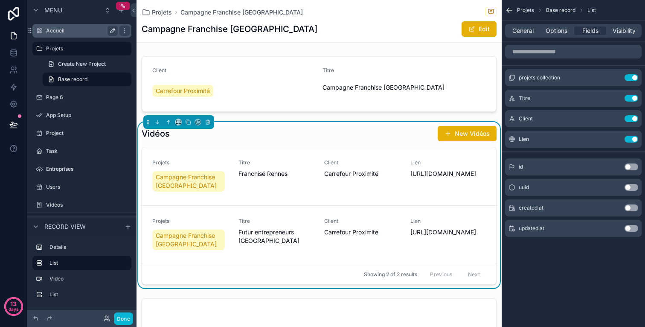
click at [632, 188] on button "Use setting" at bounding box center [632, 187] width 14 height 7
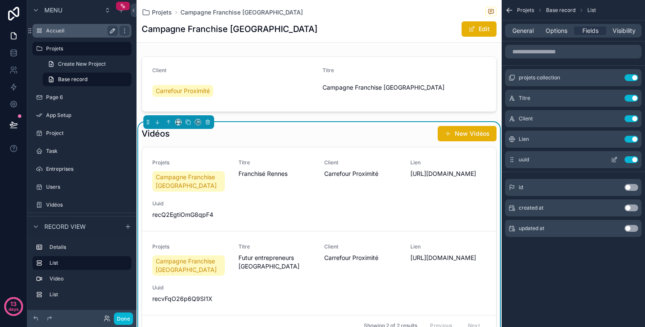
click at [635, 159] on button "Use setting" at bounding box center [632, 159] width 14 height 7
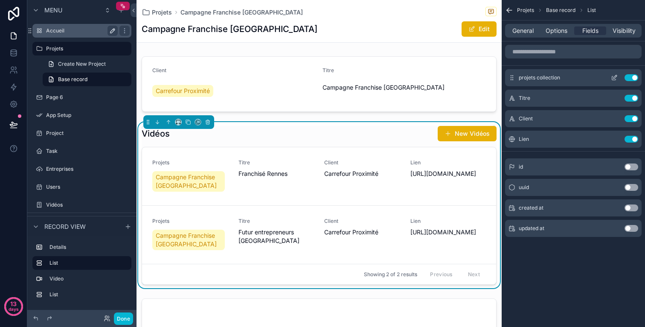
click at [631, 79] on button "Use setting" at bounding box center [632, 77] width 14 height 7
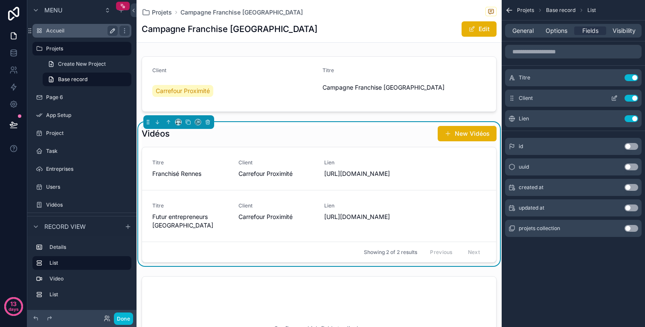
click at [629, 95] on button "Use setting" at bounding box center [632, 98] width 14 height 7
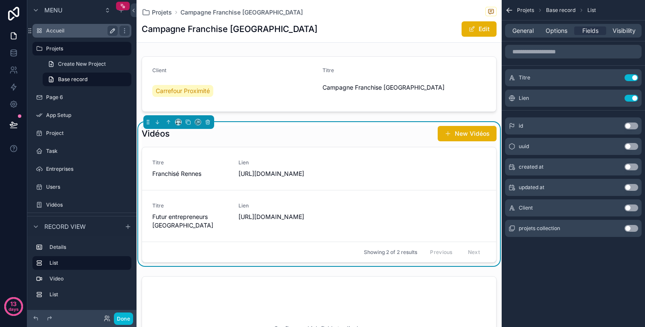
click at [566, 35] on div "General Options Fields Visibility" at bounding box center [573, 31] width 137 height 14
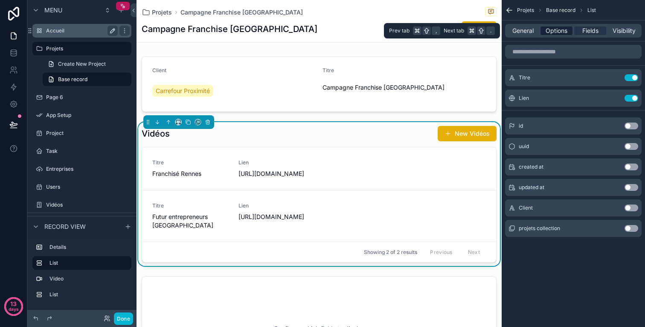
click at [566, 33] on span "Options" at bounding box center [557, 30] width 22 height 9
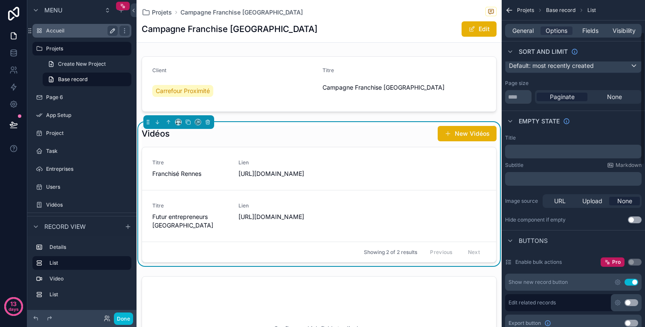
scroll to position [90, 0]
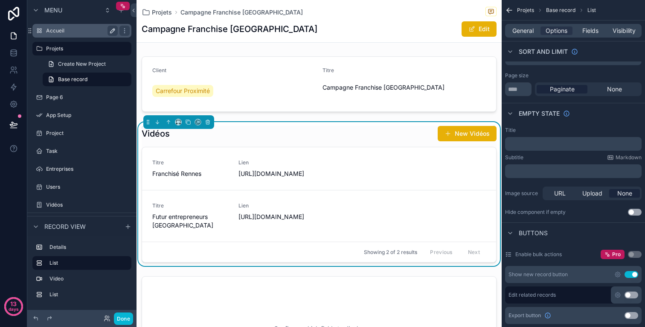
click at [591, 198] on div "URL Upload None" at bounding box center [592, 193] width 99 height 14
click at [592, 194] on span "Upload" at bounding box center [592, 193] width 20 height 9
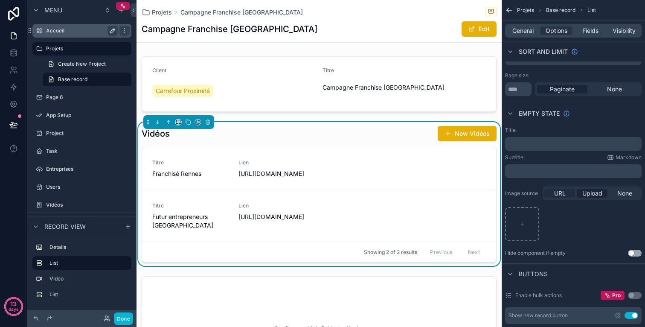
click at [561, 196] on span "URL" at bounding box center [560, 193] width 12 height 9
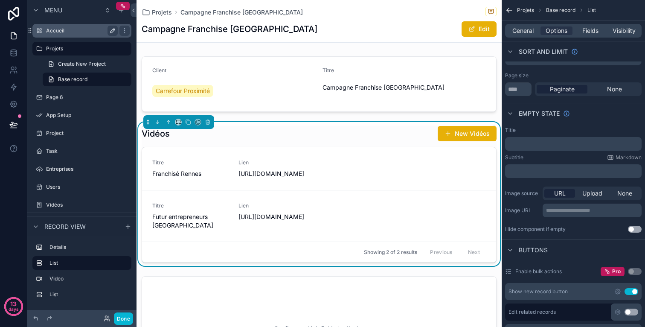
click at [605, 210] on p "**********" at bounding box center [593, 210] width 94 height 7
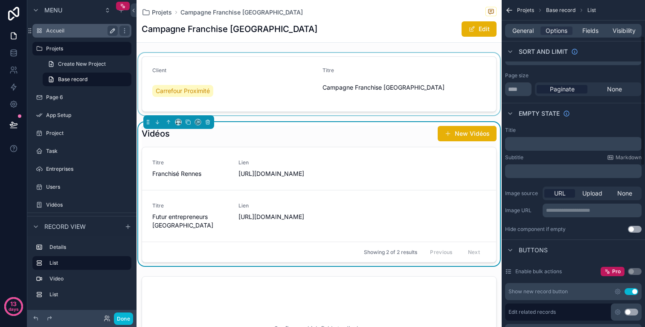
click at [338, 108] on div "scrollable content" at bounding box center [319, 84] width 365 height 62
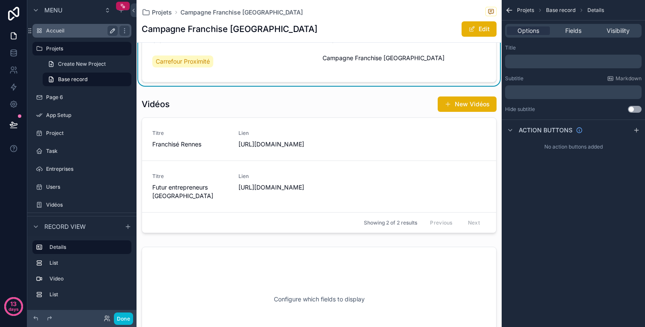
scroll to position [26, 0]
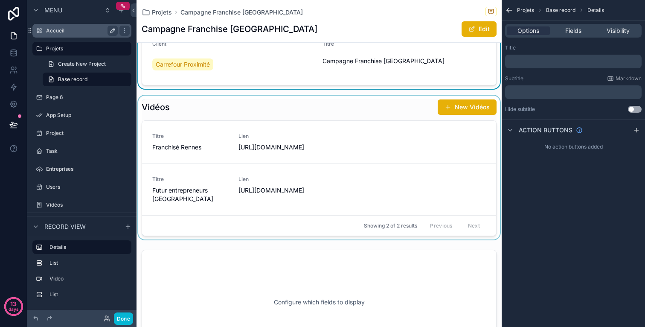
click at [400, 112] on div "scrollable content" at bounding box center [319, 168] width 365 height 144
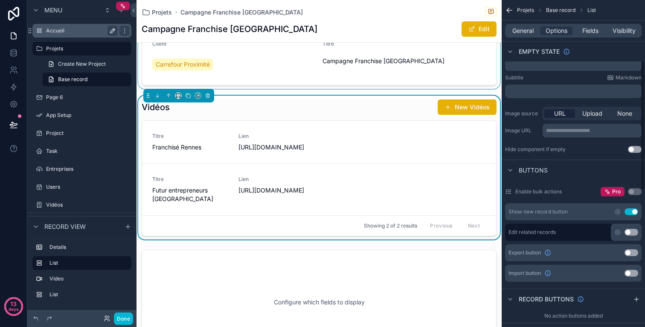
scroll to position [173, 0]
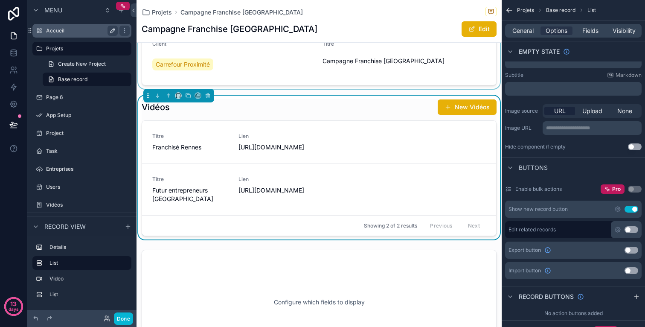
click at [632, 268] on button "Use setting" at bounding box center [632, 270] width 14 height 7
click at [632, 269] on button "Use setting" at bounding box center [632, 270] width 14 height 7
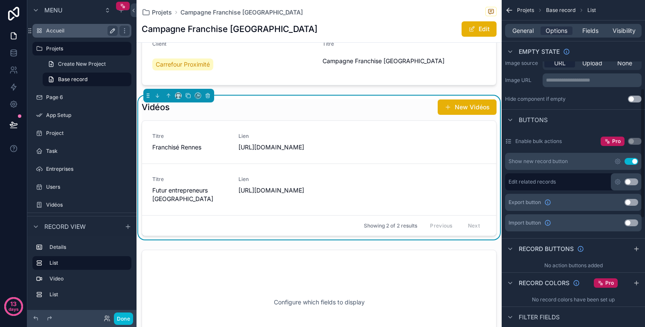
scroll to position [228, 0]
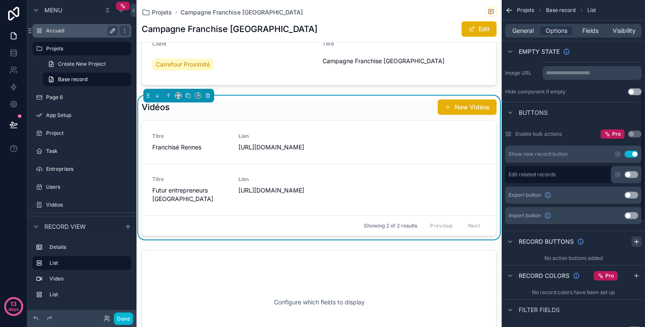
click at [637, 242] on icon "scrollable content" at bounding box center [637, 241] width 0 height 4
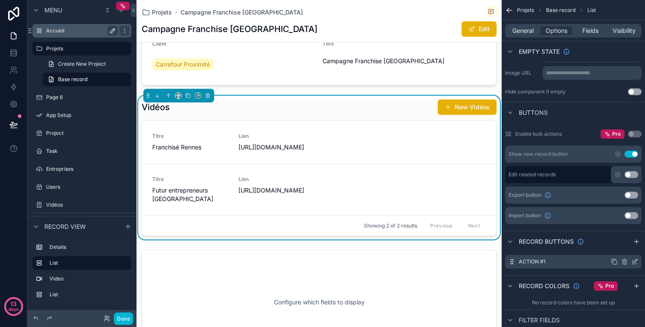
click at [570, 259] on div "Action #1" at bounding box center [573, 262] width 137 height 14
click at [636, 263] on icon "scrollable content" at bounding box center [635, 261] width 7 height 7
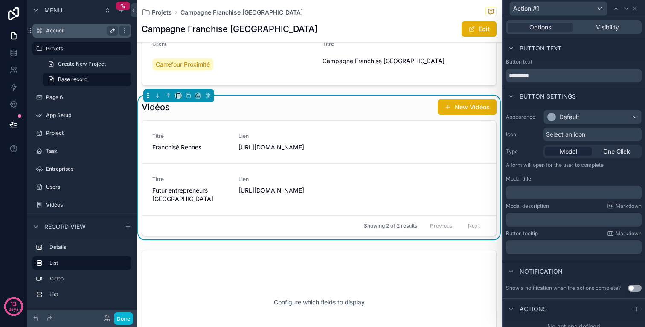
scroll to position [7, 0]
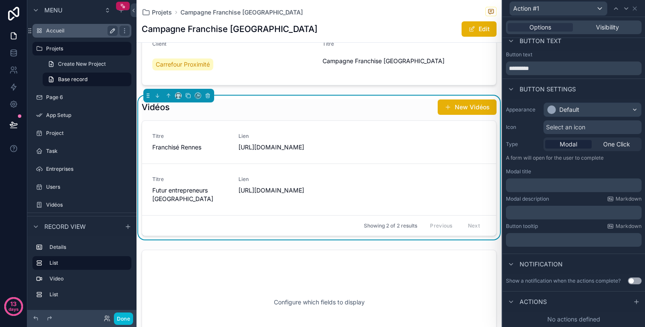
click at [559, 301] on div "Actions" at bounding box center [574, 301] width 143 height 20
click at [637, 298] on icon at bounding box center [636, 301] width 7 height 7
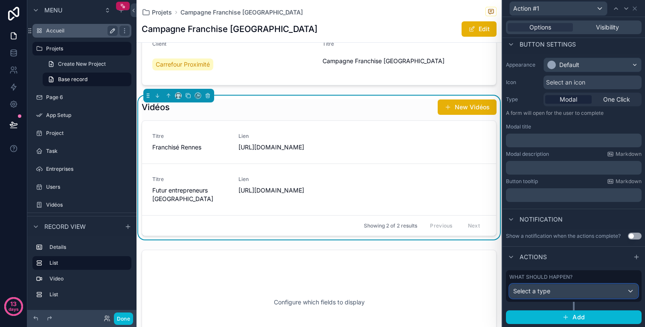
click at [574, 296] on div "Select a type" at bounding box center [574, 291] width 128 height 14
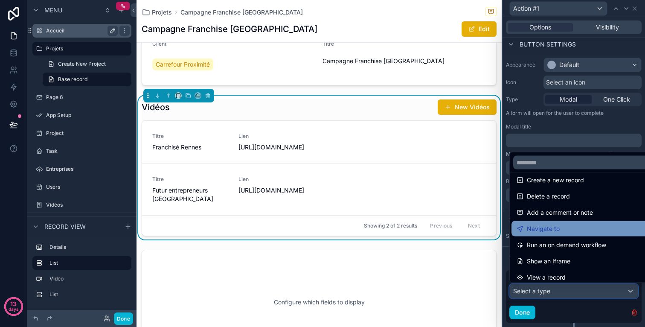
scroll to position [17, 0]
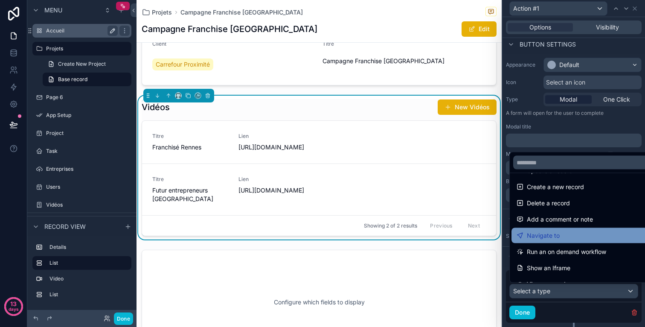
click at [585, 238] on div "Navigate to" at bounding box center [584, 235] width 134 height 10
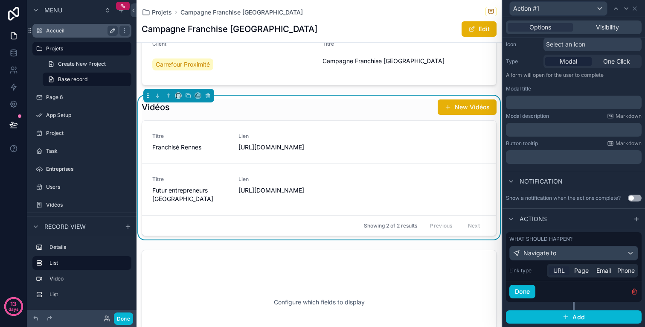
click at [559, 267] on span "URL" at bounding box center [559, 270] width 12 height 9
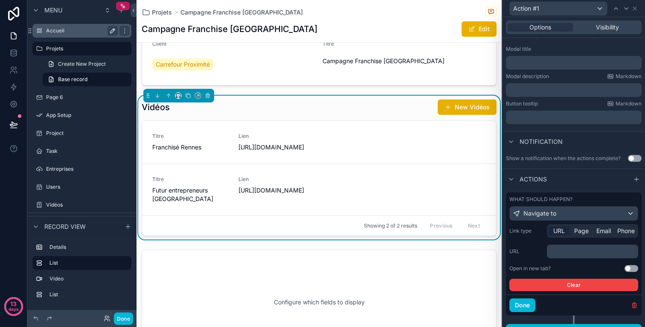
scroll to position [143, 0]
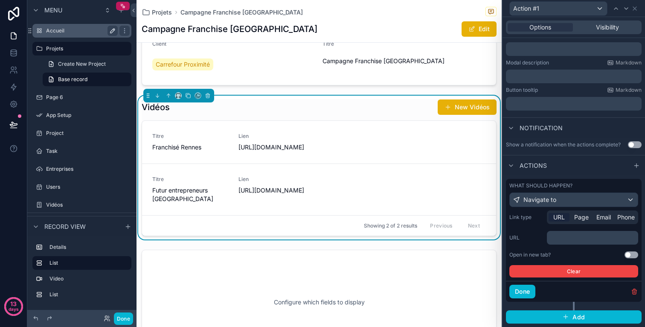
click at [579, 239] on p "﻿" at bounding box center [593, 237] width 86 height 9
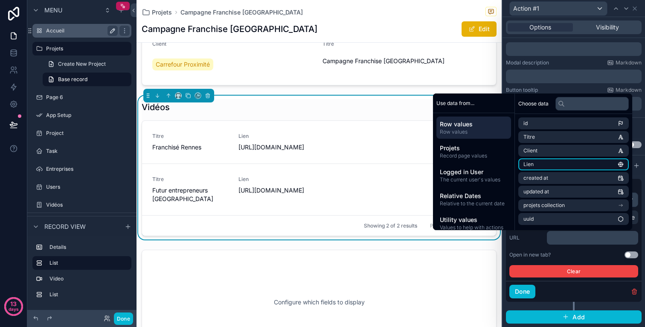
click at [574, 164] on li "Lien" at bounding box center [573, 164] width 111 height 12
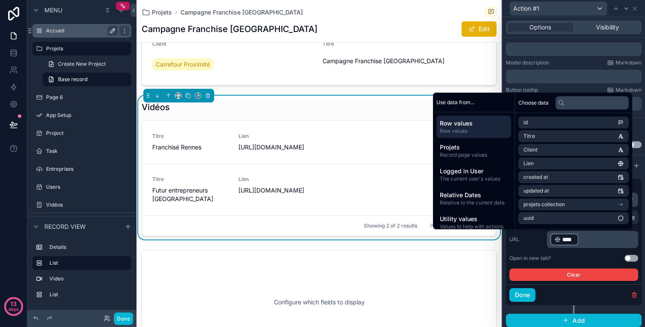
click at [565, 262] on div "Link type URL Page Email Phone URL ﻿ **** ﻿ ﻿ Open in new tab? Use setting Clear" at bounding box center [573, 245] width 129 height 70
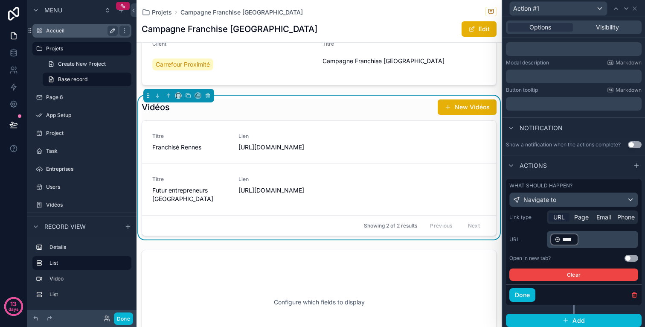
click at [630, 257] on button "Use setting" at bounding box center [632, 258] width 14 height 7
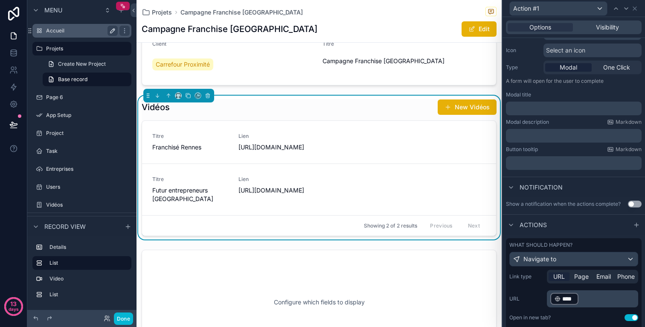
scroll to position [82, 0]
click at [558, 231] on div "Actions" at bounding box center [574, 226] width 143 height 20
click at [510, 227] on icon at bounding box center [511, 226] width 7 height 7
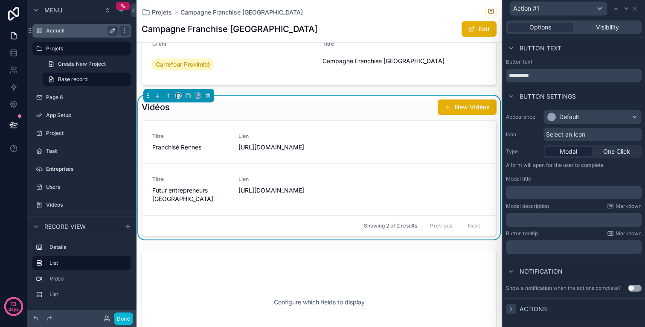
scroll to position [0, 0]
click at [524, 310] on span "Actions" at bounding box center [533, 309] width 27 height 9
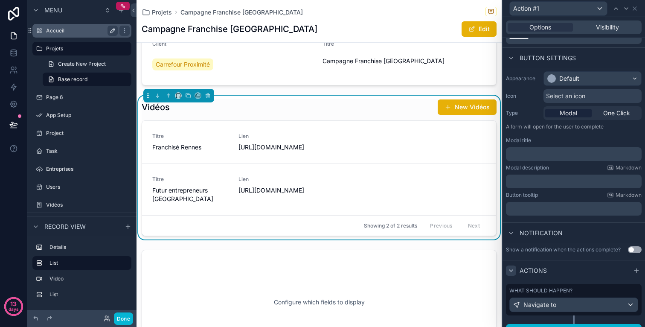
scroll to position [52, 0]
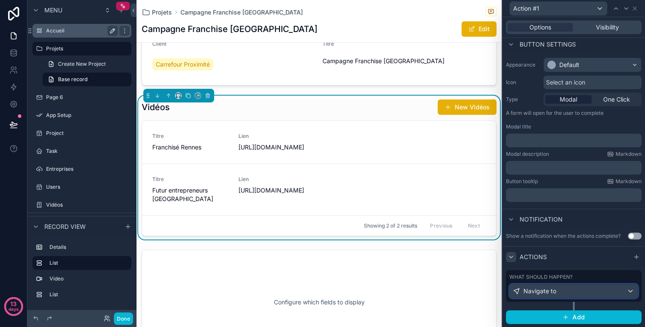
click at [576, 291] on div "Navigate to" at bounding box center [574, 291] width 128 height 14
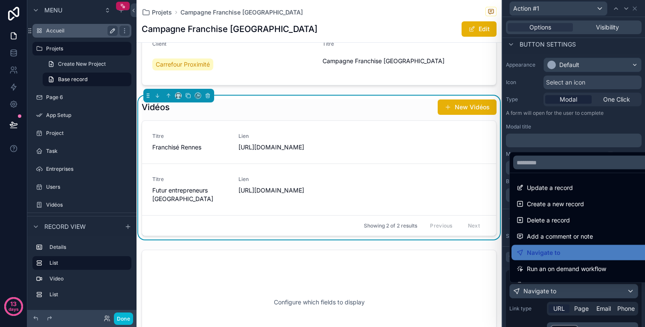
click at [573, 287] on div at bounding box center [574, 163] width 143 height 327
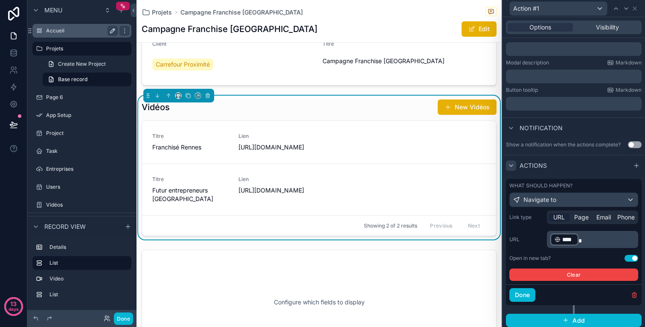
scroll to position [147, 0]
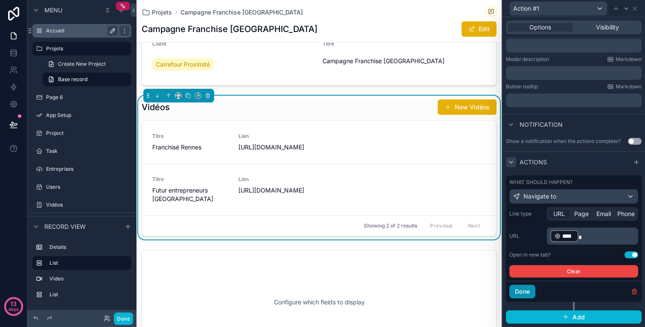
click at [524, 291] on button "Done" at bounding box center [522, 292] width 26 height 14
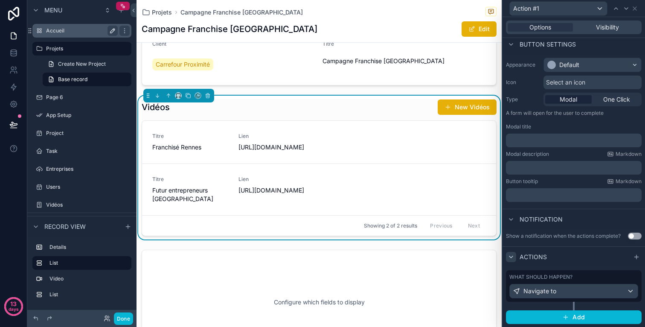
scroll to position [0, 0]
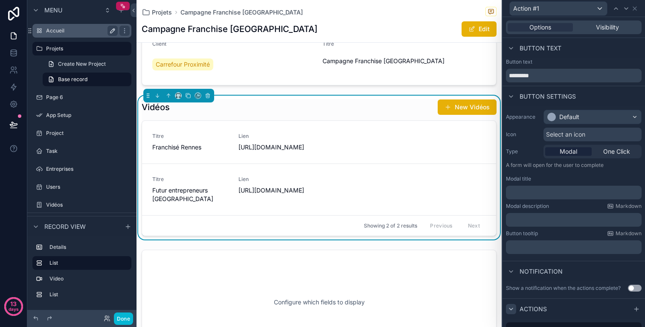
click at [574, 191] on p "﻿" at bounding box center [574, 192] width 131 height 9
click at [576, 205] on div "Modal description Markdown" at bounding box center [574, 206] width 136 height 7
click at [612, 155] on span "One Click" at bounding box center [616, 151] width 27 height 9
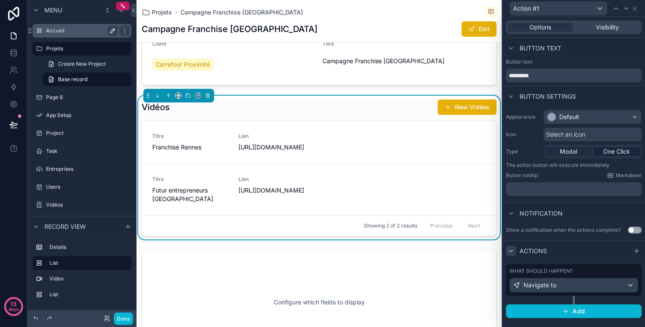
click at [587, 151] on div "Modal" at bounding box center [568, 151] width 47 height 9
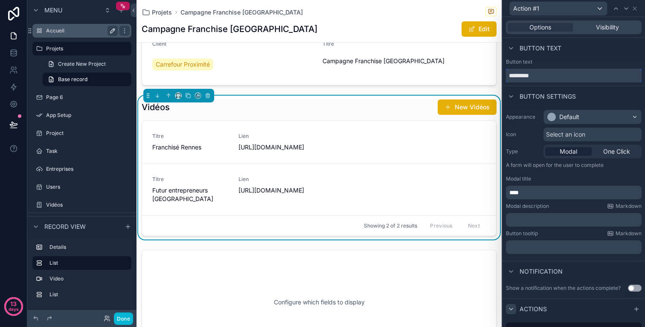
click at [559, 78] on input "*********" at bounding box center [574, 76] width 136 height 14
type input "****"
click at [511, 49] on icon at bounding box center [511, 48] width 7 height 7
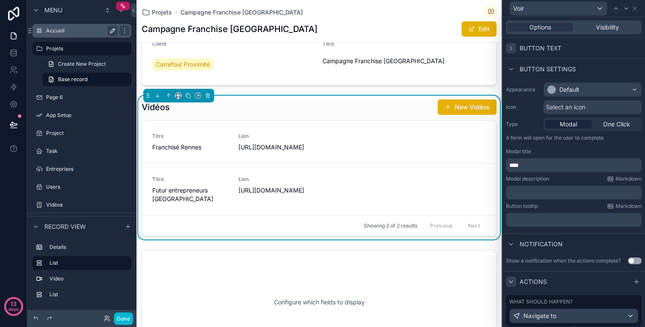
click at [402, 109] on div "Vidéos New Vidéos" at bounding box center [319, 107] width 355 height 16
click at [419, 105] on div "Vidéos New Vidéos" at bounding box center [319, 107] width 355 height 16
click at [557, 53] on div "Button text" at bounding box center [574, 48] width 143 height 20
click at [550, 51] on span "Button text" at bounding box center [541, 48] width 42 height 9
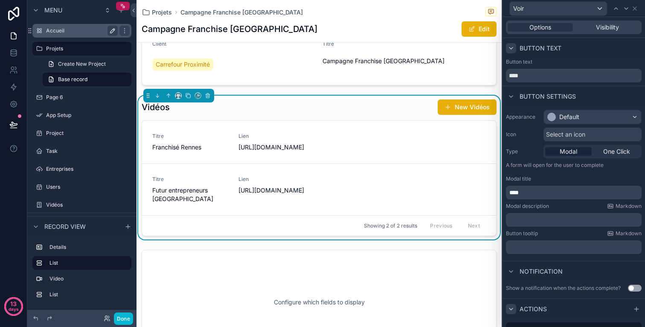
click at [627, 21] on div "Options Visibility" at bounding box center [574, 27] width 136 height 14
click at [619, 26] on div "Visibility" at bounding box center [607, 27] width 65 height 9
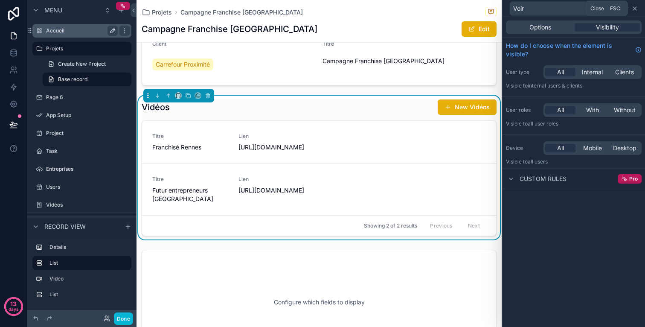
click at [636, 10] on icon at bounding box center [634, 8] width 3 height 3
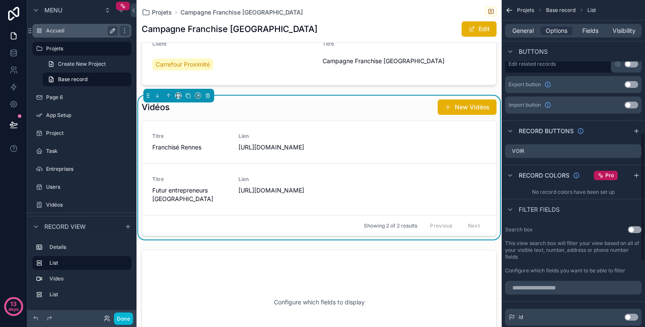
scroll to position [335, 0]
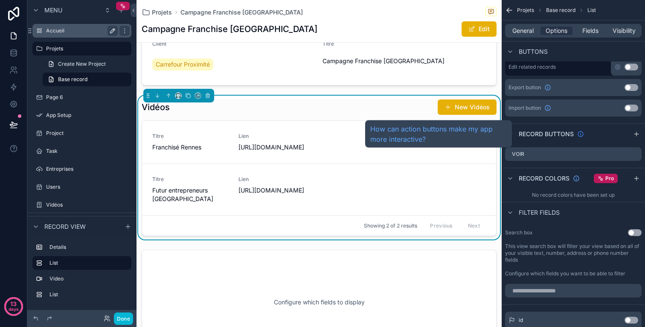
click at [581, 133] on icon "scrollable content" at bounding box center [580, 134] width 7 height 7
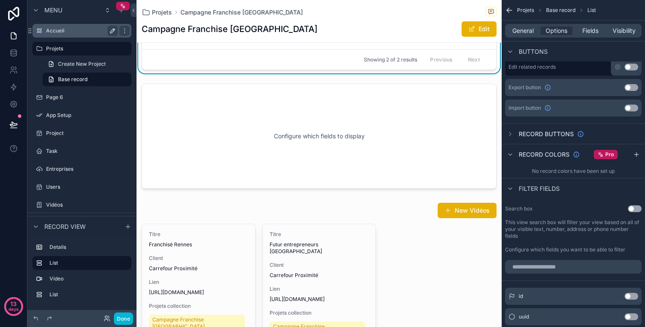
scroll to position [0, 0]
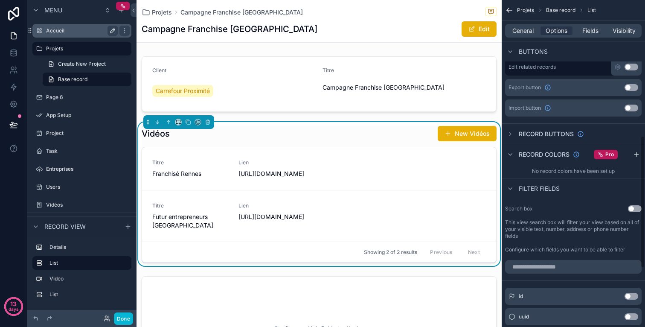
click at [507, 8] on icon "scrollable content" at bounding box center [509, 10] width 9 height 9
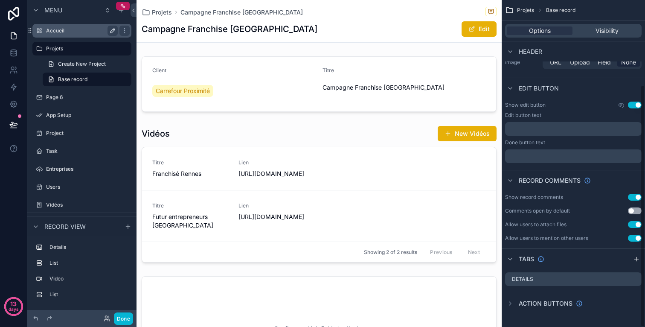
scroll to position [114, 0]
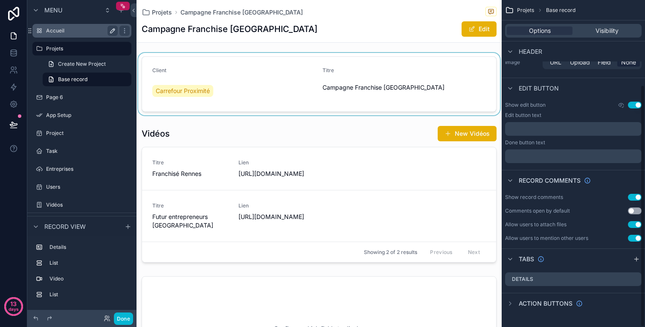
click at [409, 114] on div "scrollable content" at bounding box center [319, 84] width 365 height 62
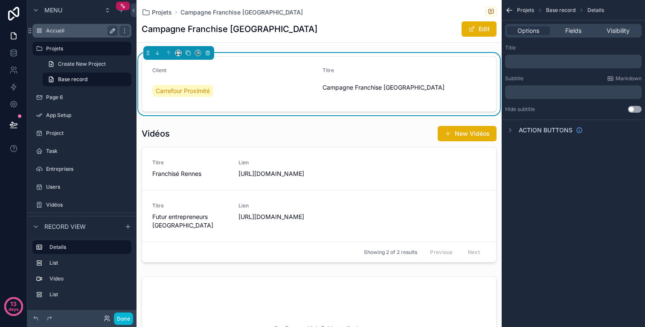
scroll to position [0, 0]
click at [125, 314] on button "Done" at bounding box center [123, 318] width 19 height 12
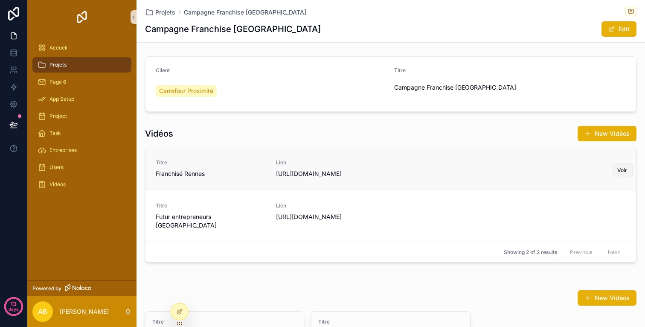
click at [620, 171] on span "Voir" at bounding box center [622, 170] width 10 height 7
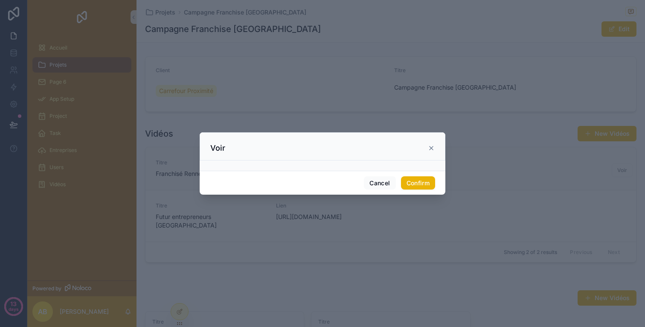
click at [406, 166] on div at bounding box center [323, 165] width 246 height 10
click at [415, 176] on button "Confirm" at bounding box center [418, 183] width 34 height 14
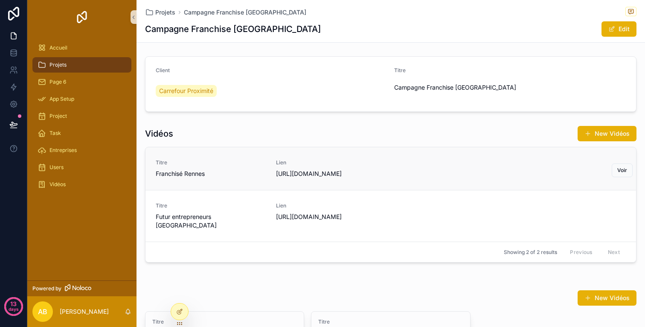
click at [411, 178] on link "Titre Franchisé Rennes Lien [URL][DOMAIN_NAME] Voir" at bounding box center [391, 168] width 491 height 43
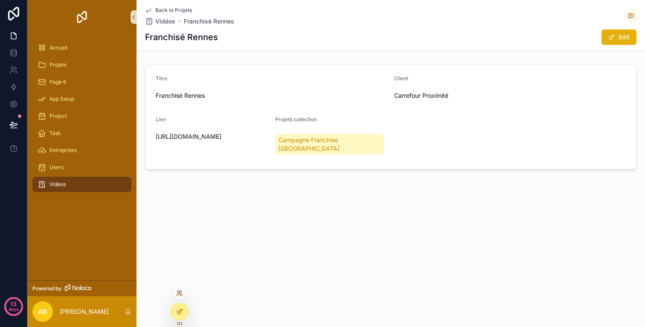
click at [176, 291] on icon at bounding box center [179, 293] width 7 height 7
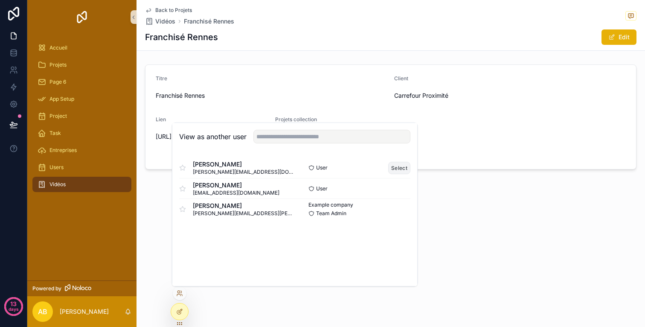
click at [398, 164] on button "Select" at bounding box center [399, 168] width 22 height 12
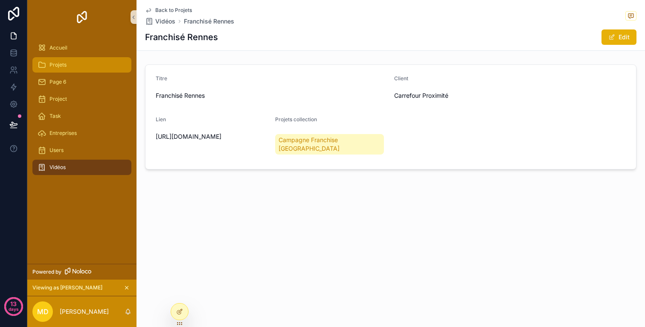
click at [81, 61] on div "Projets" at bounding box center [82, 65] width 89 height 14
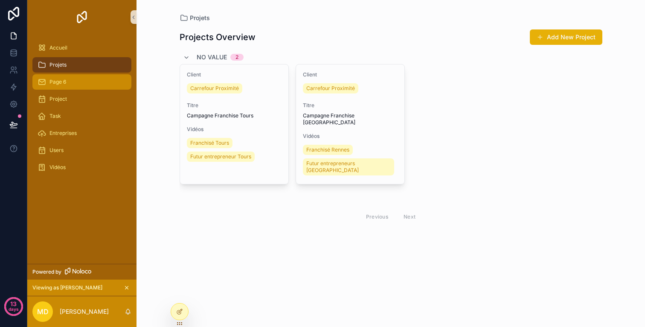
click at [108, 88] on div "Page 6" at bounding box center [82, 82] width 89 height 14
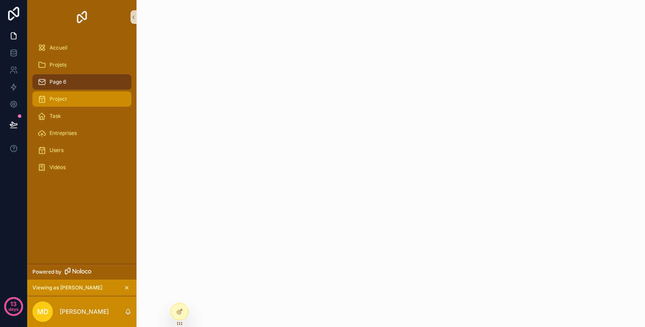
click at [101, 100] on div "Project" at bounding box center [82, 99] width 89 height 14
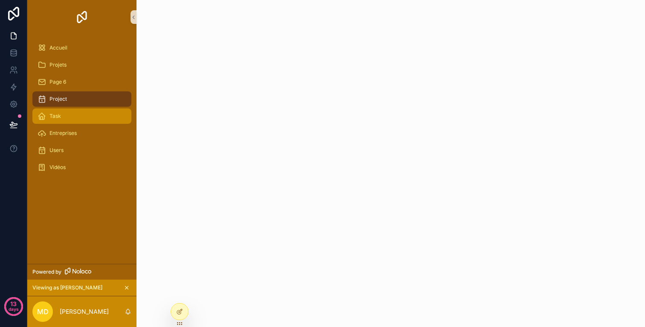
click at [100, 118] on div "Task" at bounding box center [82, 116] width 89 height 14
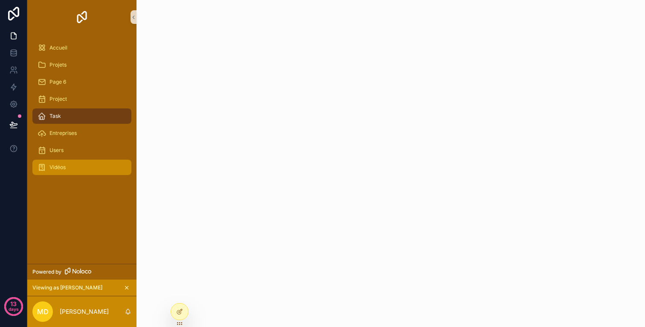
click at [72, 162] on div "Vidéos" at bounding box center [82, 167] width 89 height 14
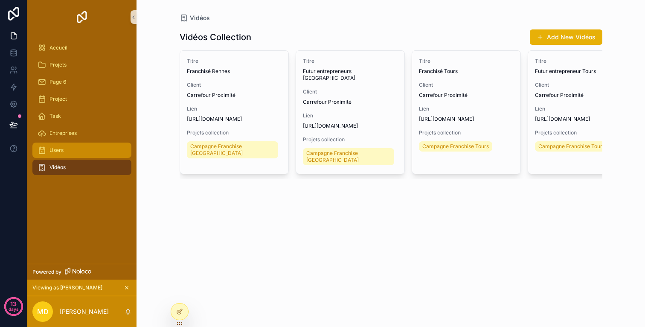
click at [76, 154] on div "Users" at bounding box center [82, 150] width 89 height 14
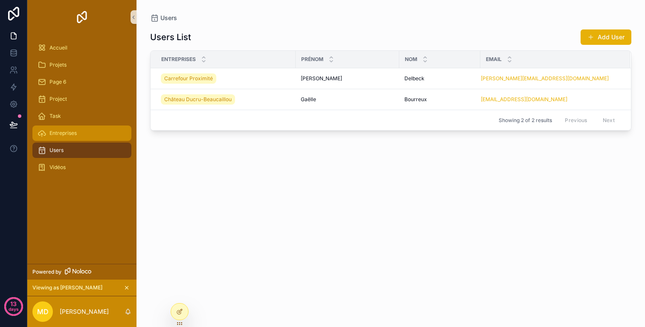
click at [81, 135] on div "Entreprises" at bounding box center [82, 133] width 89 height 14
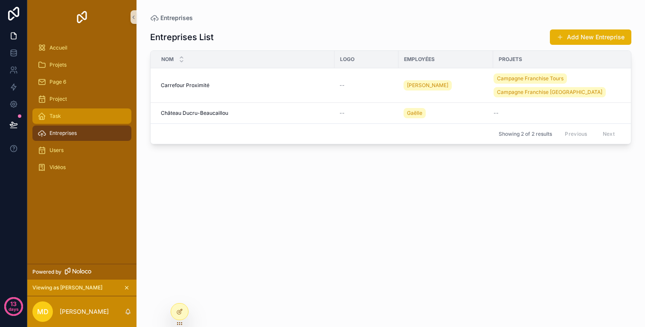
click at [86, 112] on div "Task" at bounding box center [82, 116] width 89 height 14
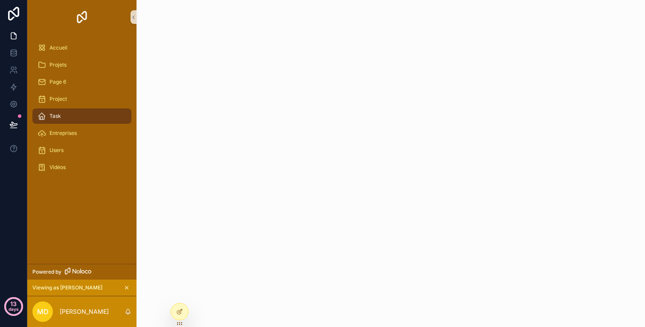
click at [14, 305] on p "days" at bounding box center [14, 309] width 10 height 12
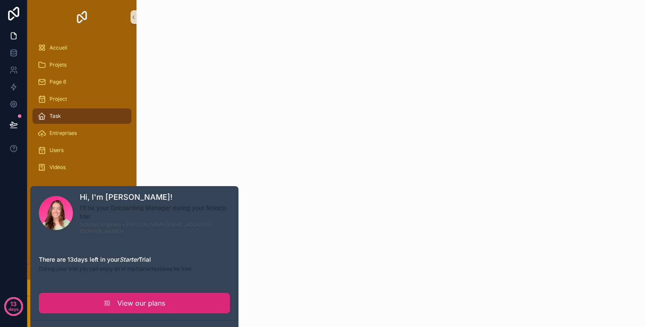
click at [155, 298] on span "View our plans" at bounding box center [141, 303] width 48 height 10
